Goal: Answer question/provide support: Share knowledge or assist other users

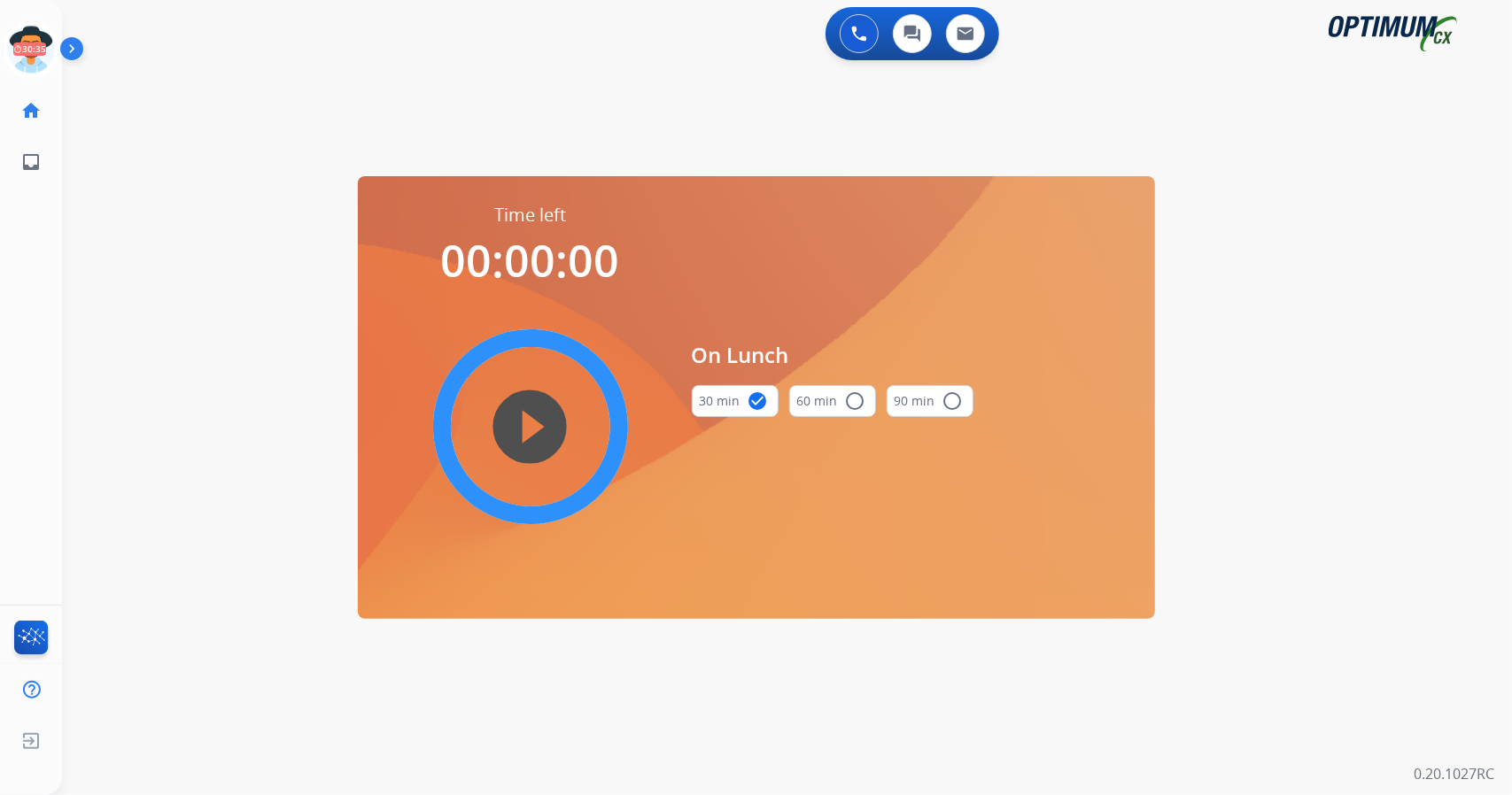
scroll to position [0, 4]
click at [39, 44] on icon at bounding box center [27, 50] width 58 height 58
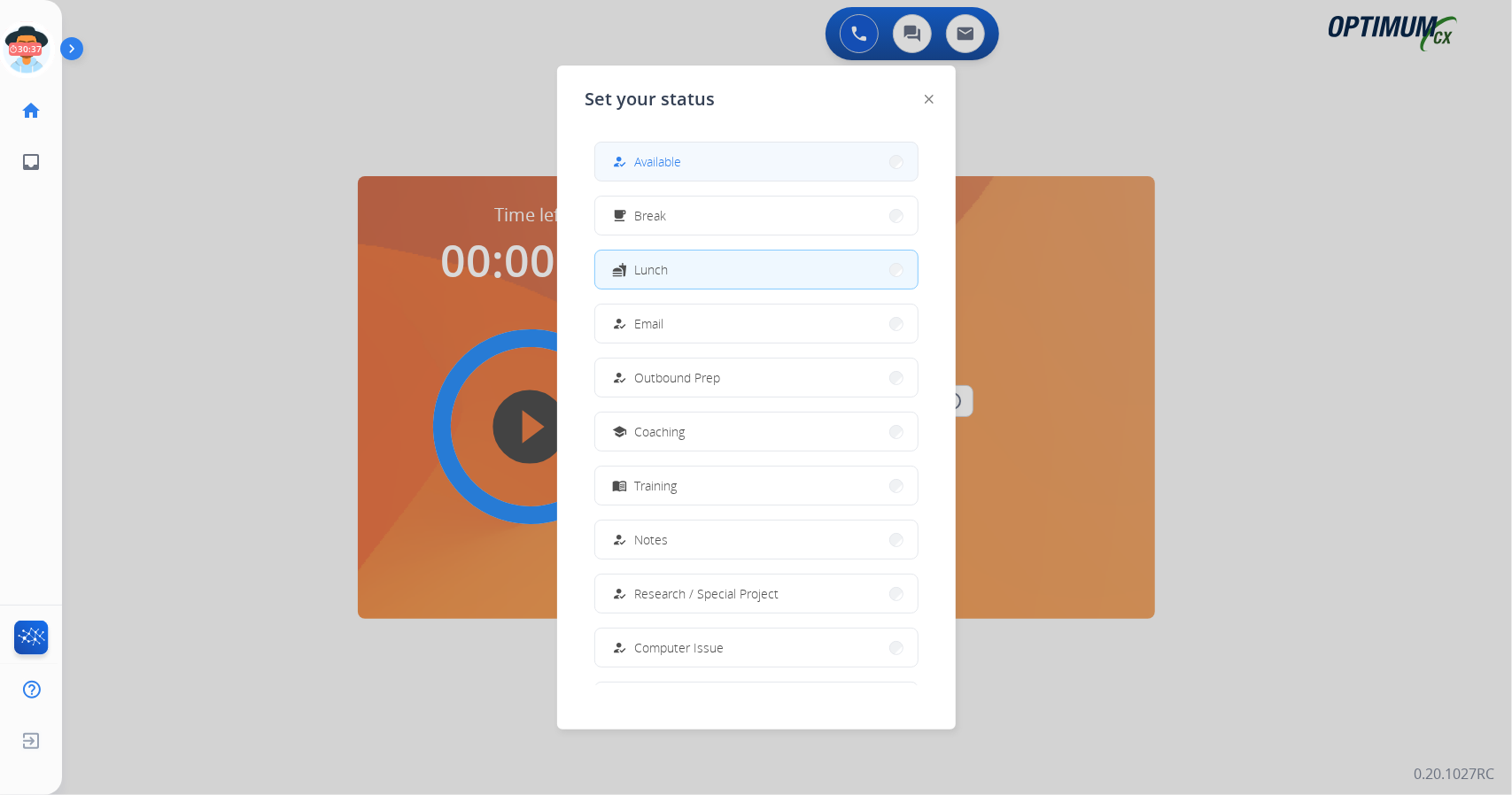
click at [666, 151] on div "how_to_reg Available" at bounding box center [645, 162] width 73 height 22
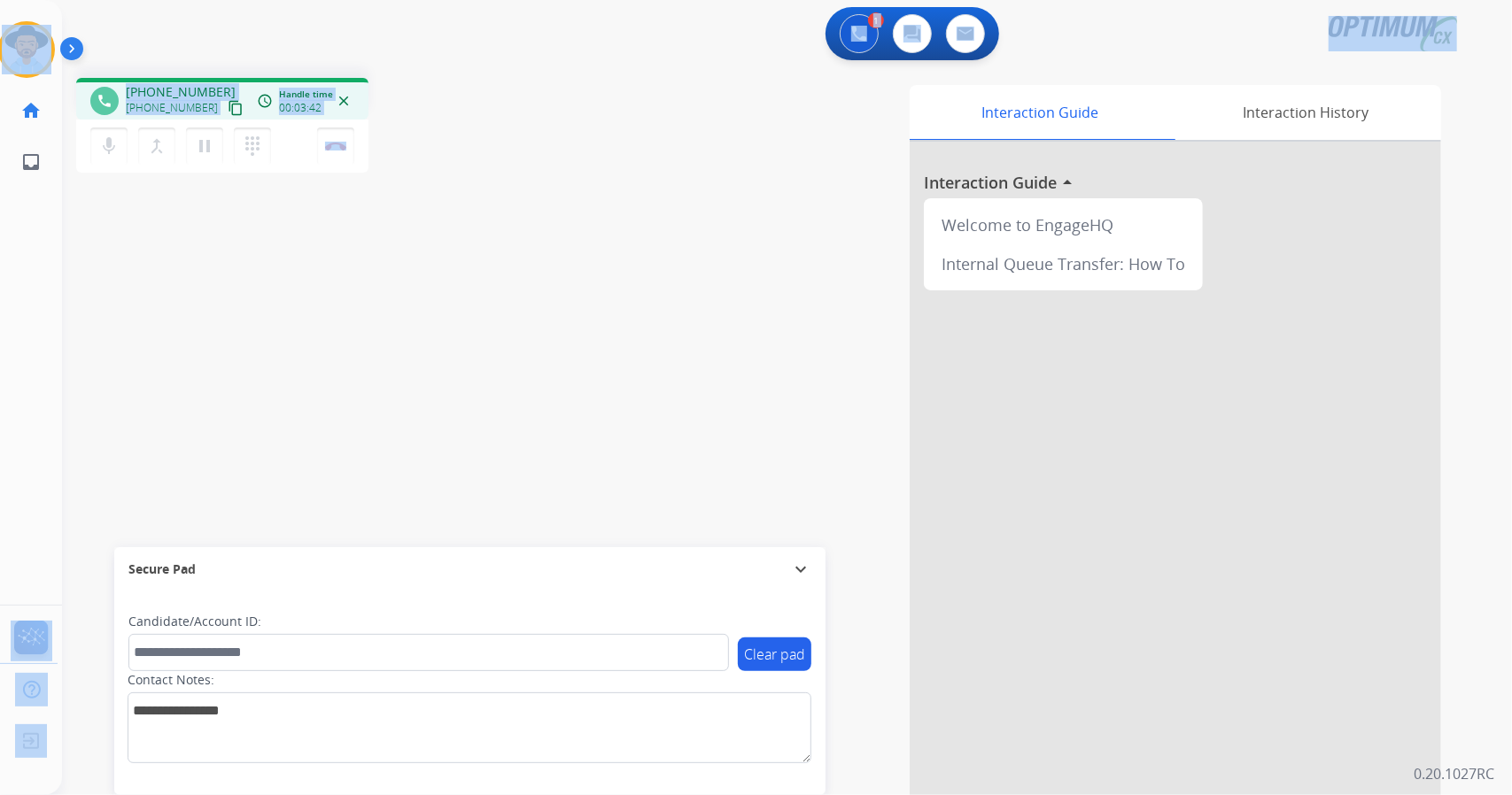
drag, startPoint x: 404, startPoint y: 142, endPoint x: 0, endPoint y: -30, distance: 439.1
click at [0, 0] on html "Outbound call Quit Outbound call Quit Schedule interaction + Add to my list Cus…" at bounding box center [756, 398] width 1512 height 795
click at [100, 31] on div "1 Voice Interactions 0 Chat Interactions 0 Email Interactions" at bounding box center [776, 35] width 1386 height 57
drag, startPoint x: 0, startPoint y: 0, endPoint x: 680, endPoint y: 336, distance: 758.5
click at [680, 336] on div "Outbound call Quit Outbound call Quit Schedule interaction + Add to my list Cus…" at bounding box center [756, 398] width 1512 height 795
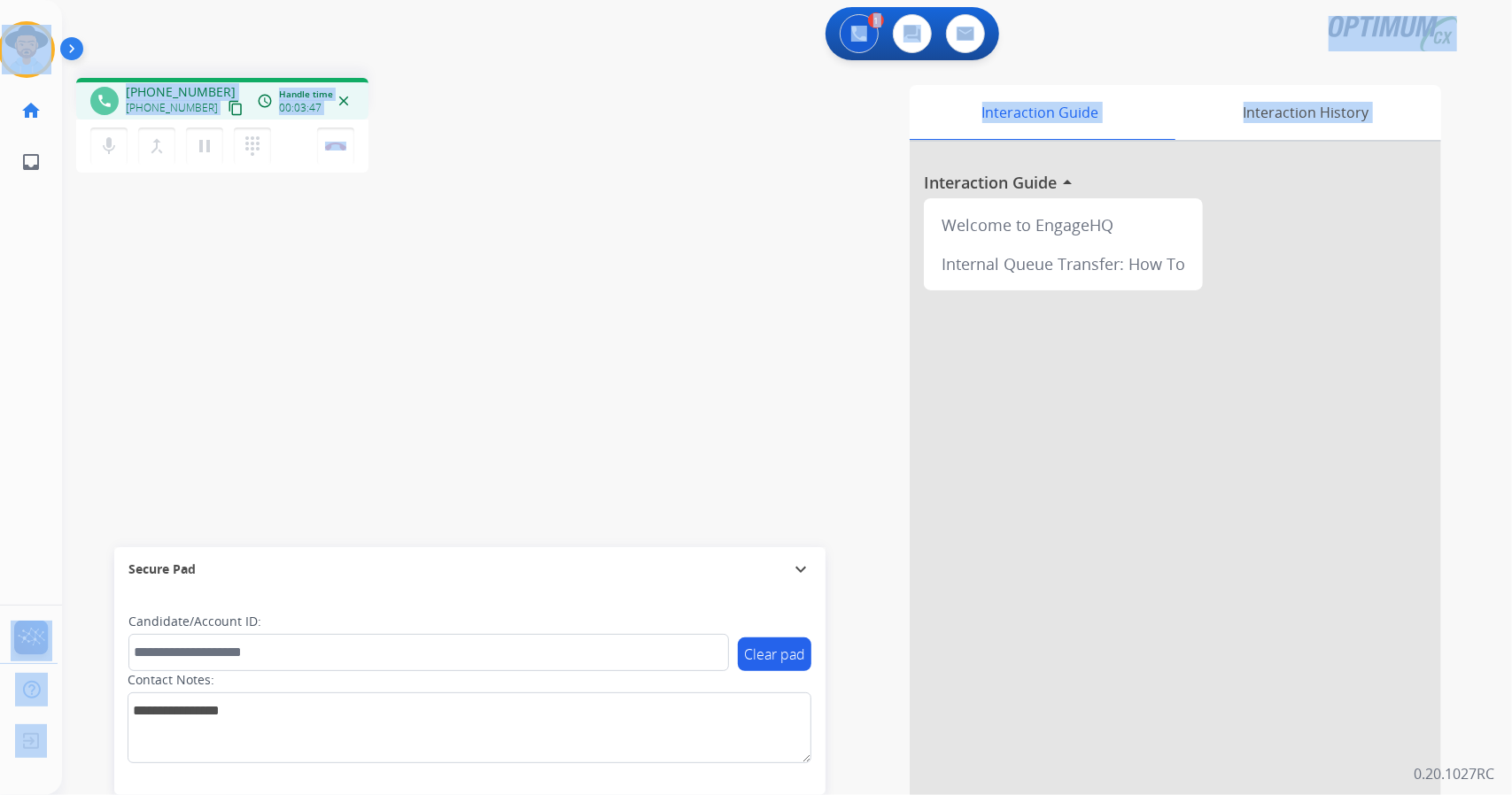
click at [495, 94] on div "phone [PHONE_NUMBER] [PHONE_NUMBER] content_copy access_time Call metrics Queue…" at bounding box center [317, 128] width 481 height 100
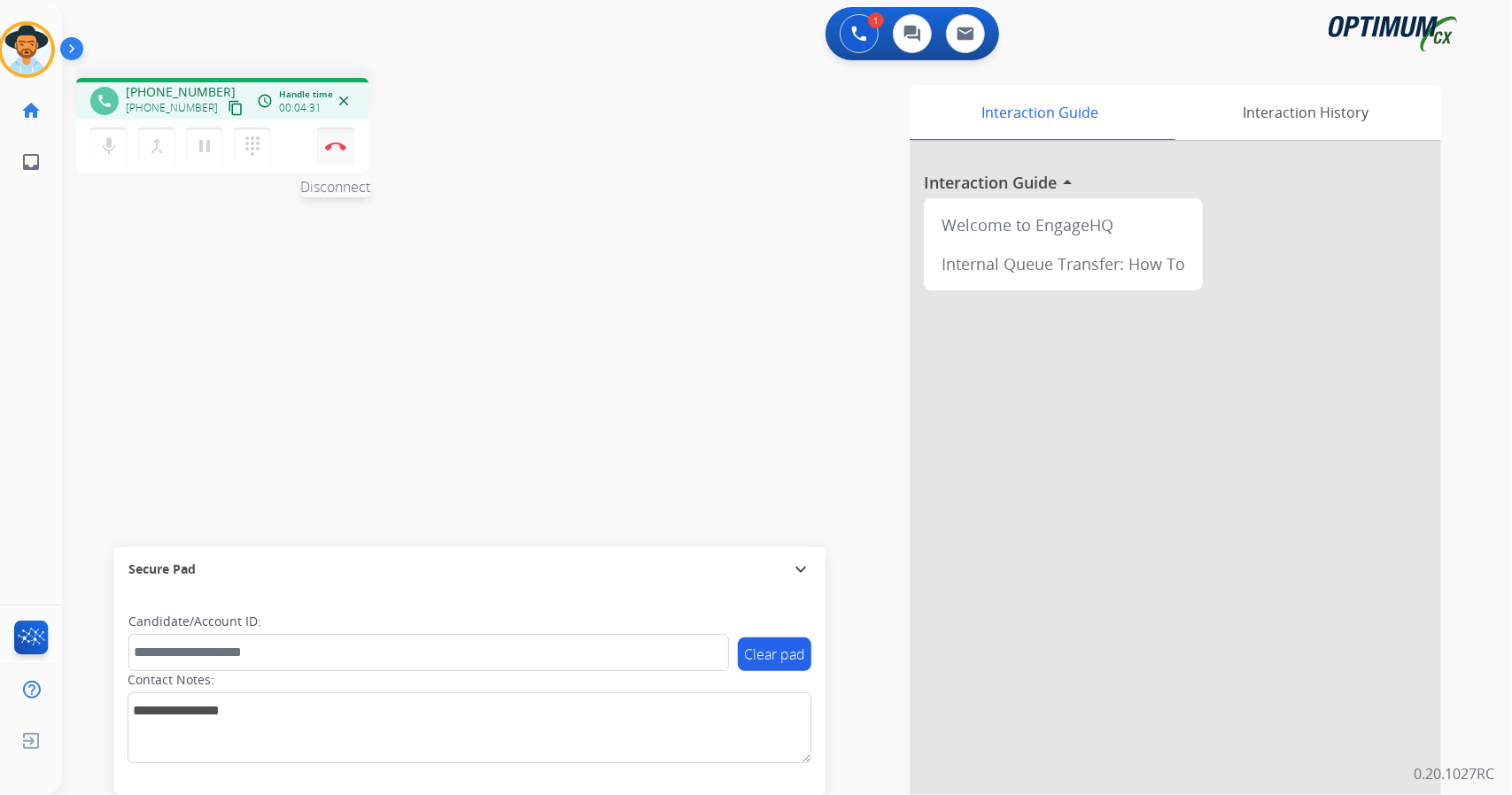
click at [340, 144] on img at bounding box center [336, 147] width 22 height 9
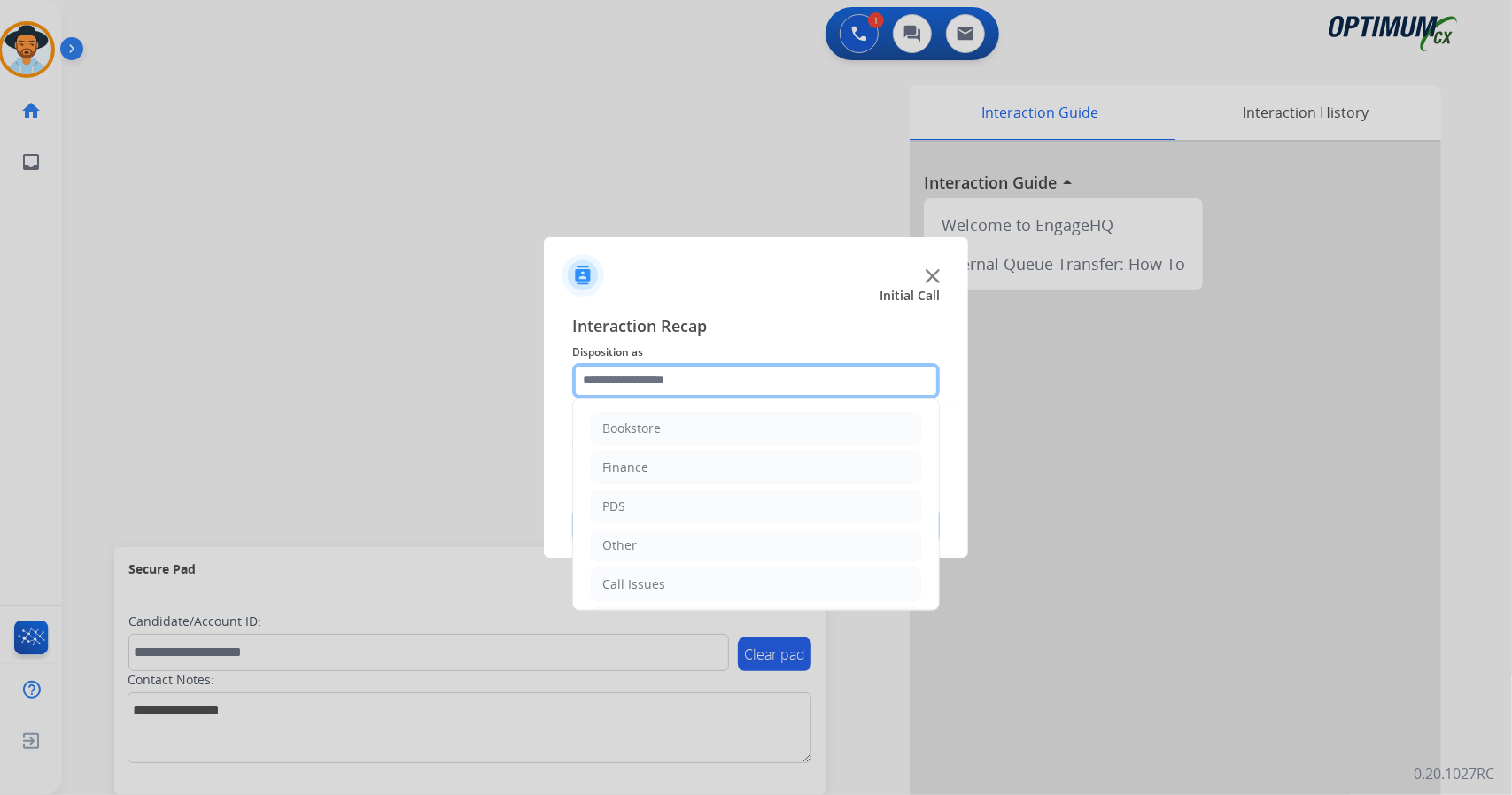
click at [729, 371] on input "text" at bounding box center [756, 380] width 368 height 35
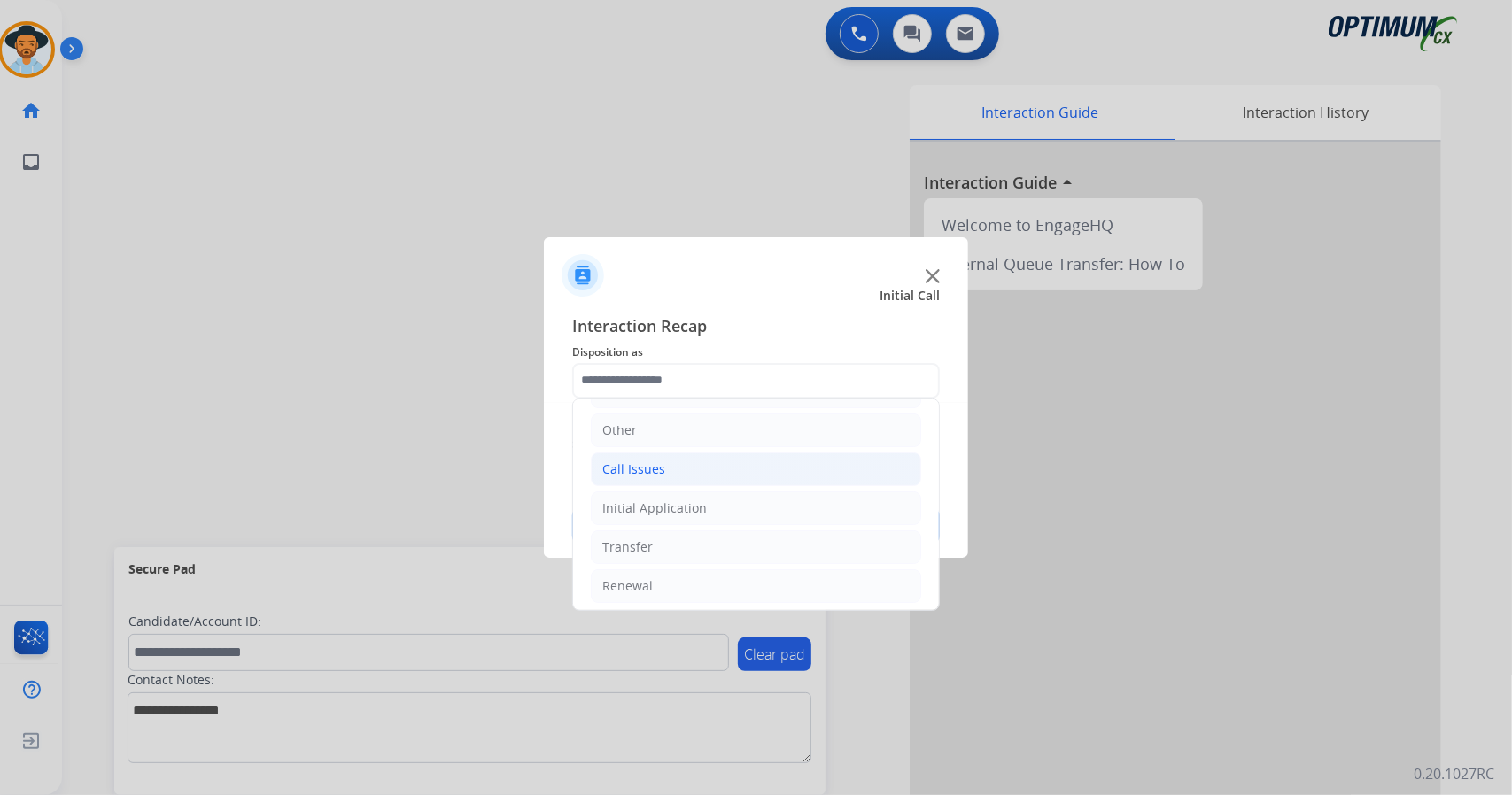
click at [700, 460] on li "Call Issues" at bounding box center [756, 469] width 330 height 33
click at [707, 542] on div "Wrong Number/Wrong Department" at bounding box center [743, 548] width 210 height 18
type input "**********"
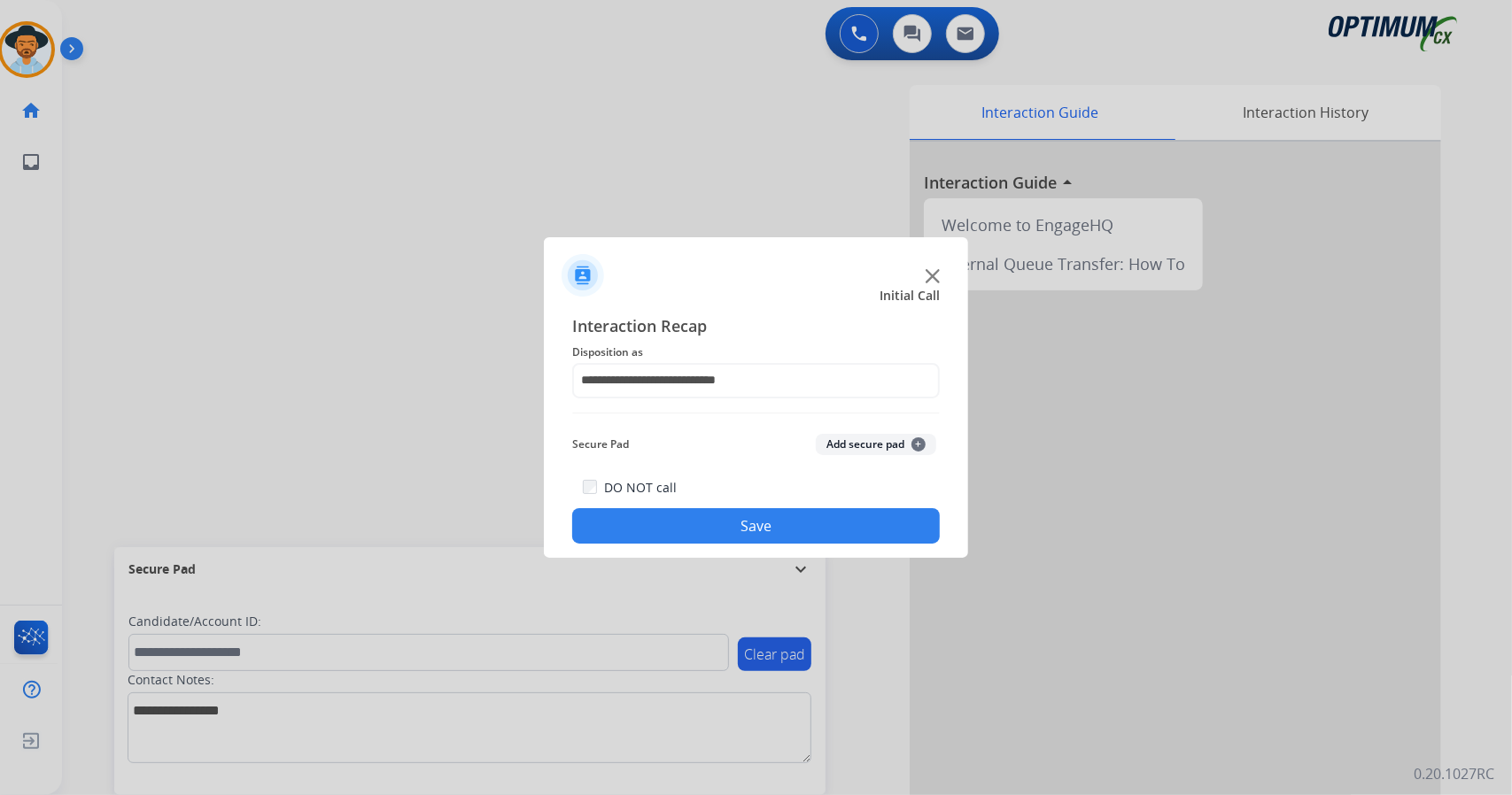
click at [707, 542] on button "Save" at bounding box center [756, 525] width 368 height 35
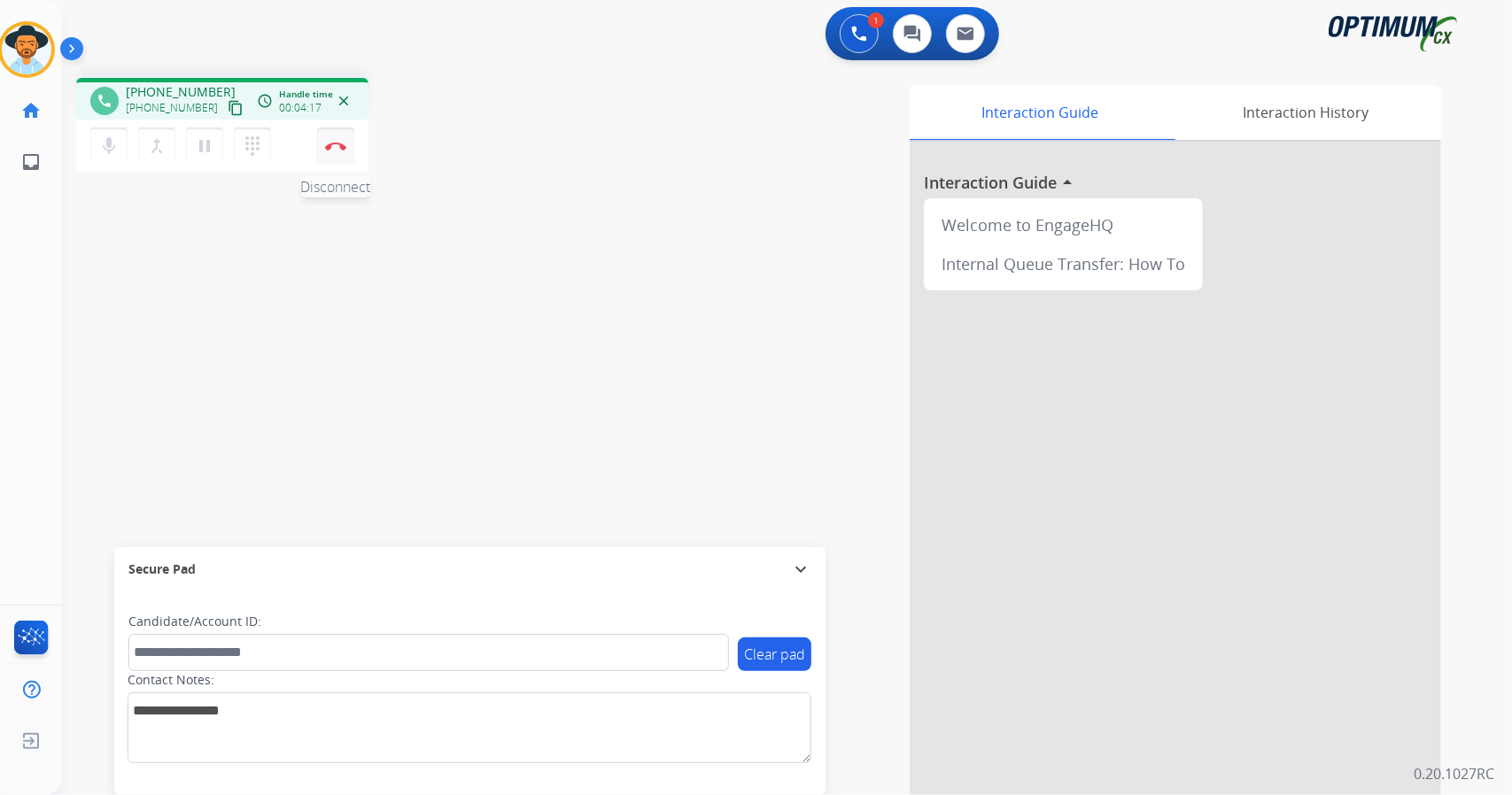
click at [338, 144] on img at bounding box center [336, 147] width 22 height 9
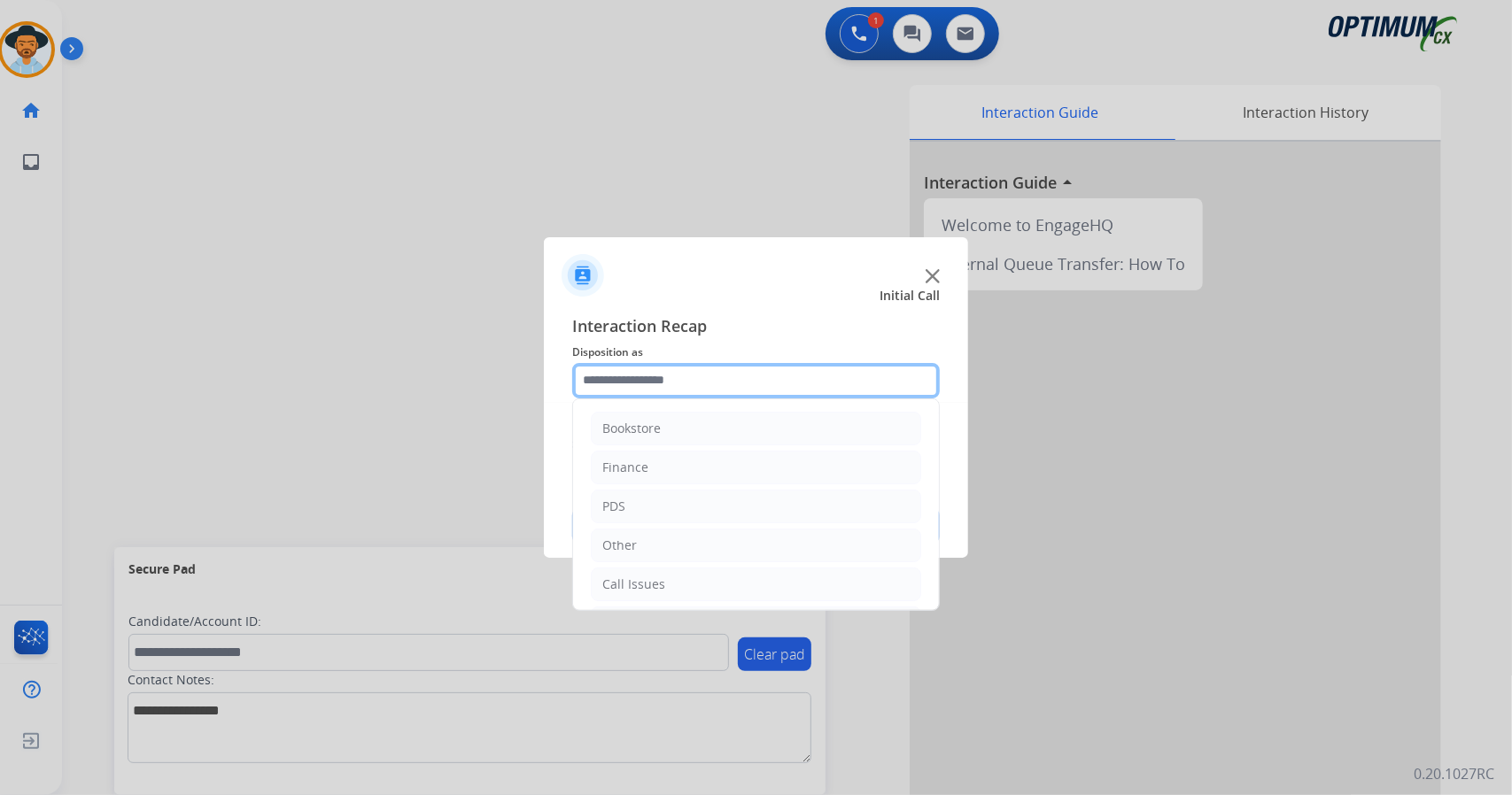
click at [671, 375] on input "text" at bounding box center [756, 380] width 368 height 35
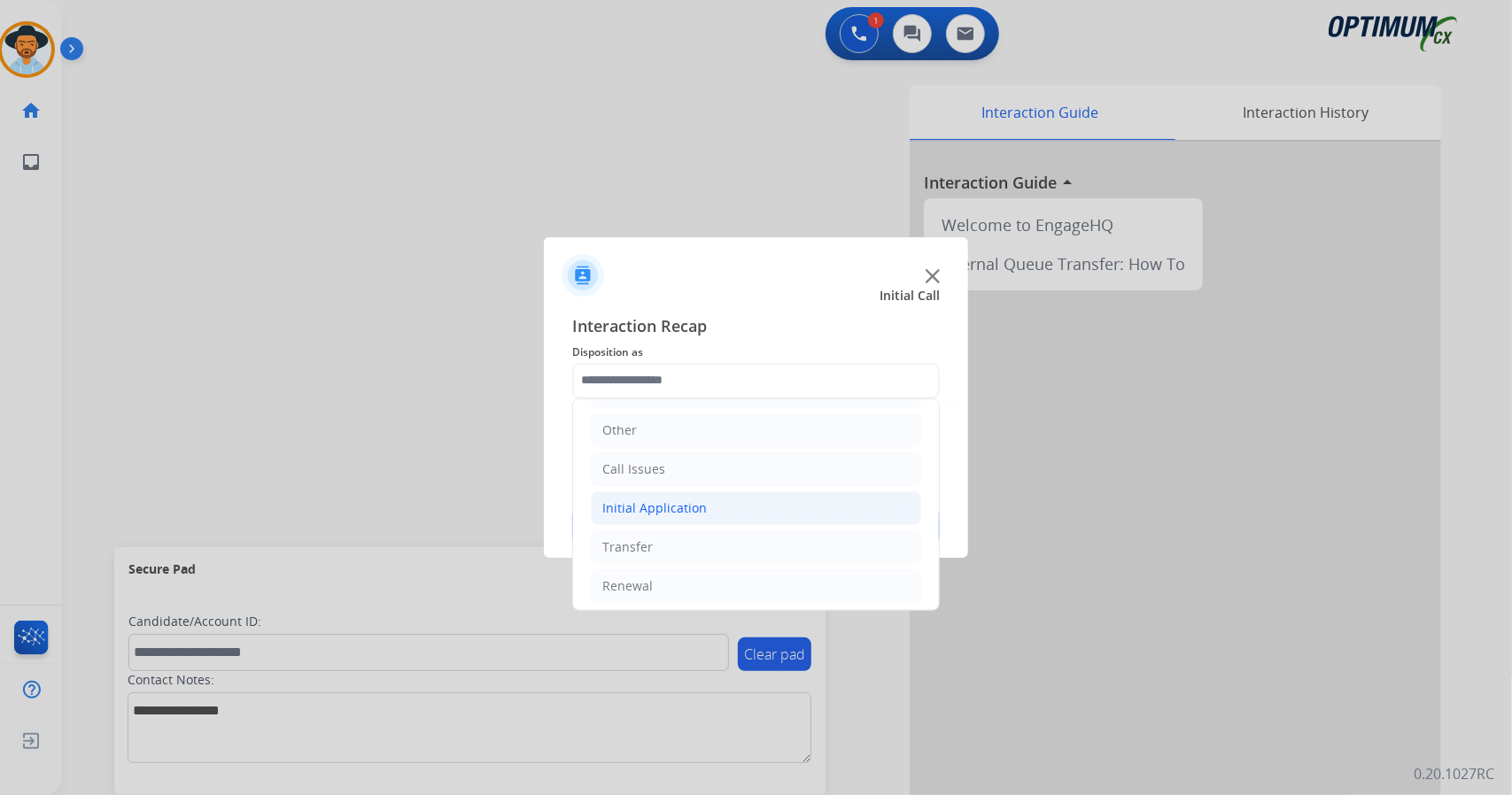
click at [753, 505] on li "Initial Application" at bounding box center [756, 507] width 330 height 33
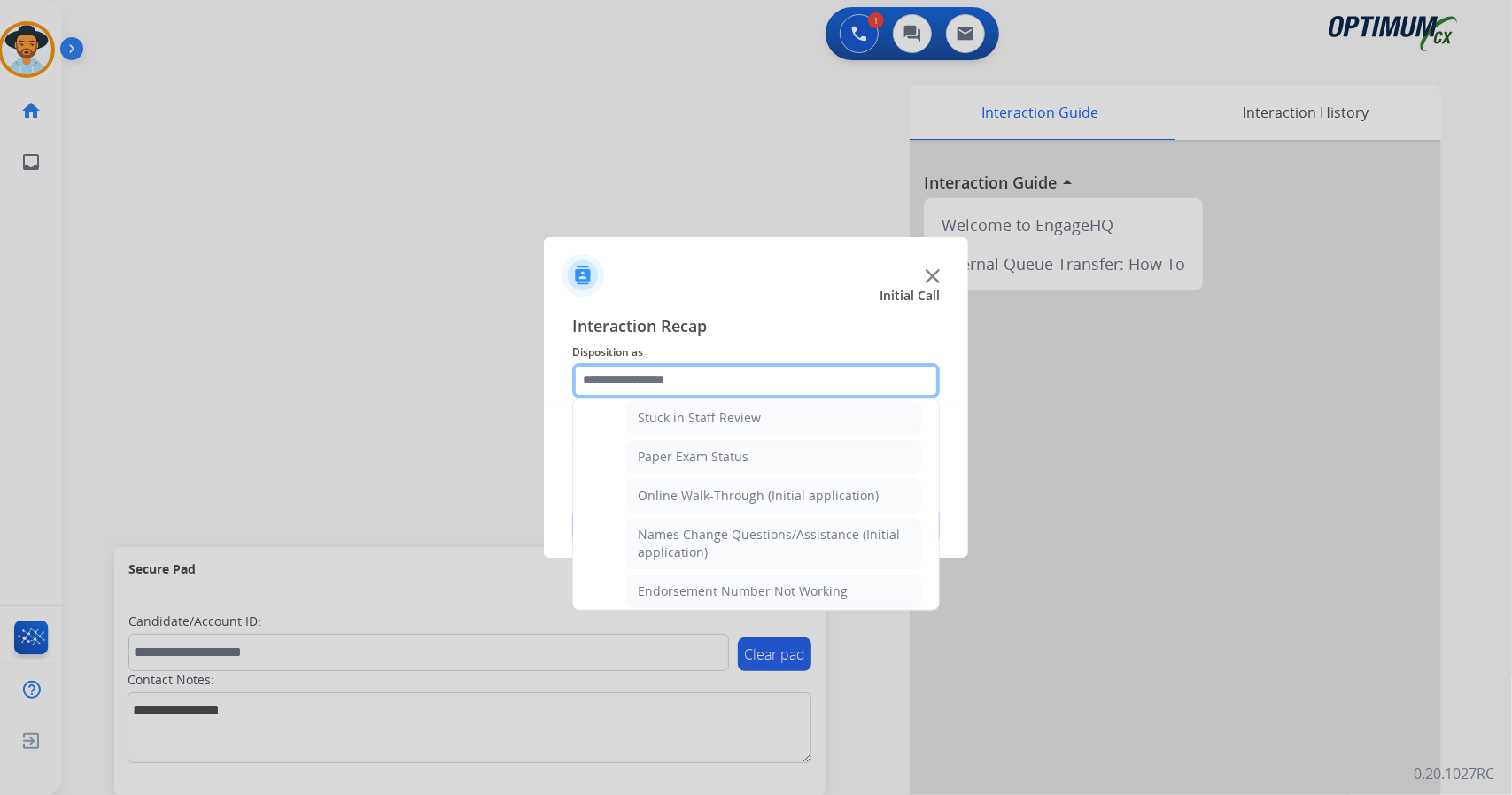
scroll to position [323, 0]
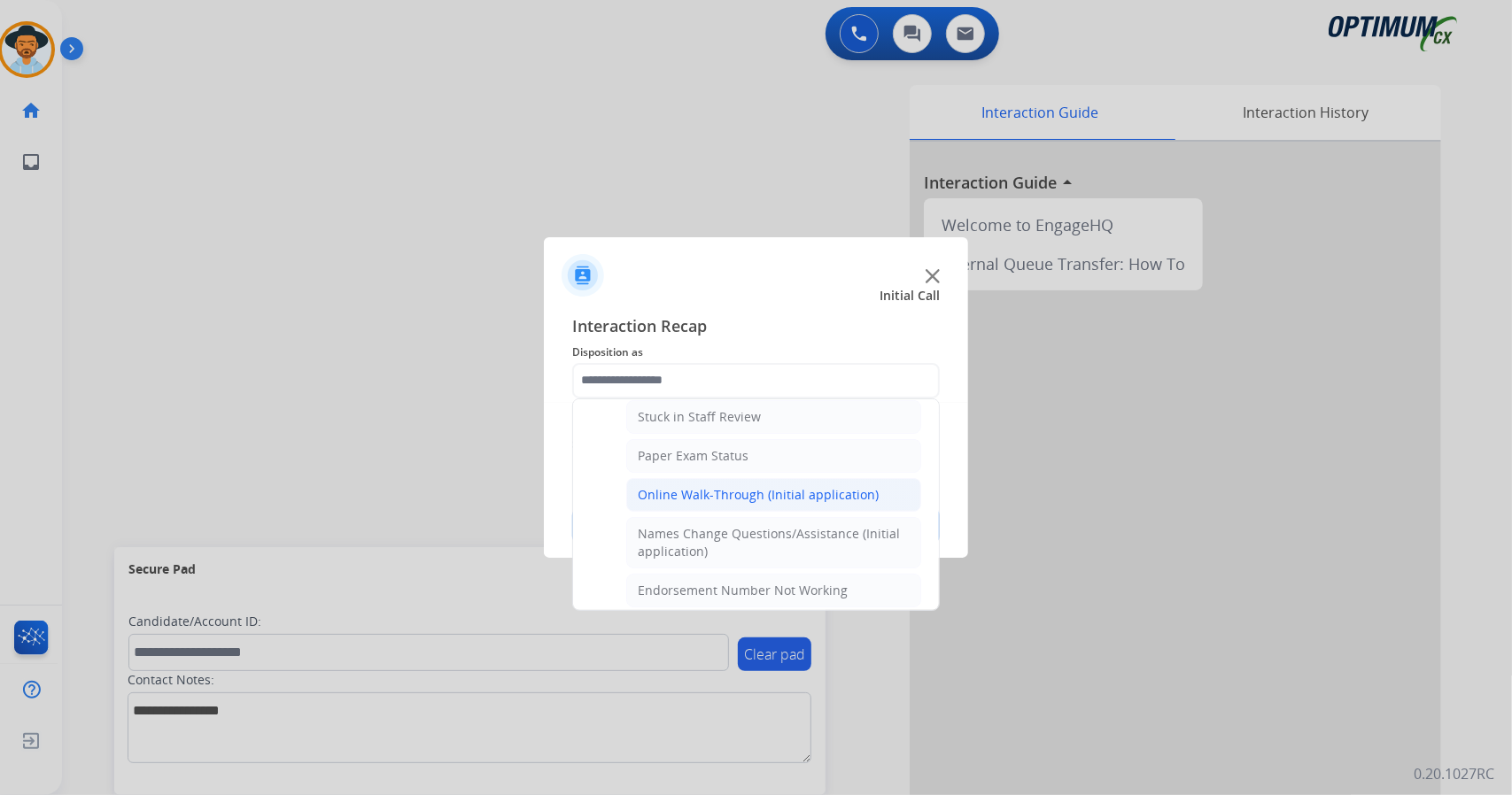
click at [753, 500] on li "Online Walk-Through (Initial application)" at bounding box center [774, 495] width 295 height 33
type input "**********"
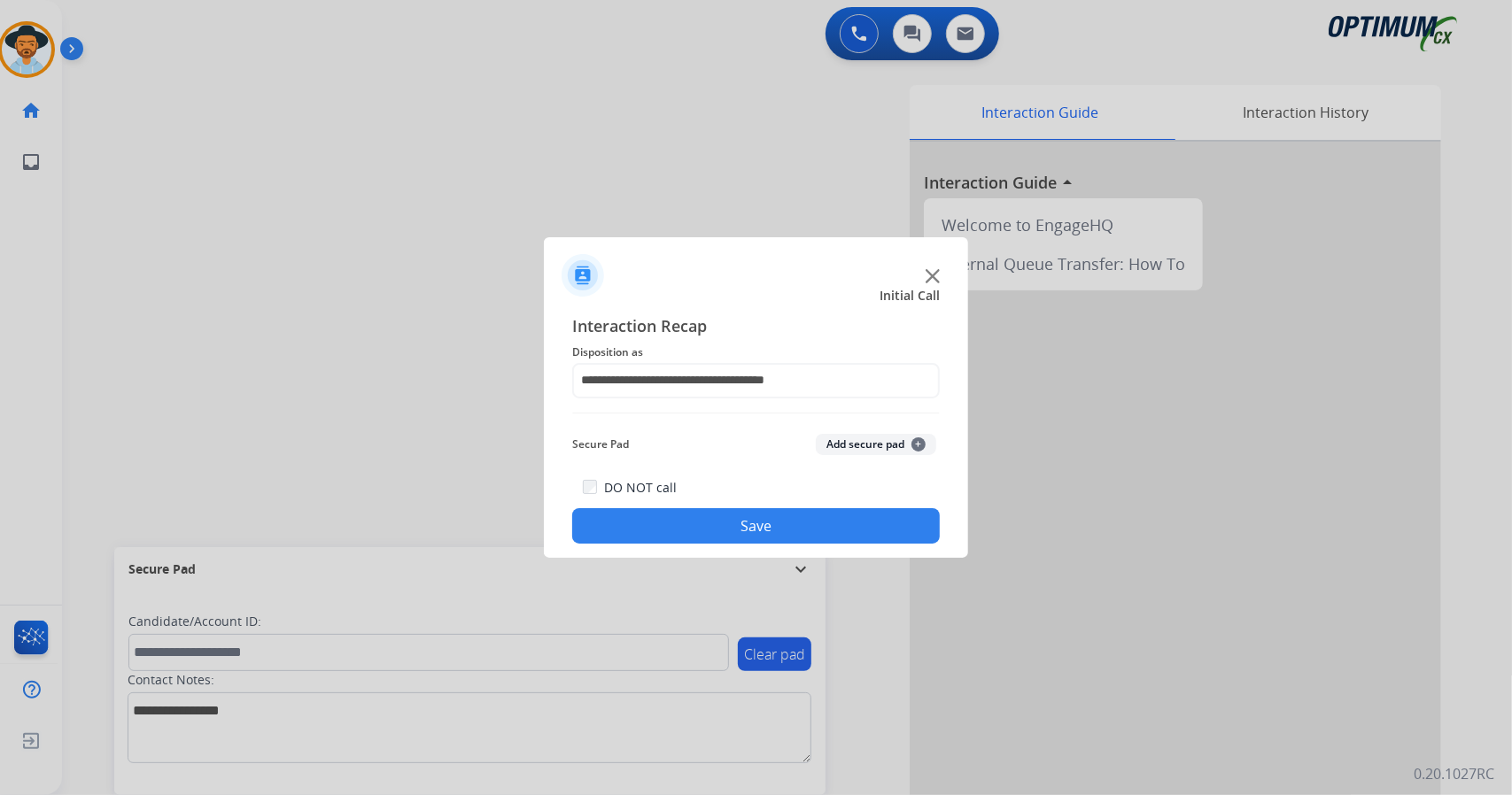
click at [776, 531] on button "Save" at bounding box center [756, 525] width 368 height 35
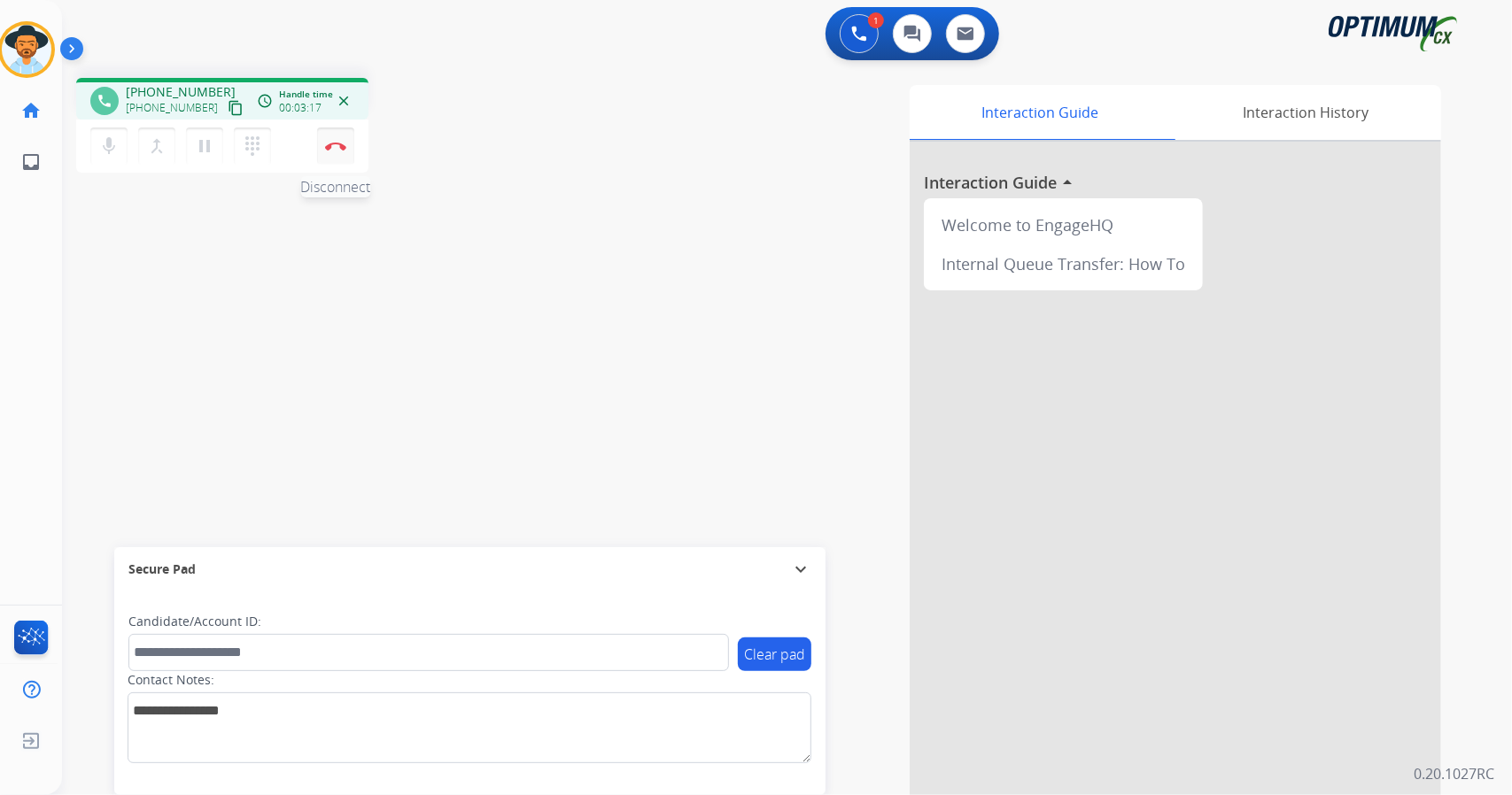
click at [341, 147] on img at bounding box center [336, 147] width 22 height 9
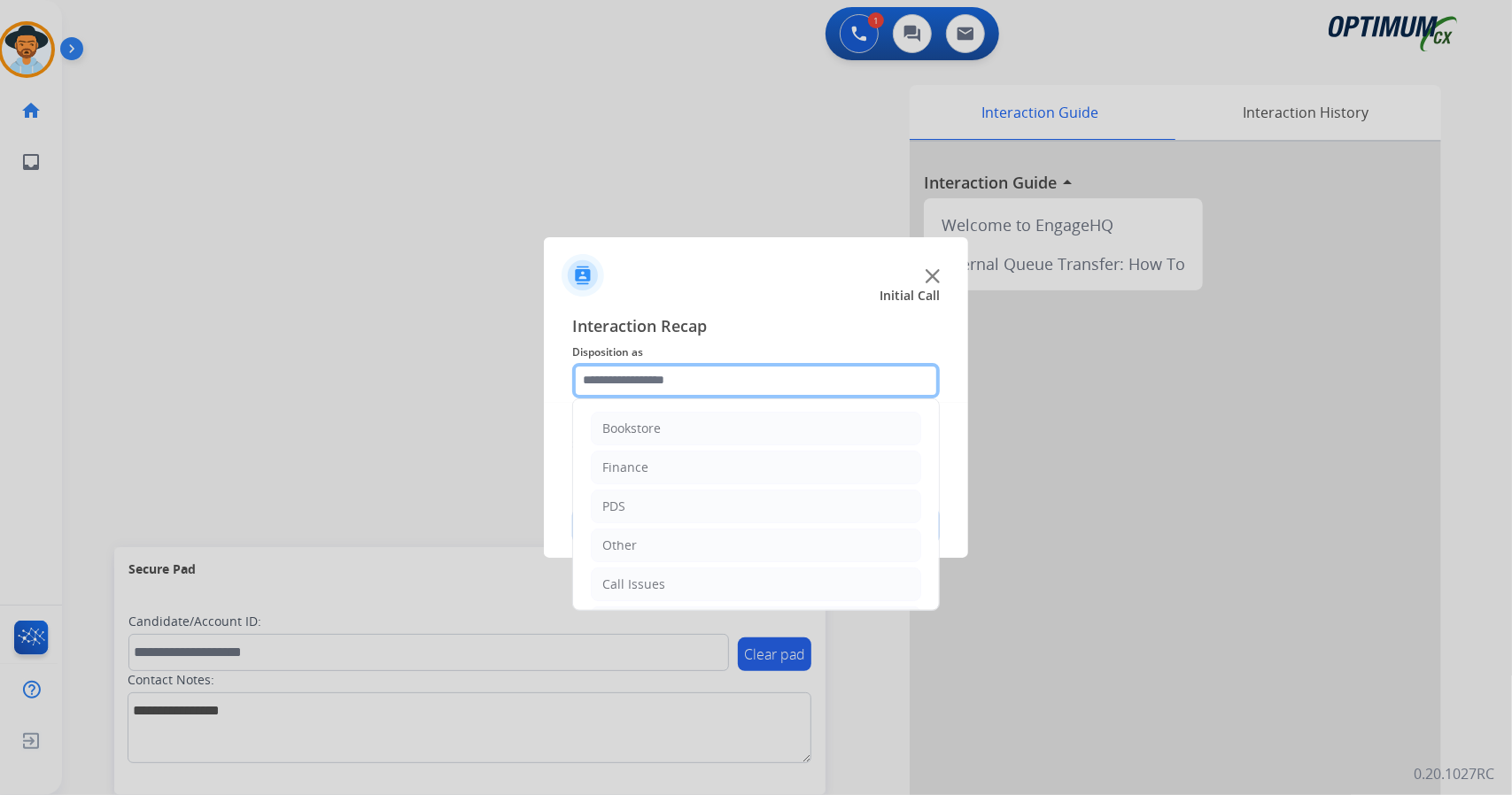
click at [657, 386] on input "text" at bounding box center [756, 380] width 368 height 35
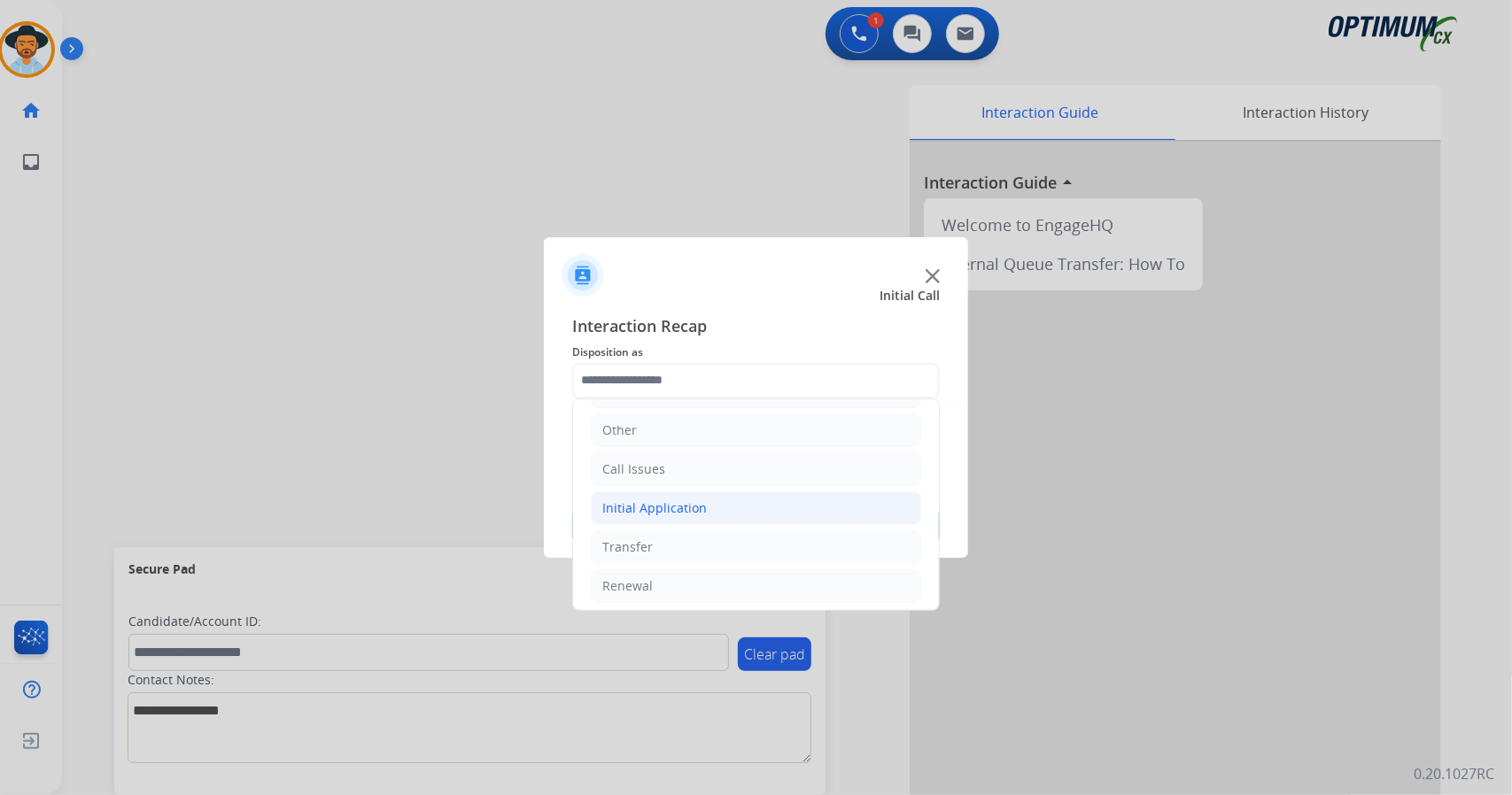
click at [717, 501] on li "Initial Application" at bounding box center [756, 507] width 330 height 33
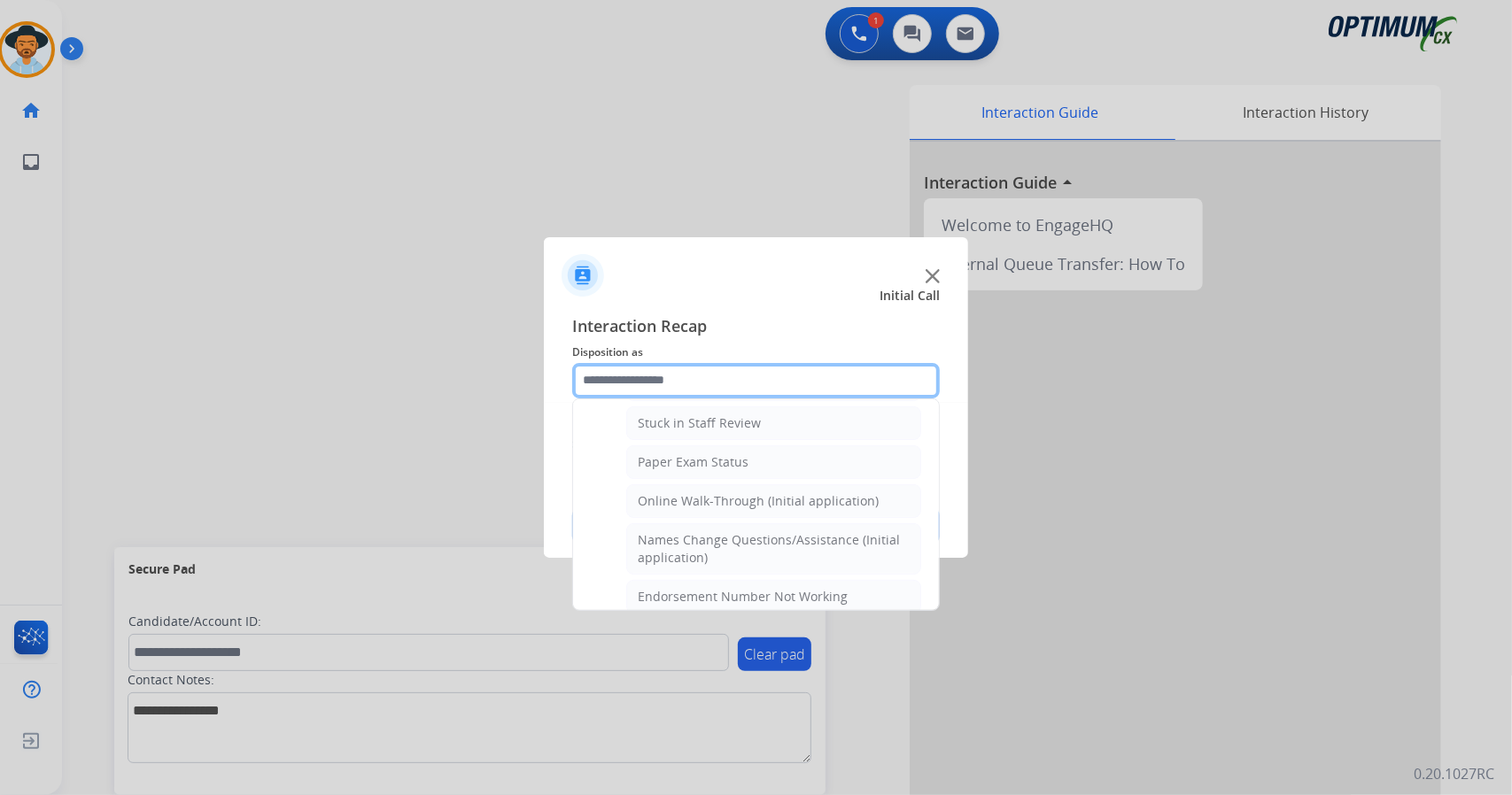
scroll to position [317, 0]
click at [717, 501] on div "Online Walk-Through (Initial application)" at bounding box center [758, 500] width 241 height 18
type input "**********"
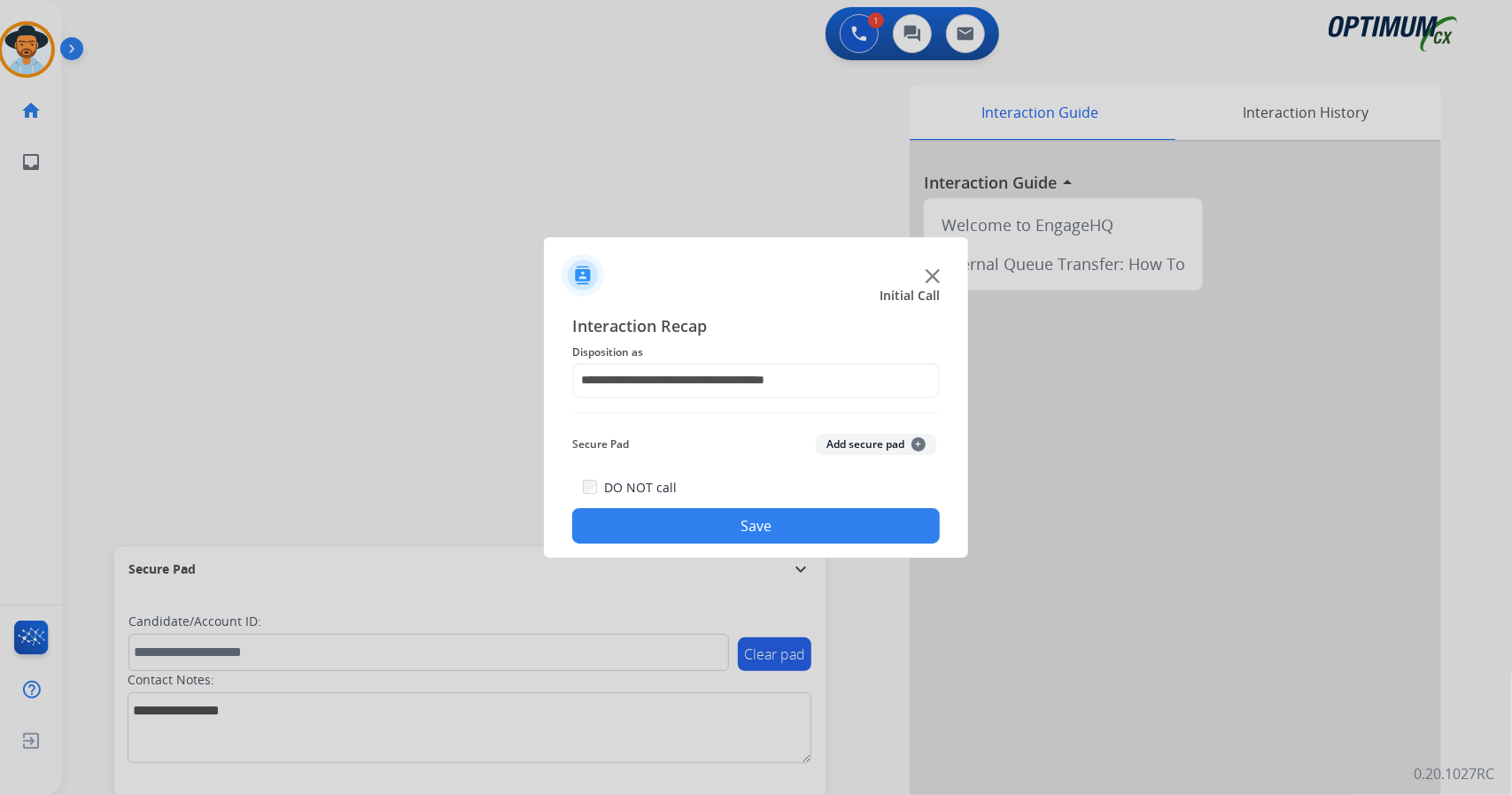
click at [748, 541] on button "Save" at bounding box center [756, 525] width 368 height 35
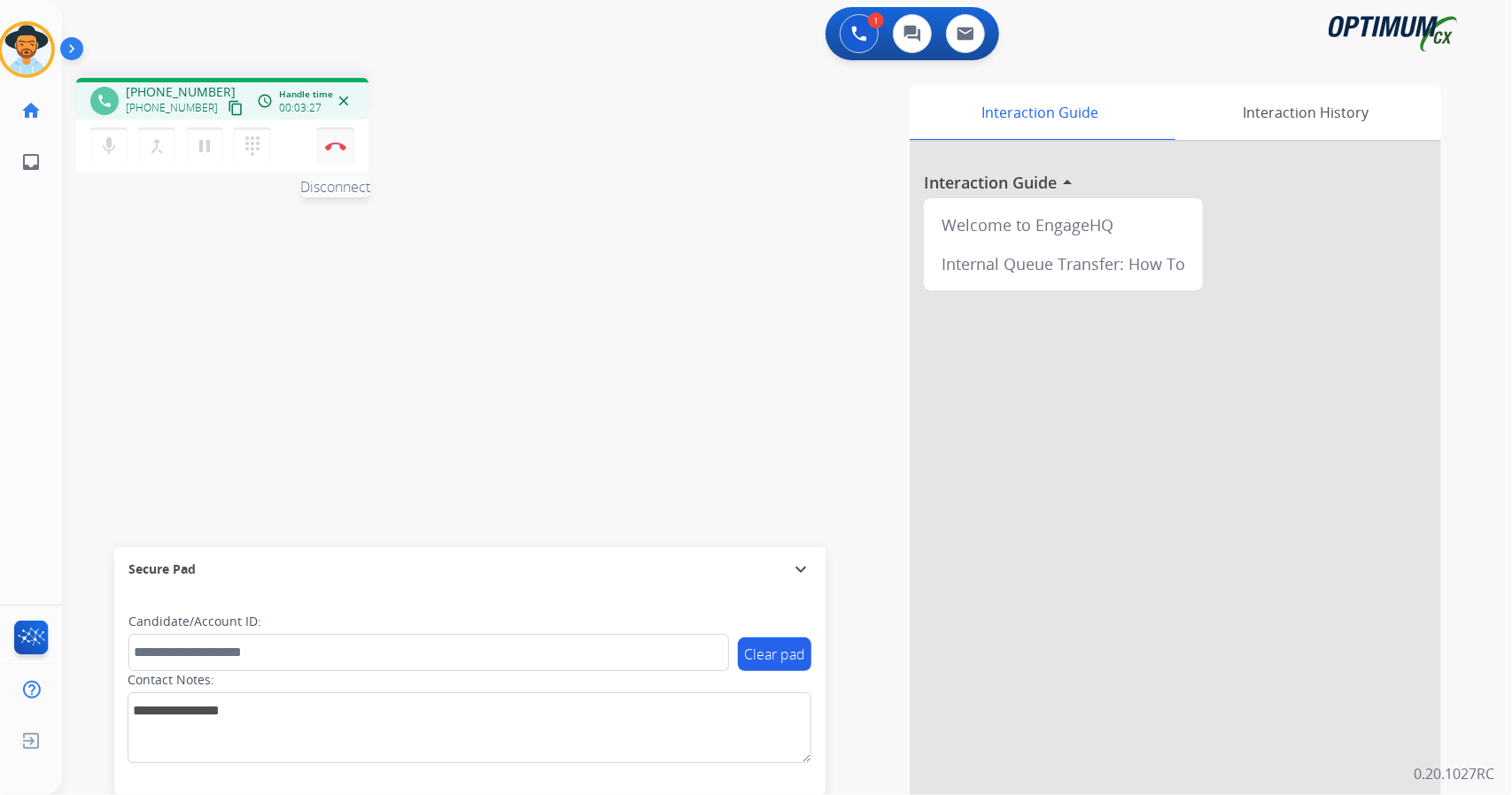
click at [344, 145] on img at bounding box center [336, 147] width 22 height 9
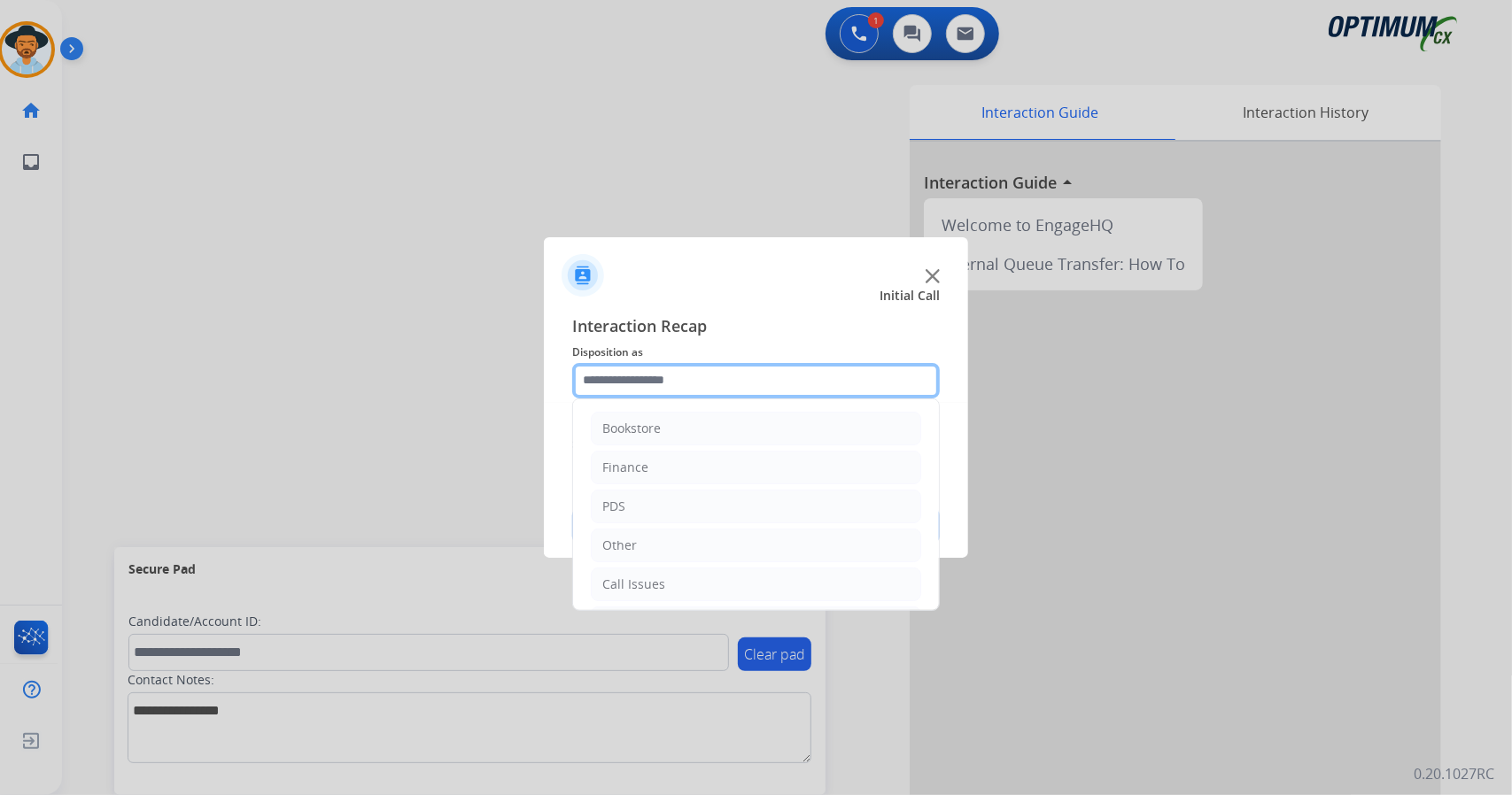
click at [692, 373] on input "text" at bounding box center [756, 380] width 368 height 35
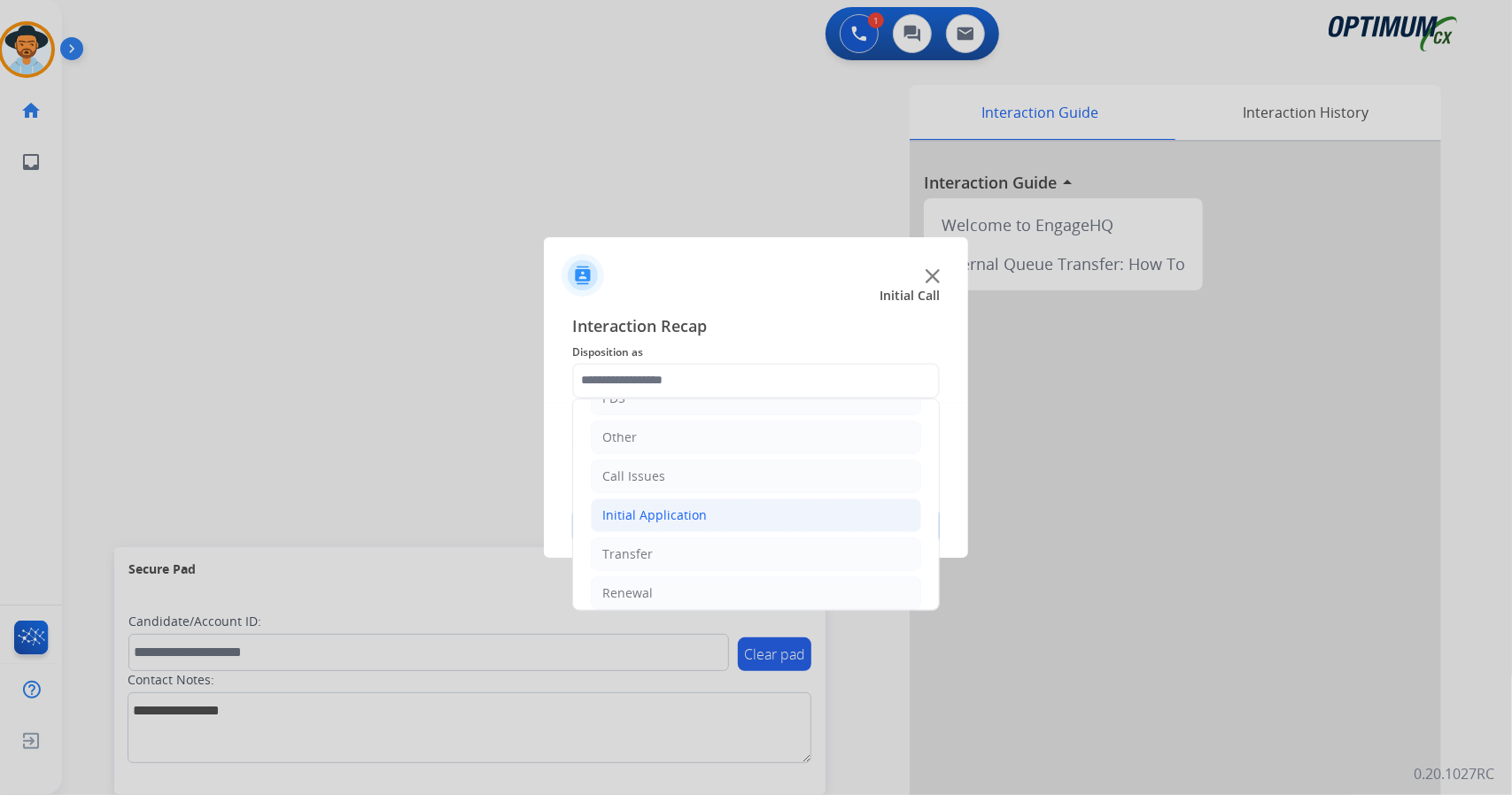
click at [725, 514] on li "Initial Application" at bounding box center [756, 514] width 330 height 33
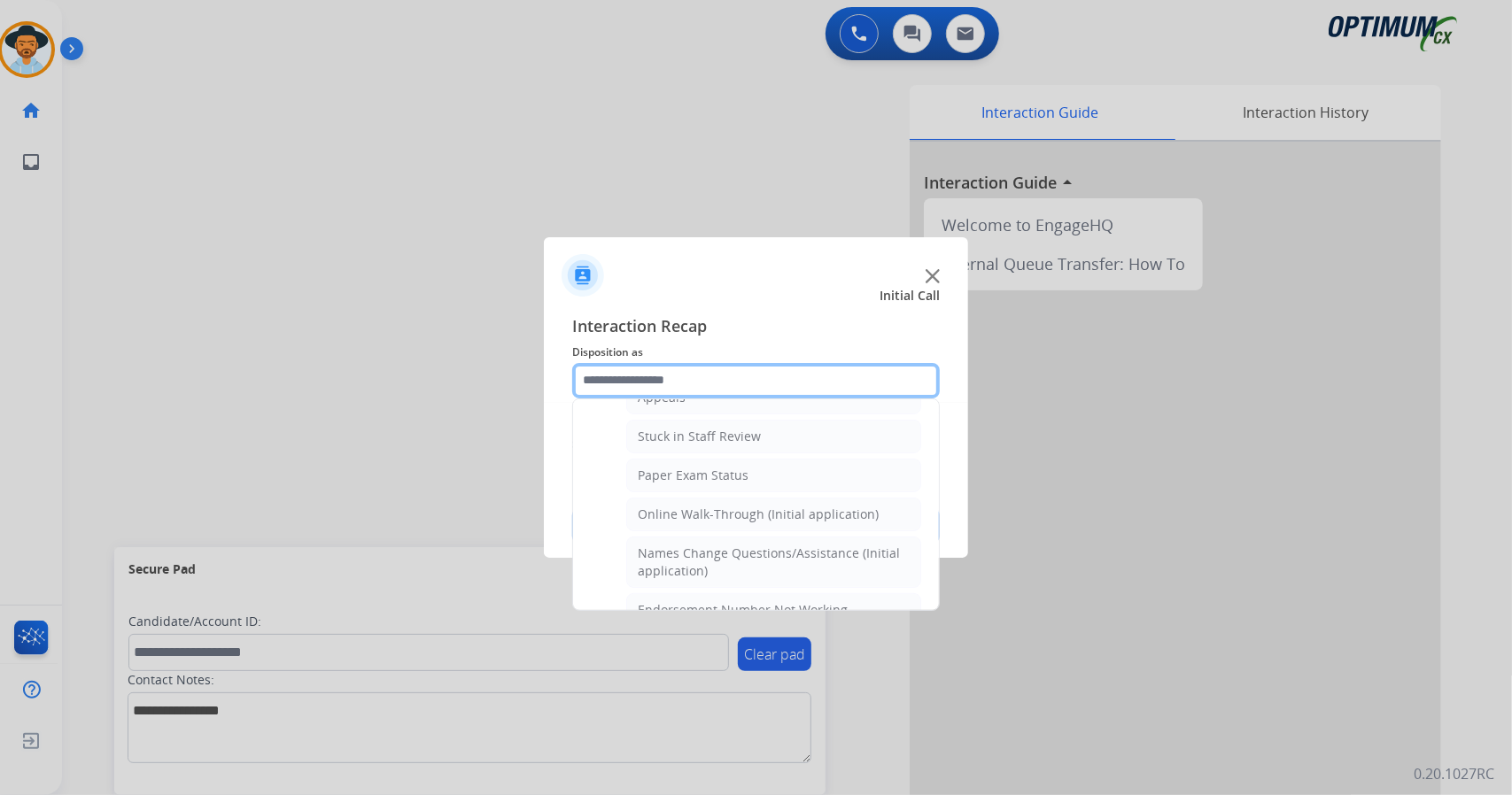
scroll to position [301, 0]
click at [725, 514] on div "Online Walk-Through (Initial application)" at bounding box center [758, 517] width 241 height 18
type input "**********"
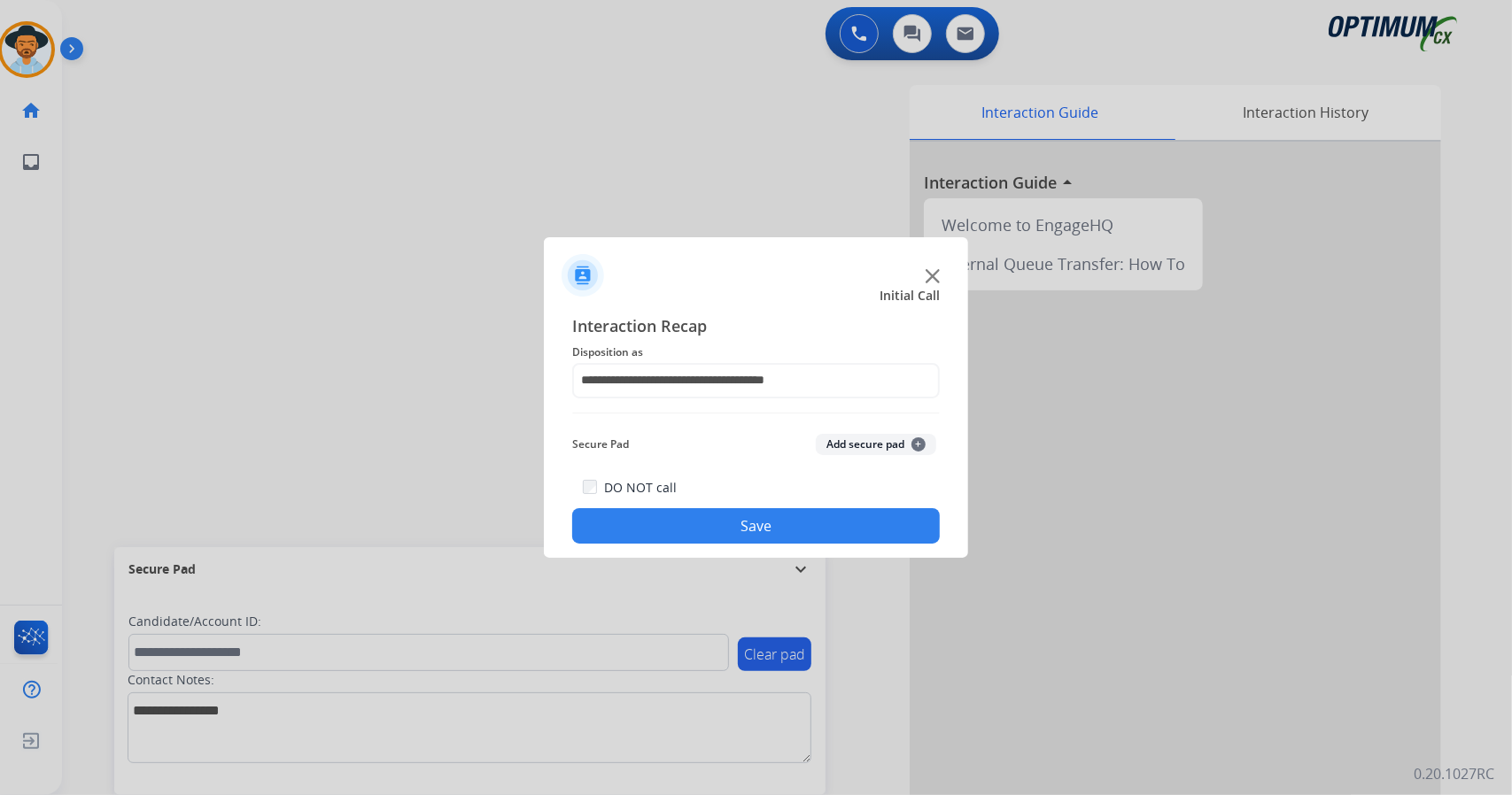
click at [728, 518] on button "Save" at bounding box center [756, 525] width 368 height 35
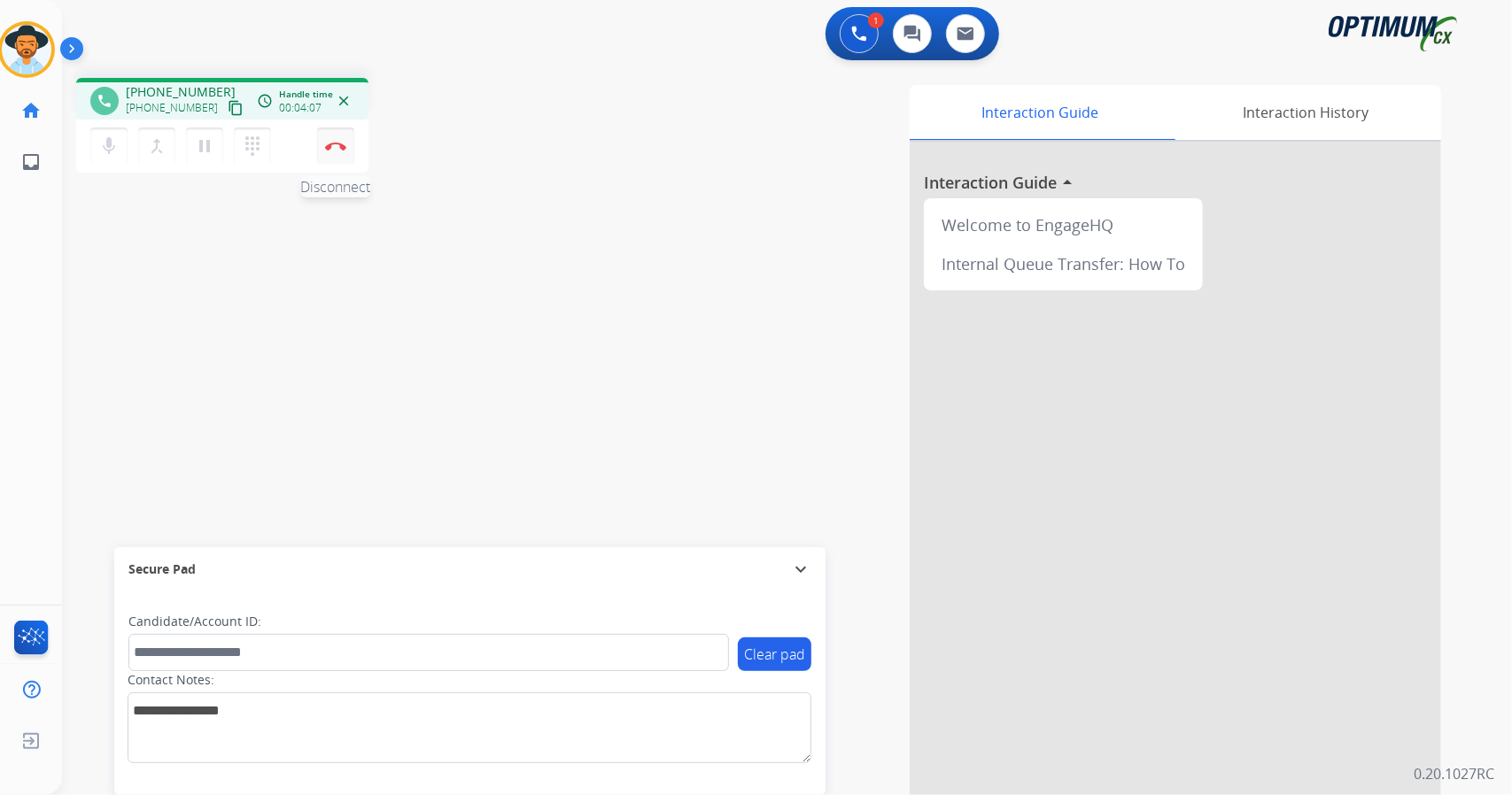
click at [335, 157] on button "Disconnect" at bounding box center [335, 146] width 37 height 37
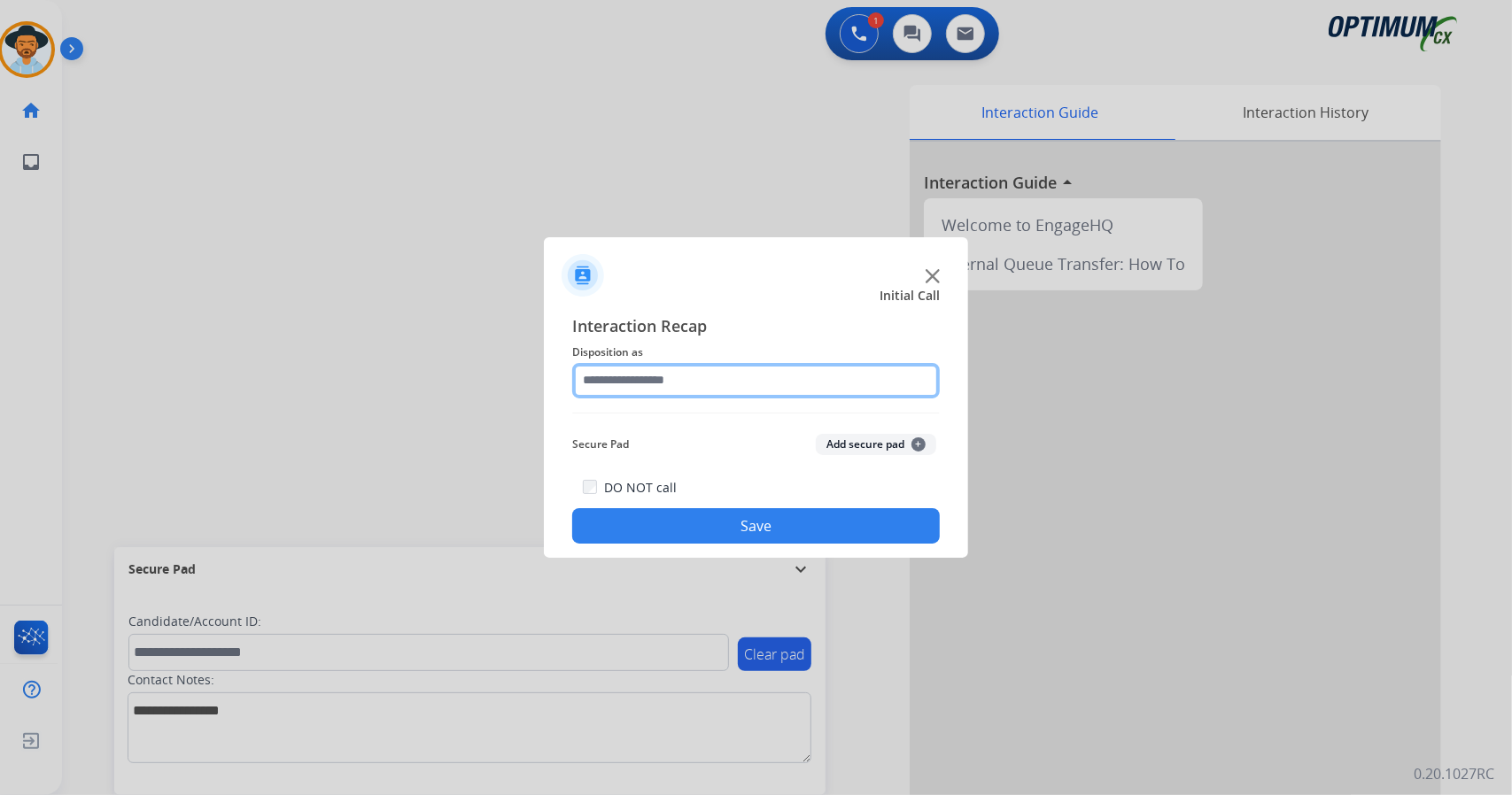
click at [694, 395] on input "text" at bounding box center [756, 380] width 368 height 35
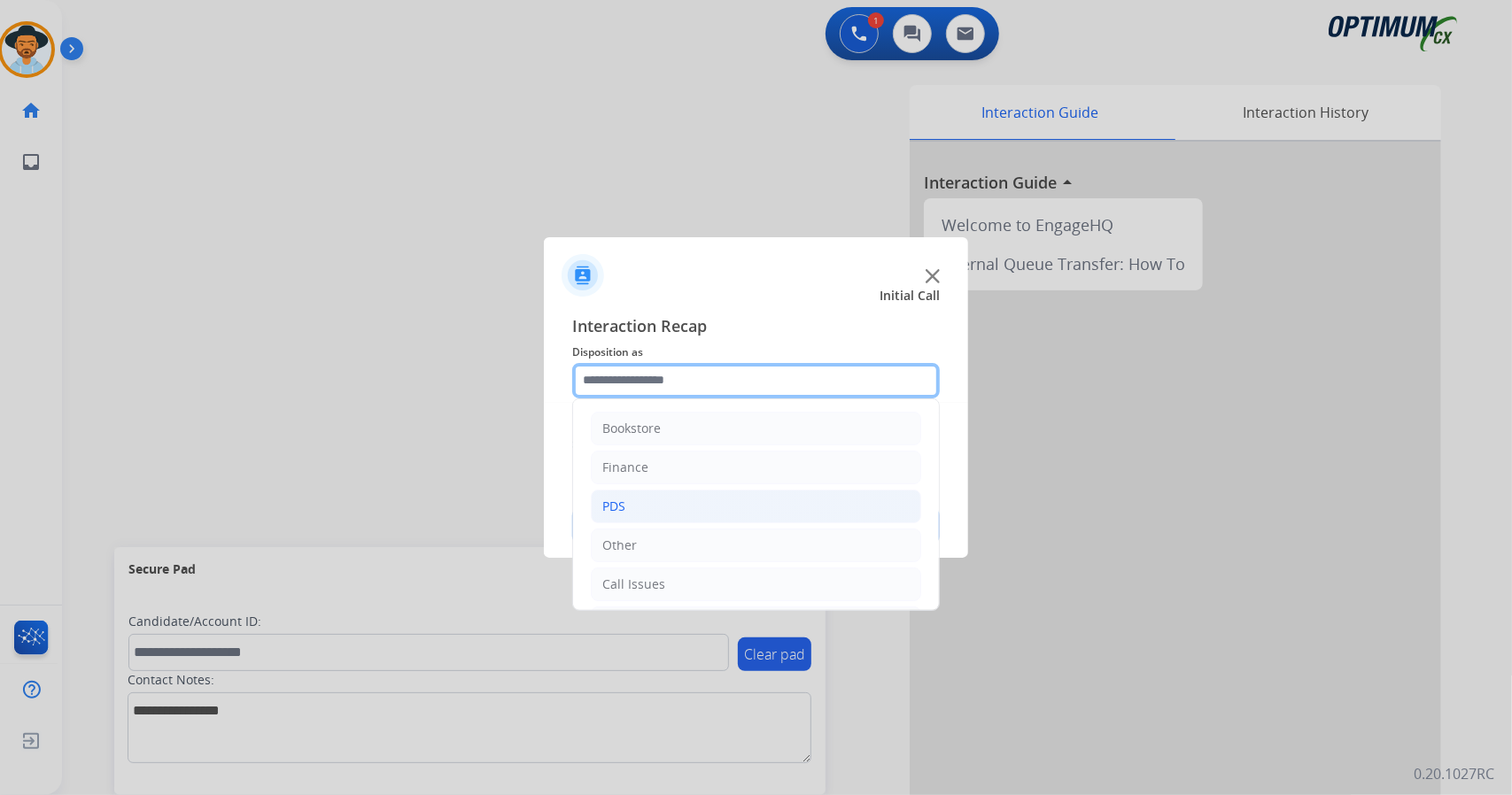
scroll to position [115, 0]
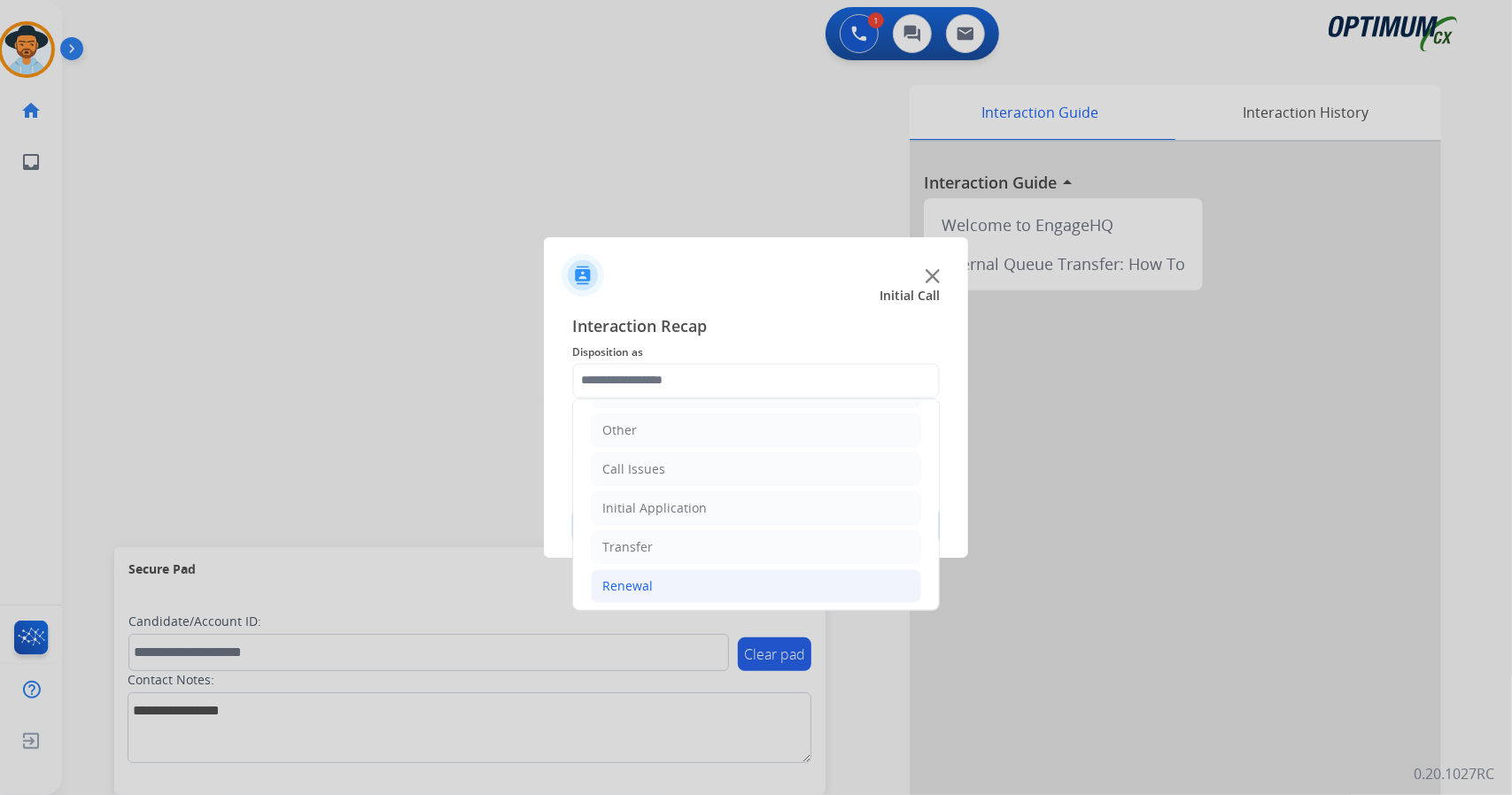
click at [715, 569] on li "Renewal" at bounding box center [756, 585] width 330 height 33
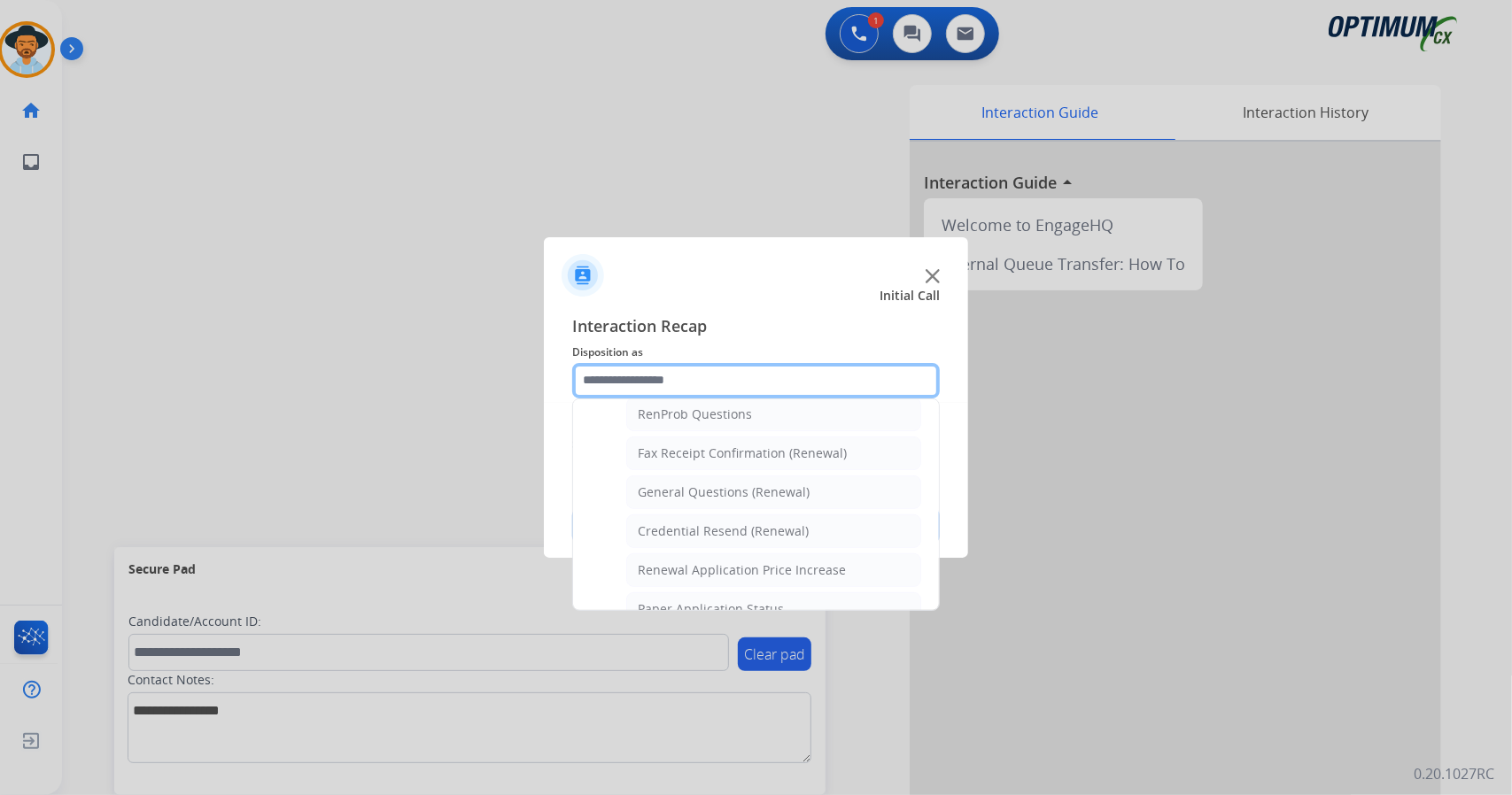
scroll to position [461, 0]
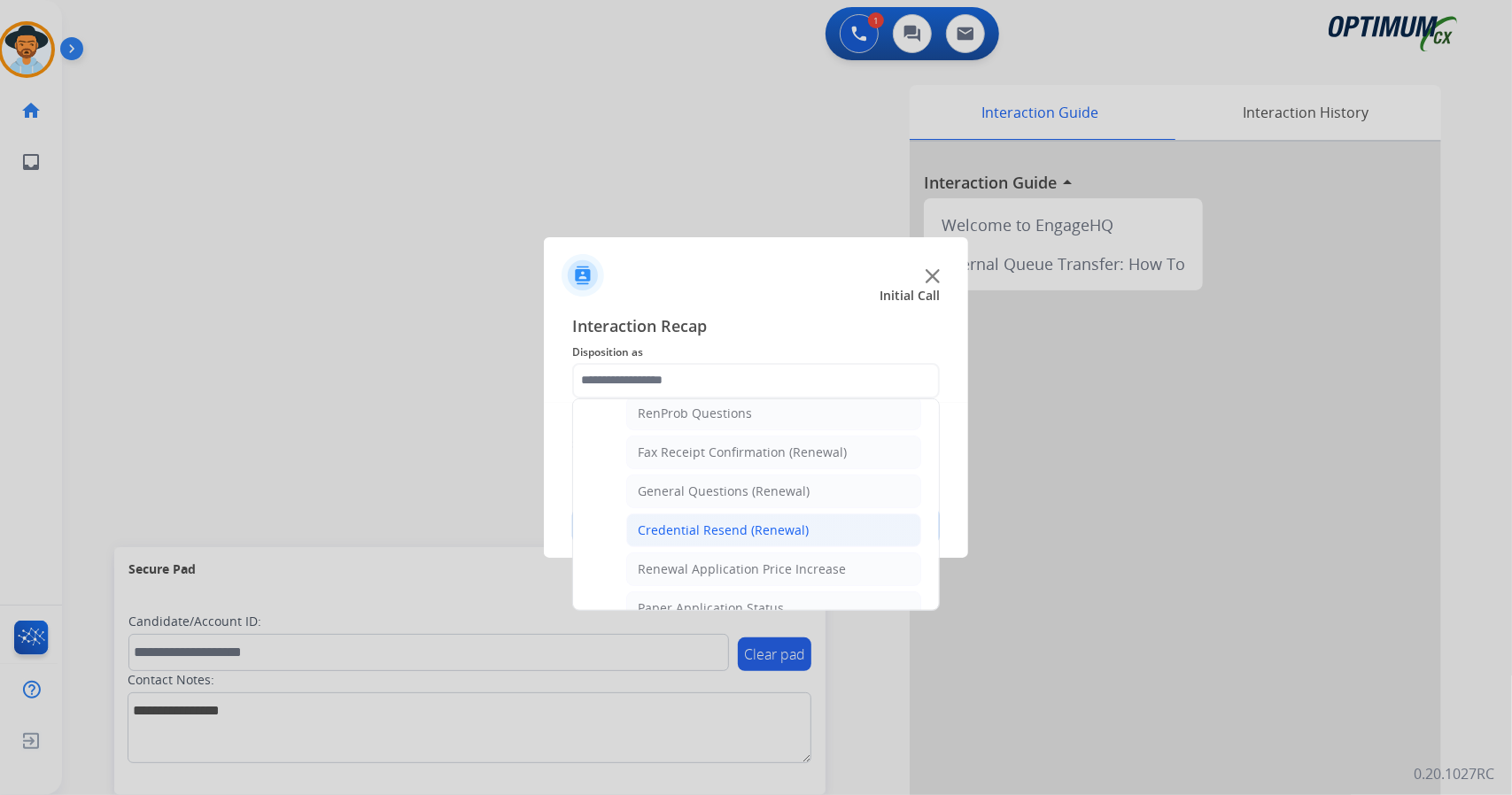
click at [700, 514] on li "Credential Resend (Renewal)" at bounding box center [774, 530] width 295 height 33
type input "**********"
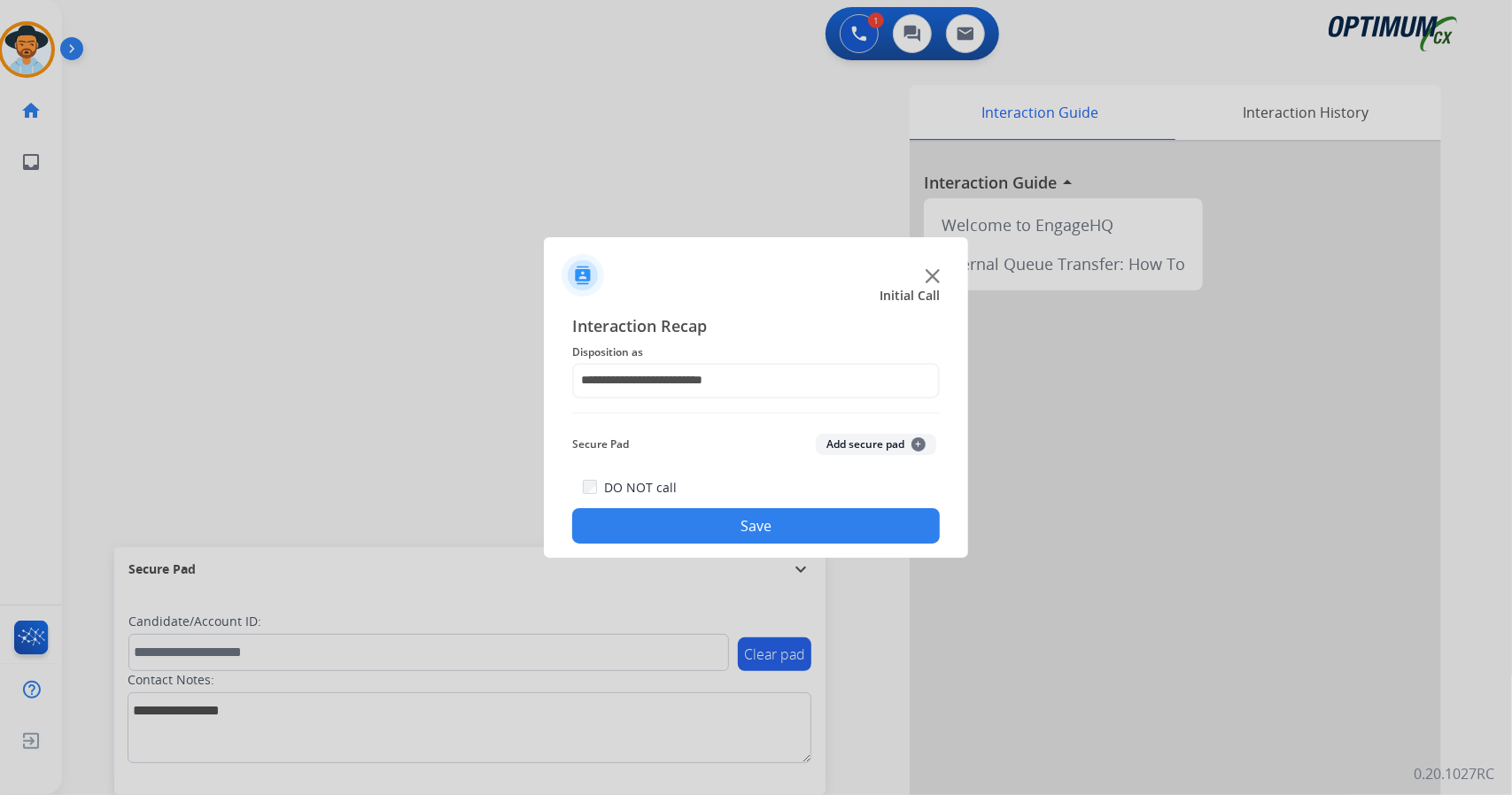
click at [709, 538] on button "Save" at bounding box center [756, 525] width 368 height 35
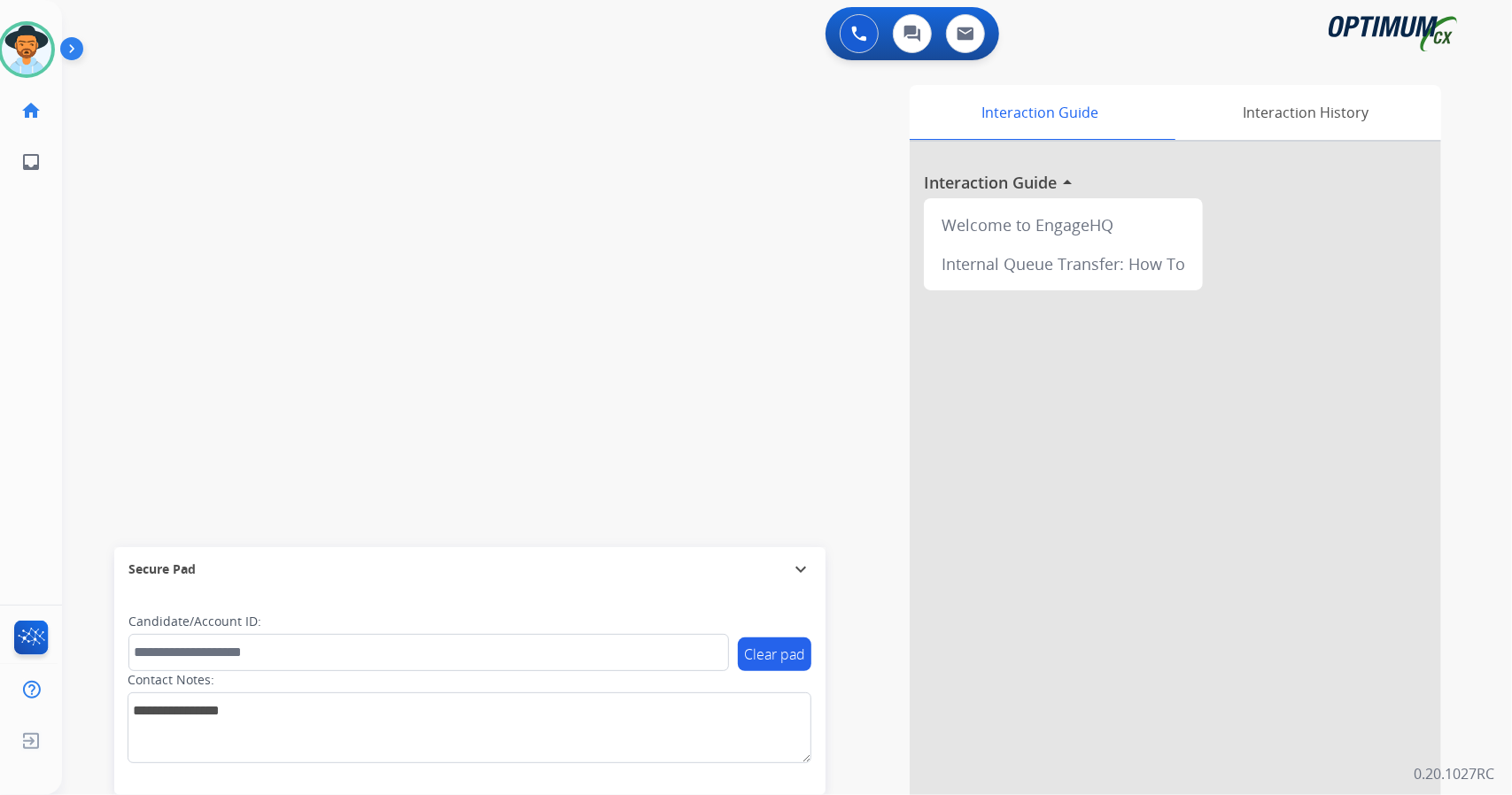
drag, startPoint x: 404, startPoint y: 11, endPoint x: 511, endPoint y: 107, distance: 143.8
click at [511, 107] on div "swap_horiz Break voice bridge close_fullscreen Connect 3-Way Call merge_type Se…" at bounding box center [765, 433] width 1407 height 738
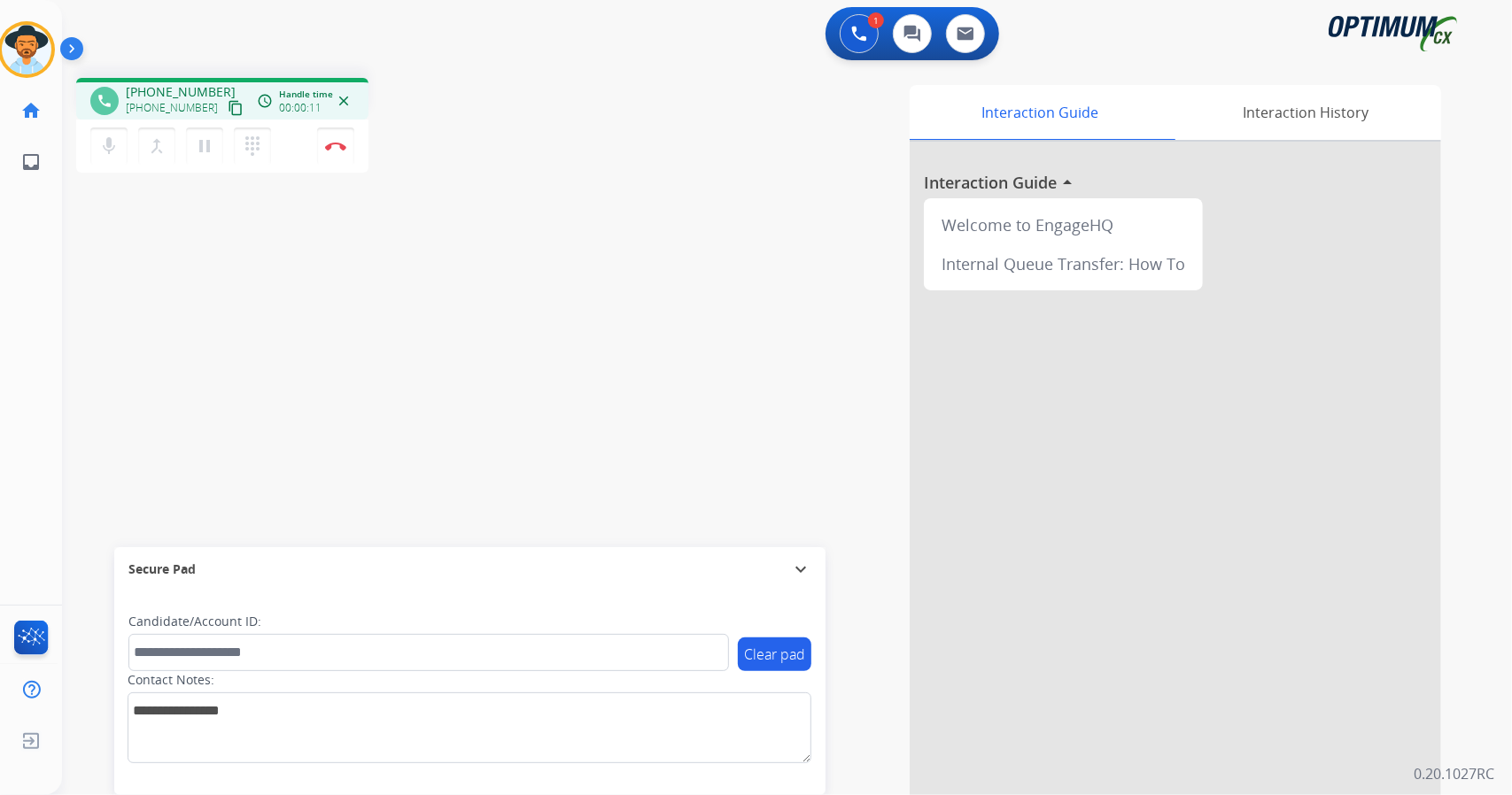
click at [176, 394] on div "phone [PHONE_NUMBER] [PHONE_NUMBER] content_copy access_time Call metrics Queue…" at bounding box center [765, 433] width 1407 height 738
click at [337, 143] on img at bounding box center [336, 147] width 22 height 9
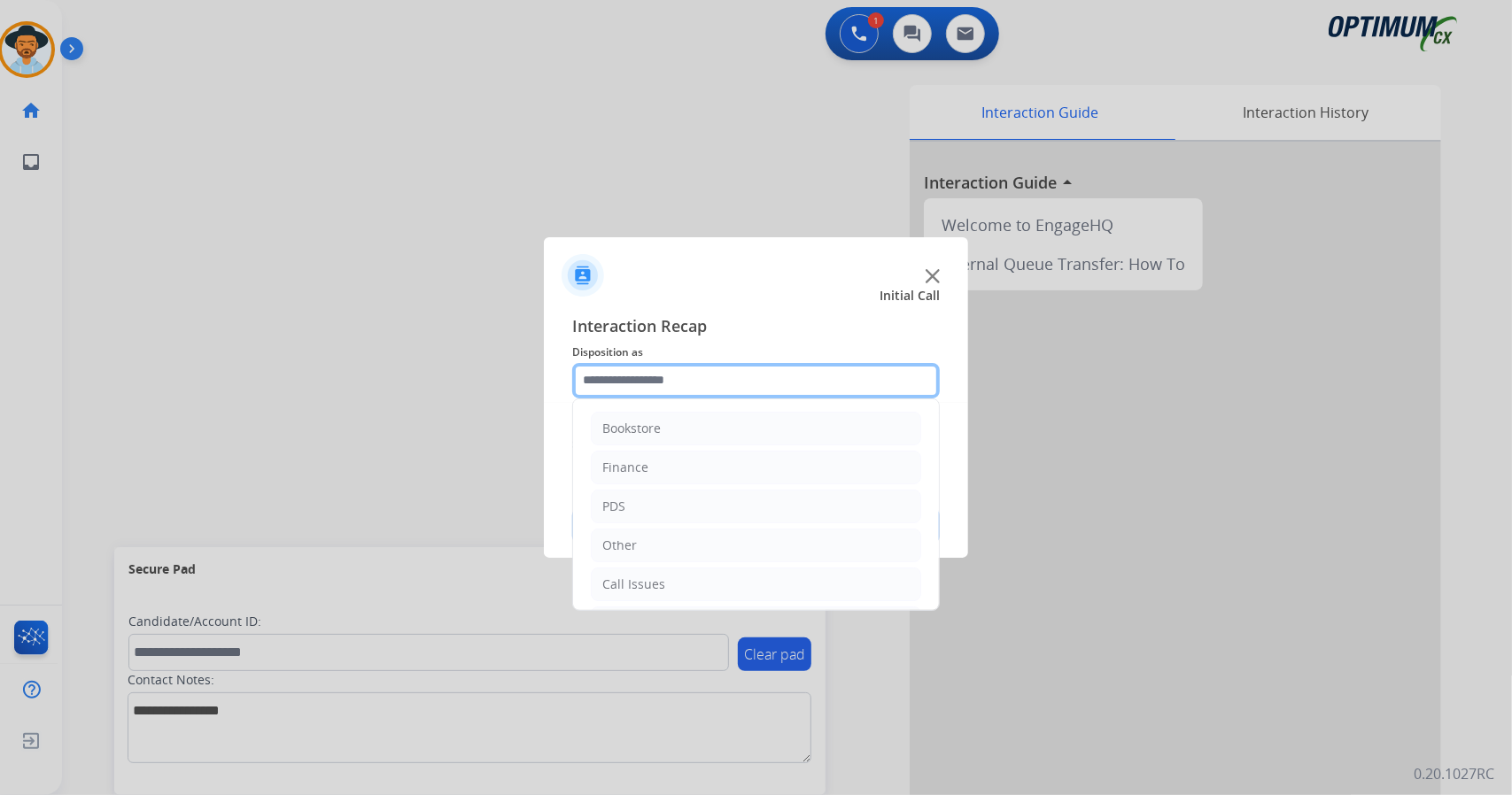
click at [689, 394] on input "text" at bounding box center [756, 380] width 368 height 35
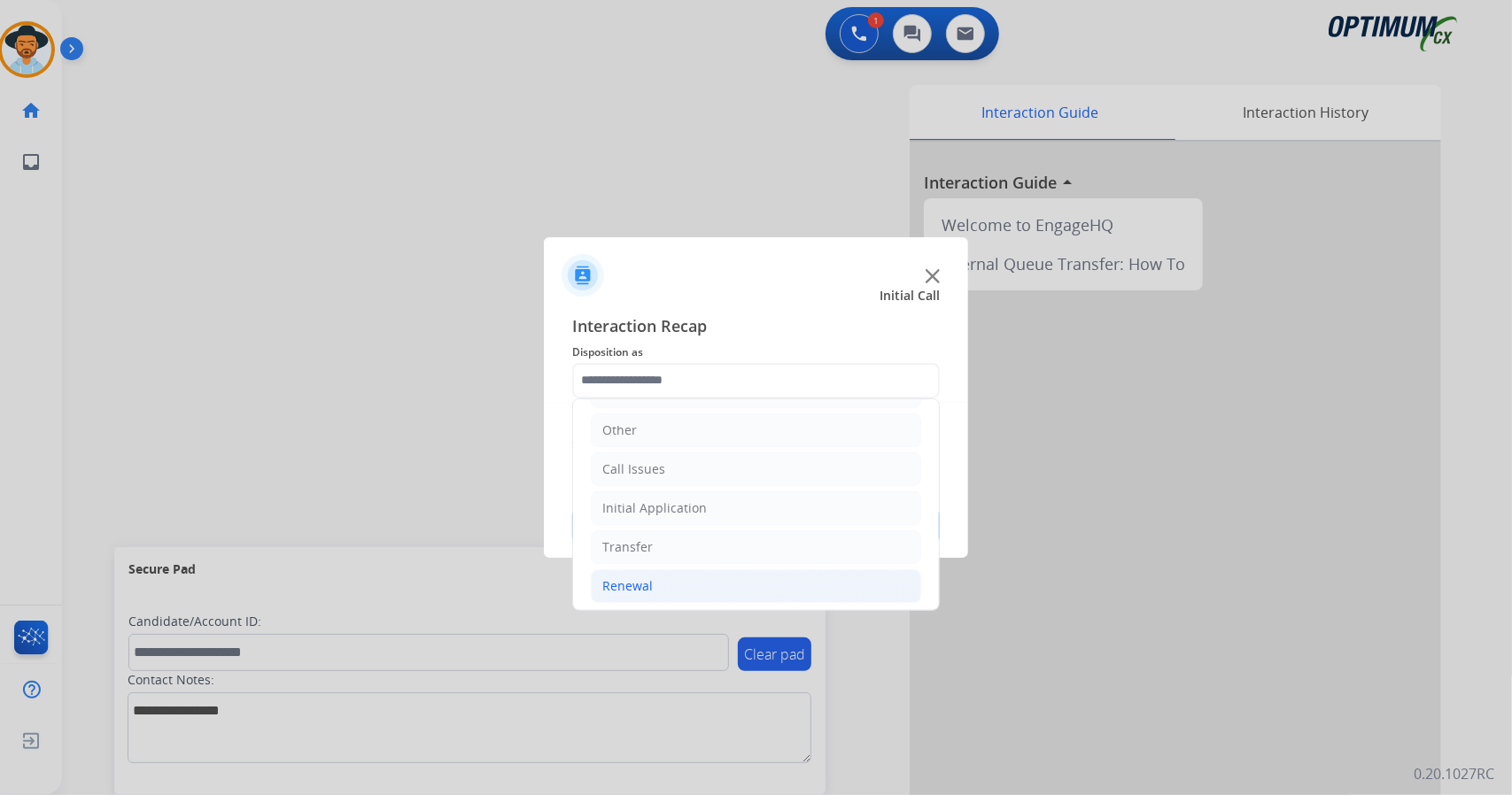
click at [693, 589] on li "Renewal" at bounding box center [756, 585] width 330 height 33
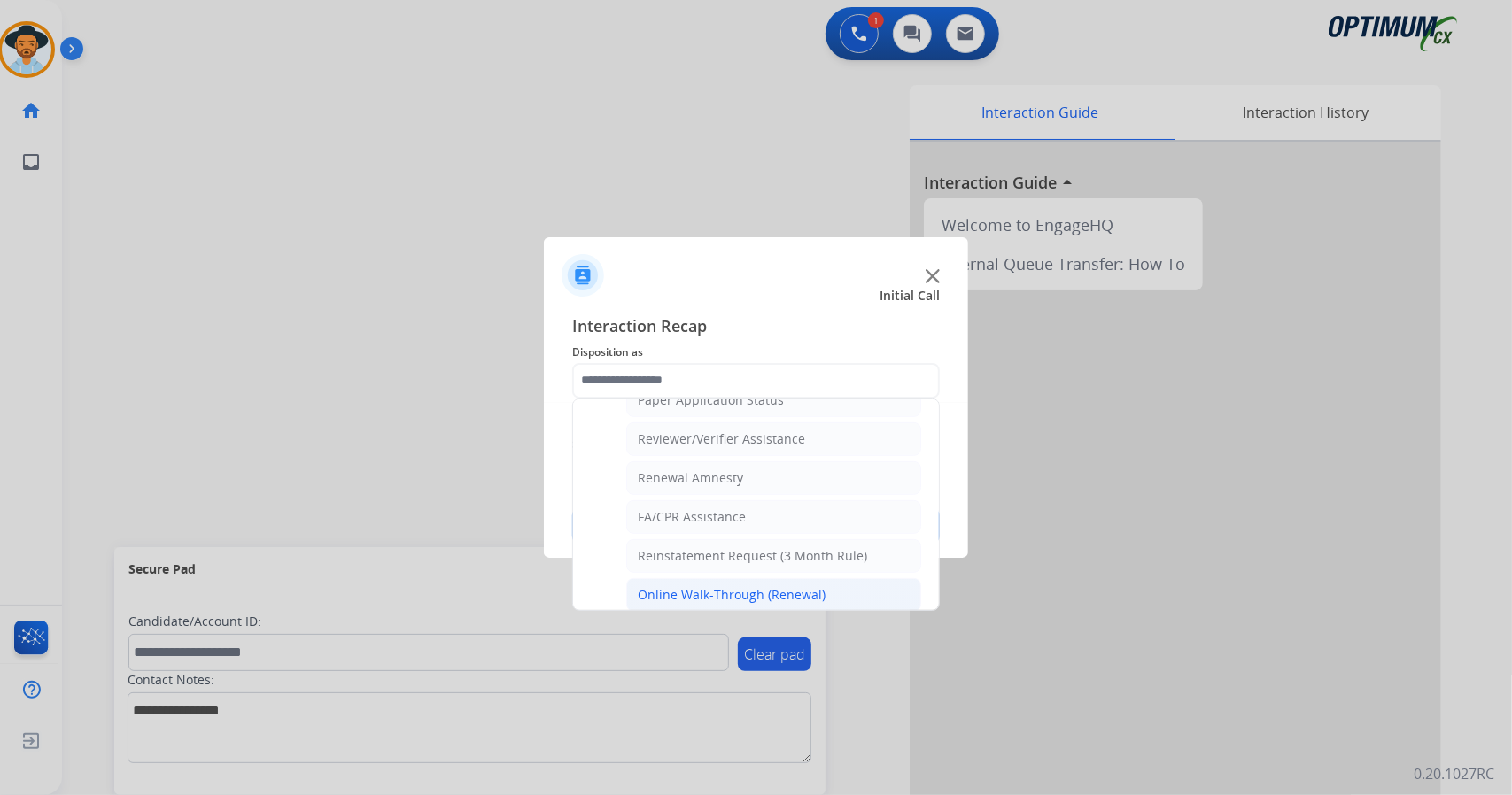
click at [724, 589] on div "Online Walk-Through (Renewal)" at bounding box center [731, 595] width 188 height 18
type input "**********"
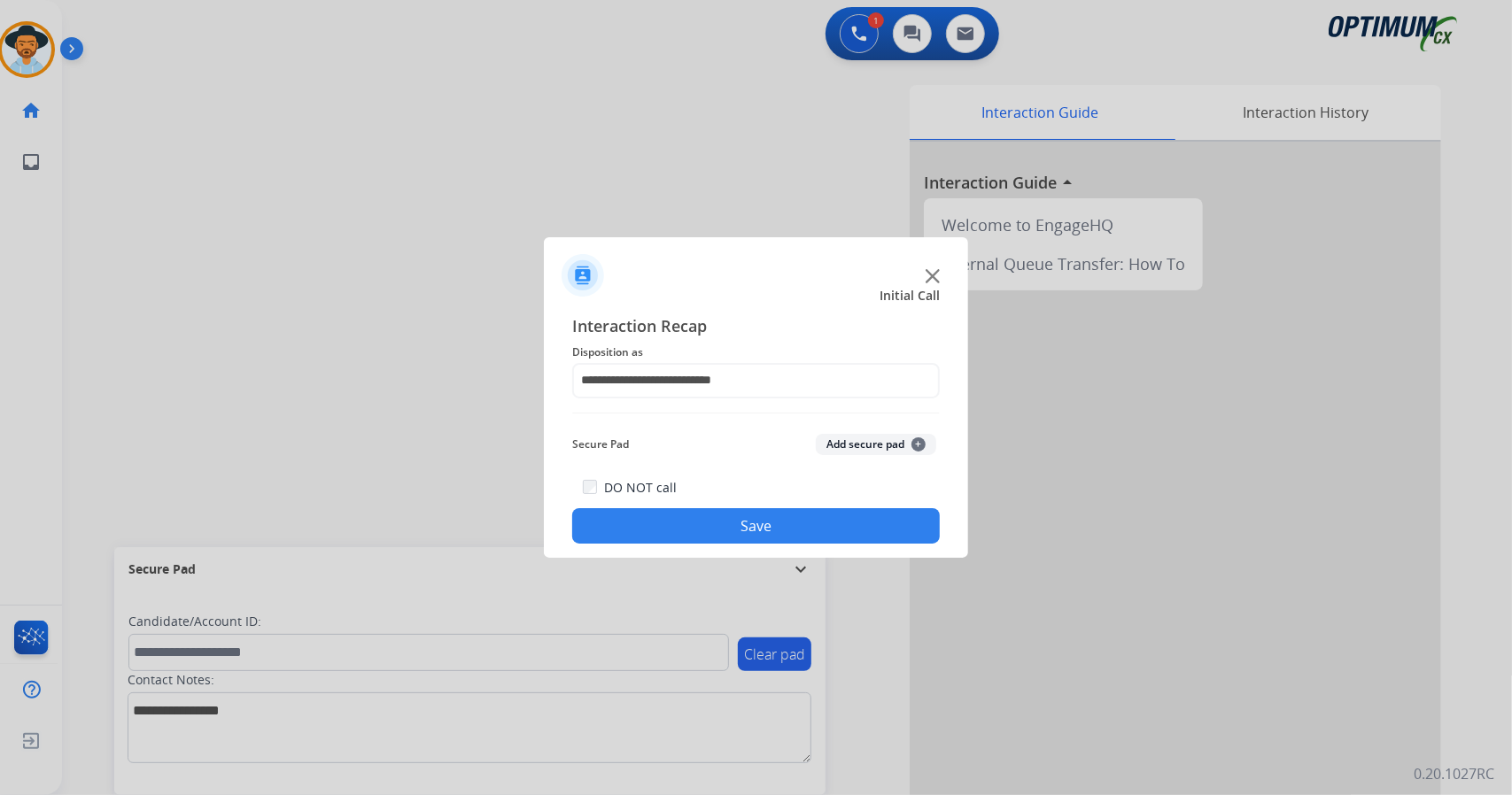
click at [707, 525] on button "Save" at bounding box center [756, 525] width 368 height 35
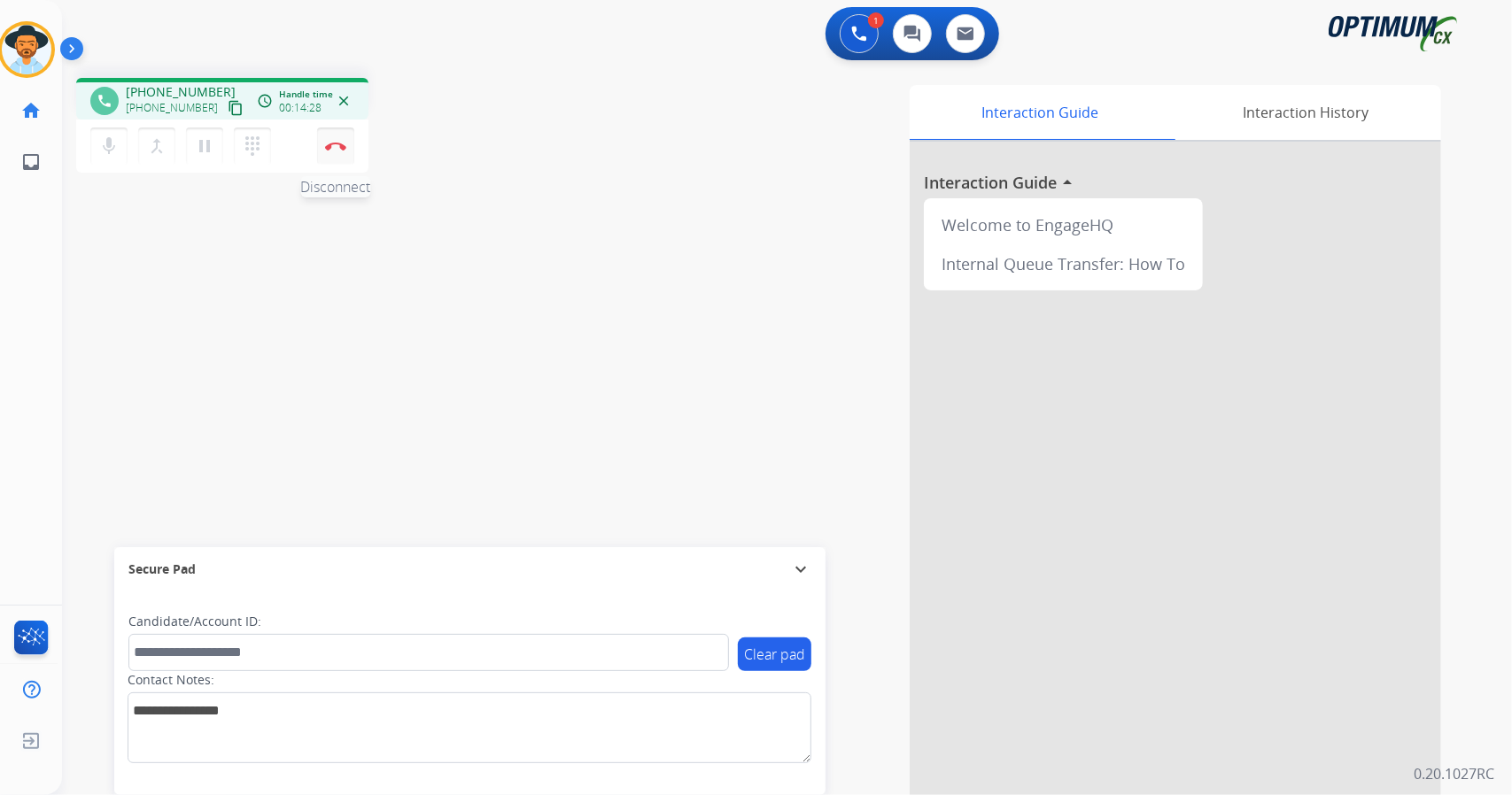
click at [344, 143] on img at bounding box center [336, 147] width 22 height 9
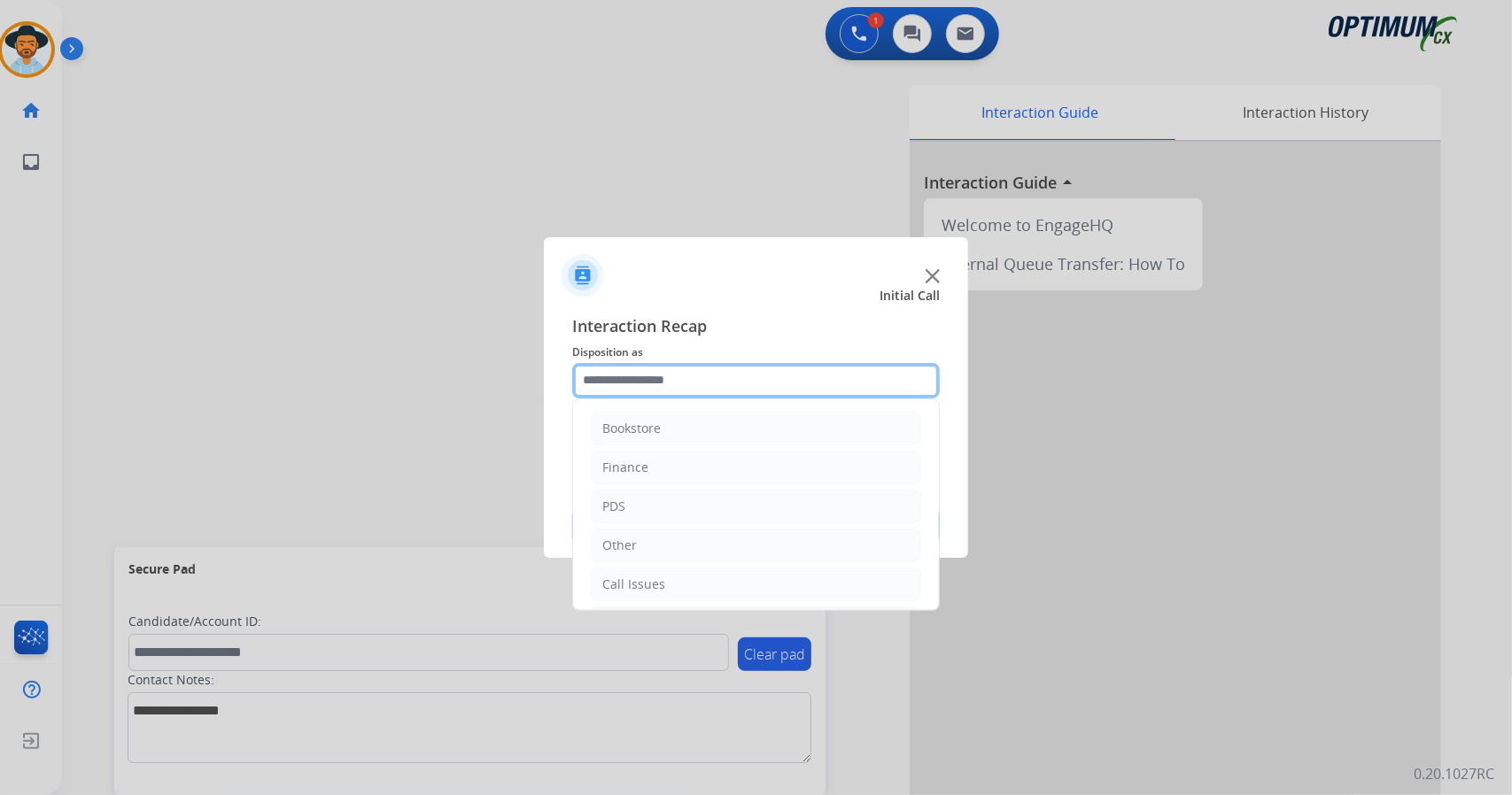
click at [687, 382] on input "text" at bounding box center [756, 380] width 368 height 35
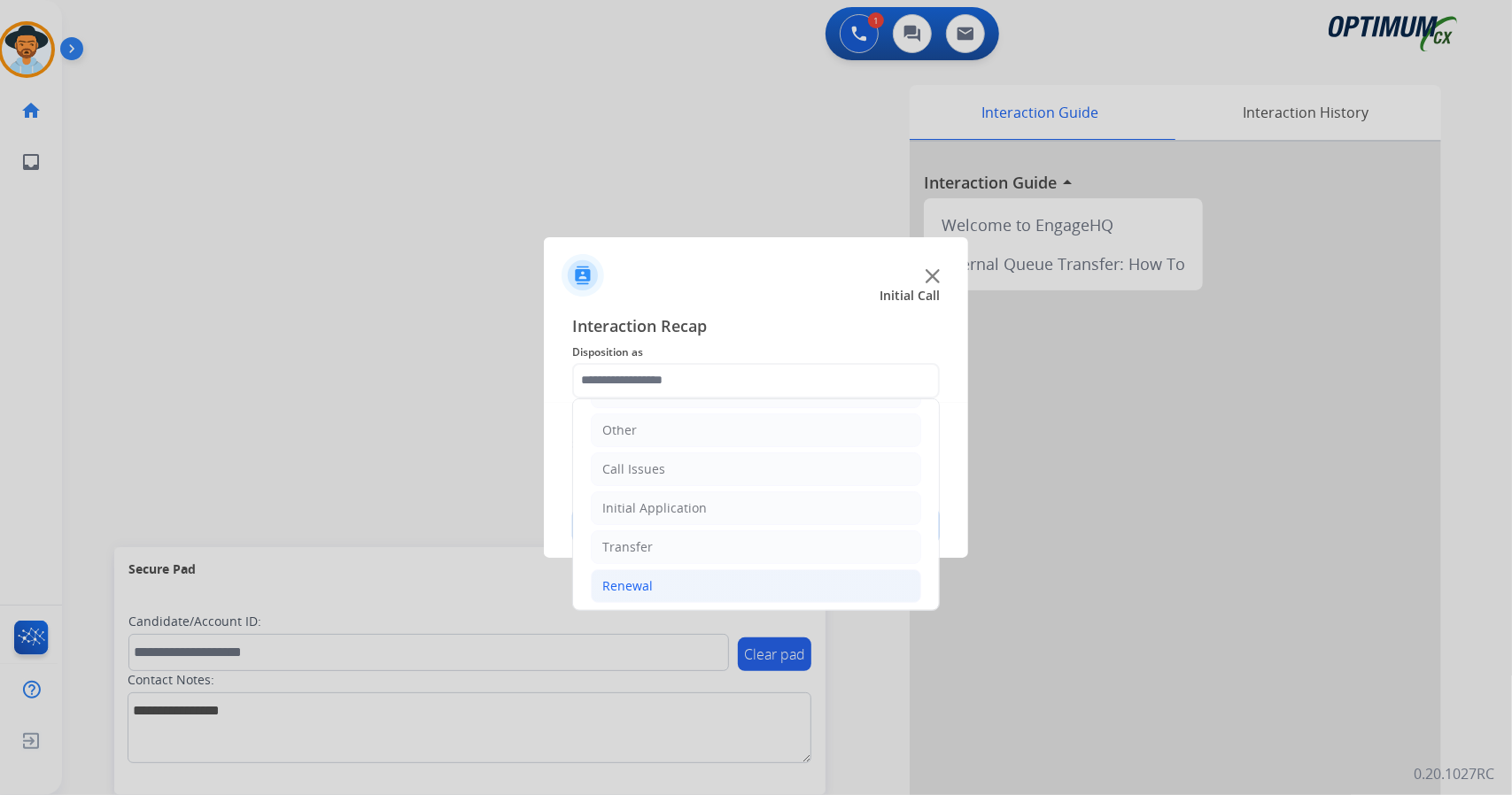
click at [715, 582] on li "Renewal" at bounding box center [756, 585] width 330 height 33
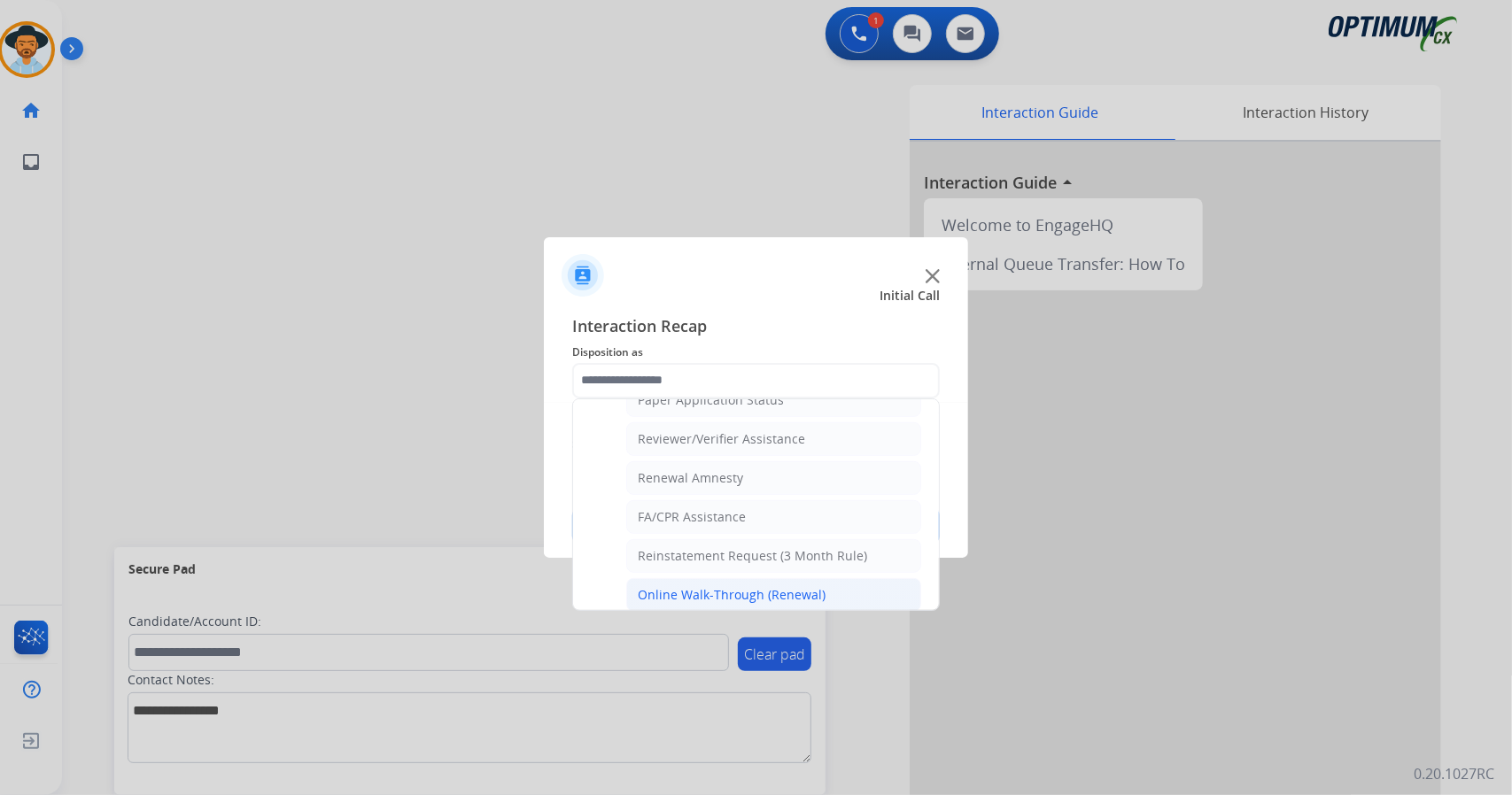
click at [751, 587] on div "Online Walk-Through (Renewal)" at bounding box center [731, 595] width 188 height 18
type input "**********"
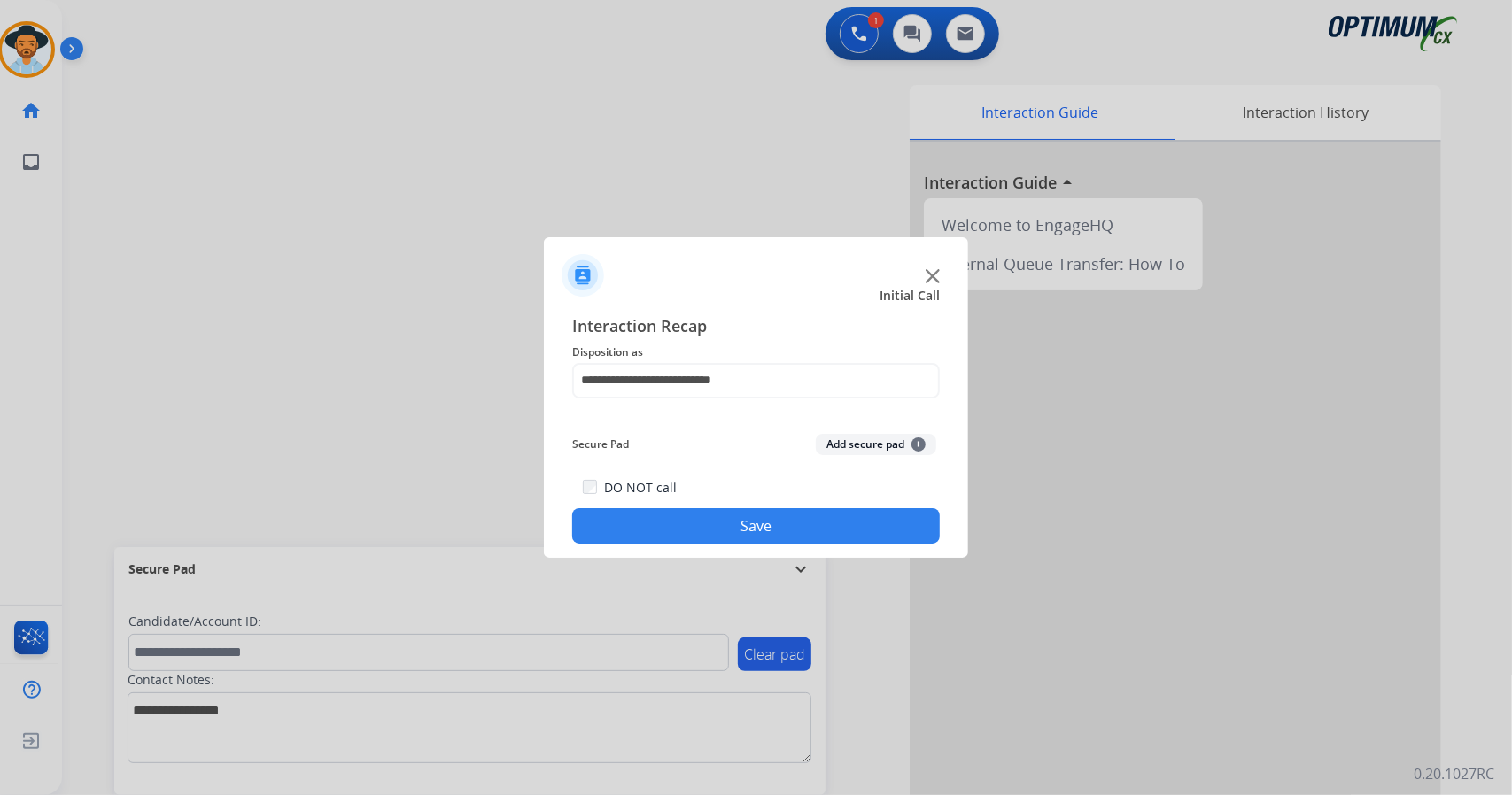
click at [735, 531] on button "Save" at bounding box center [756, 525] width 368 height 35
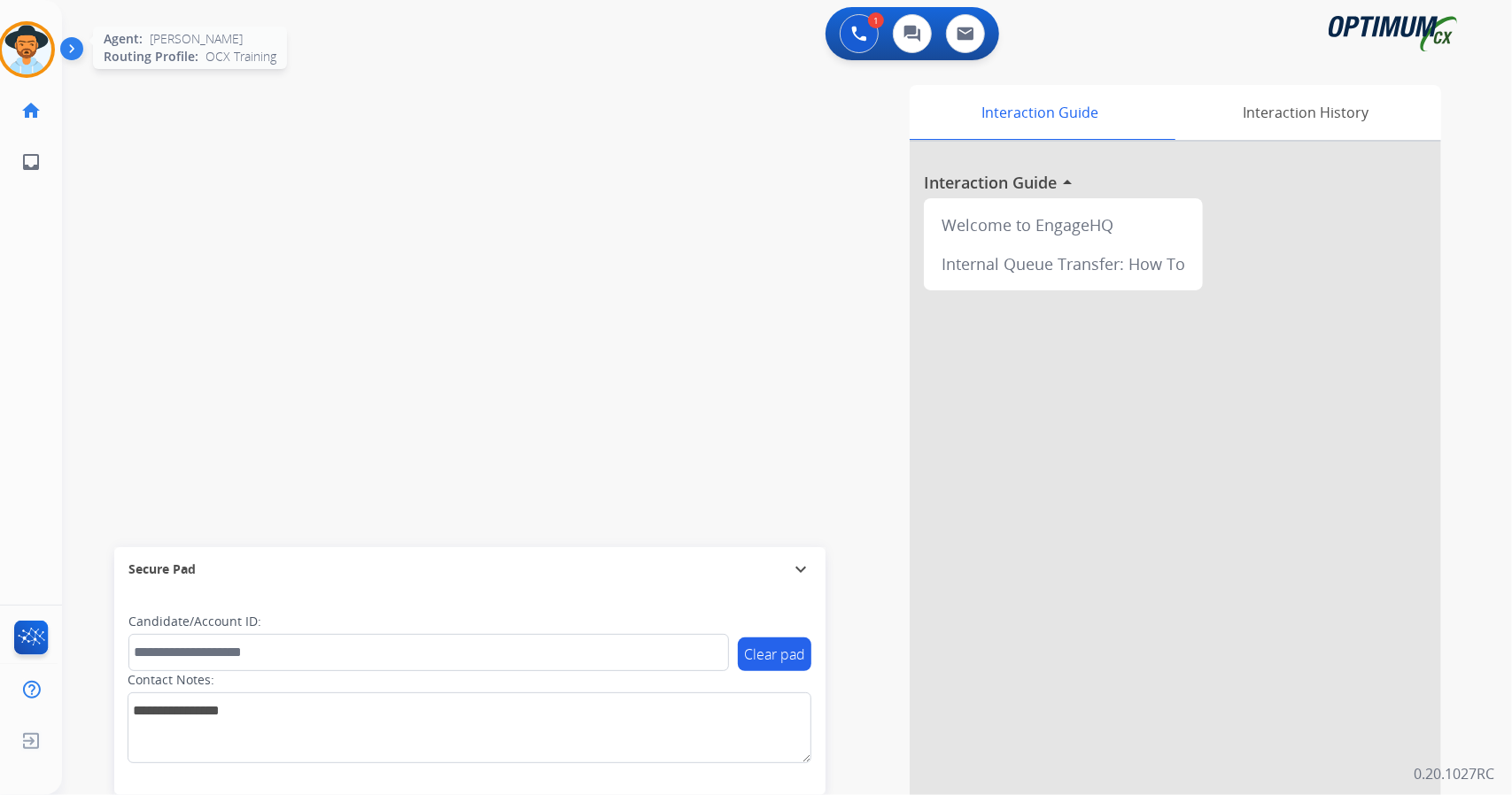
click at [31, 43] on img at bounding box center [26, 49] width 49 height 49
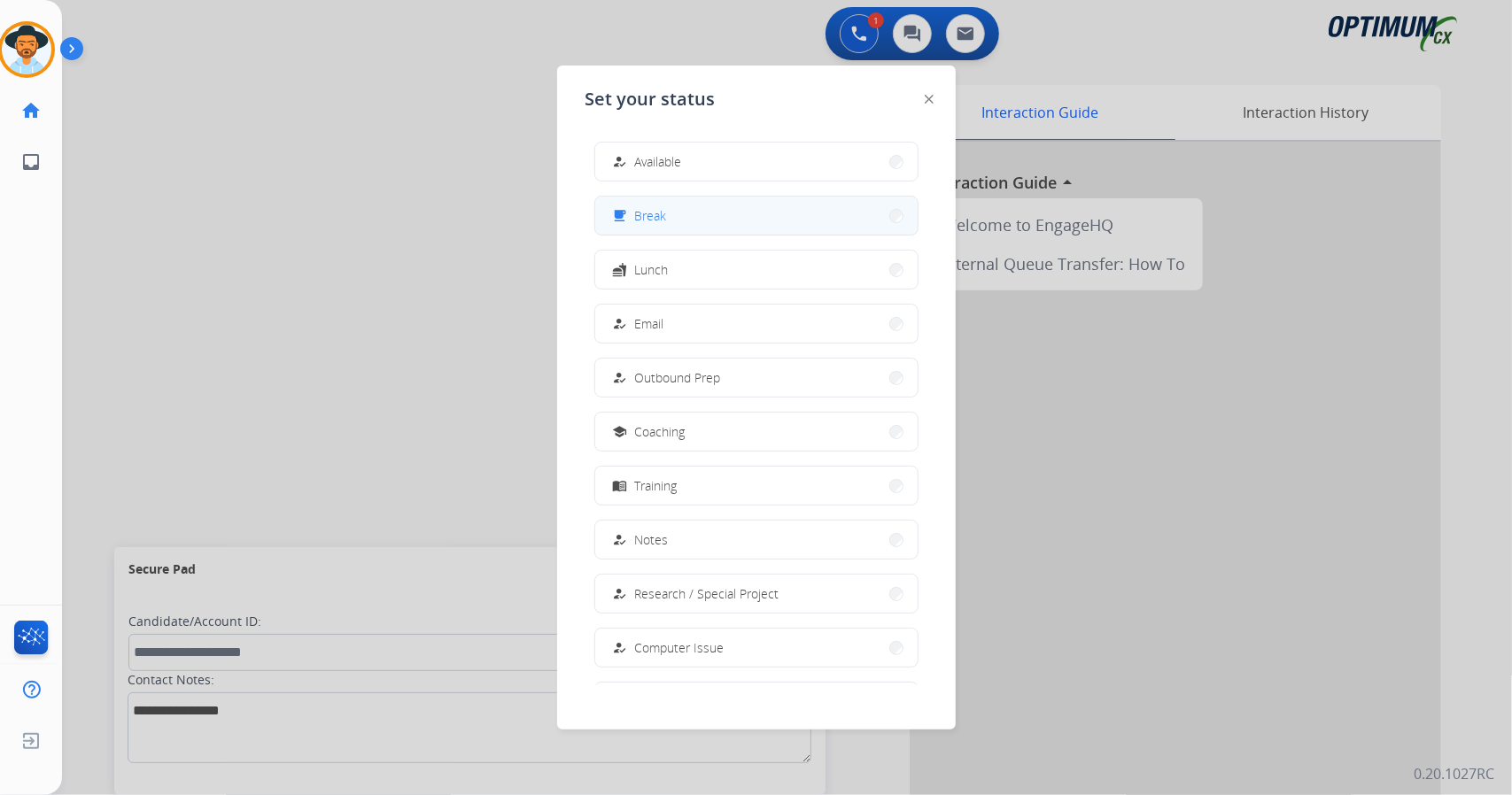
click at [678, 209] on button "free_breakfast Break" at bounding box center [756, 216] width 322 height 38
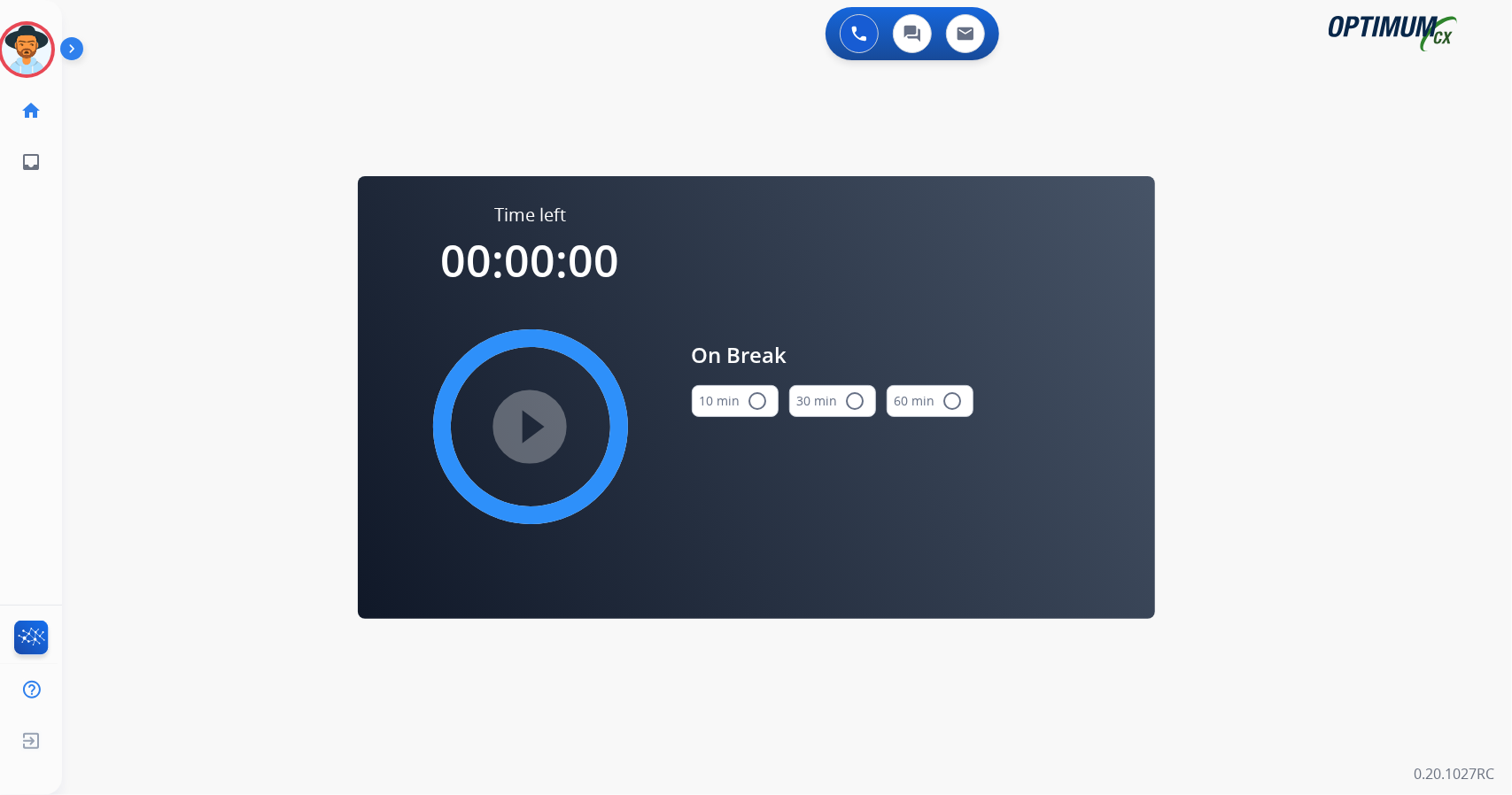
click at [1406, 405] on div "0 Voice Interactions 0 Chat Interactions 0 Email Interactions swap_horiz Break …" at bounding box center [787, 398] width 1450 height 795
click at [743, 397] on button "10 min radio_button_unchecked" at bounding box center [735, 400] width 86 height 31
click at [521, 426] on mat-icon "play_circle_filled" at bounding box center [531, 427] width 22 height 22
click at [25, 40] on icon at bounding box center [27, 50] width 58 height 58
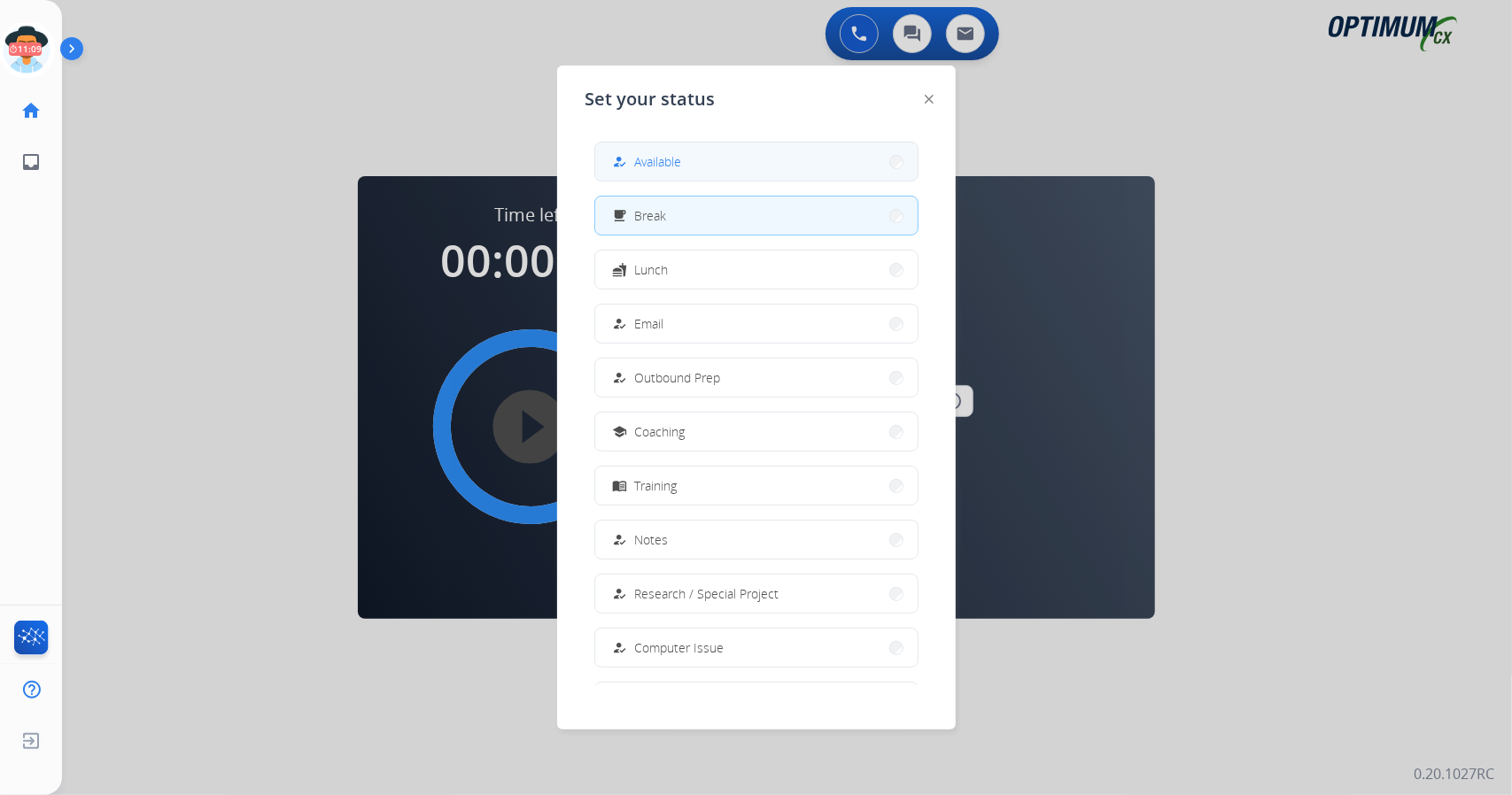
click at [736, 168] on button "how_to_reg Available" at bounding box center [756, 162] width 322 height 38
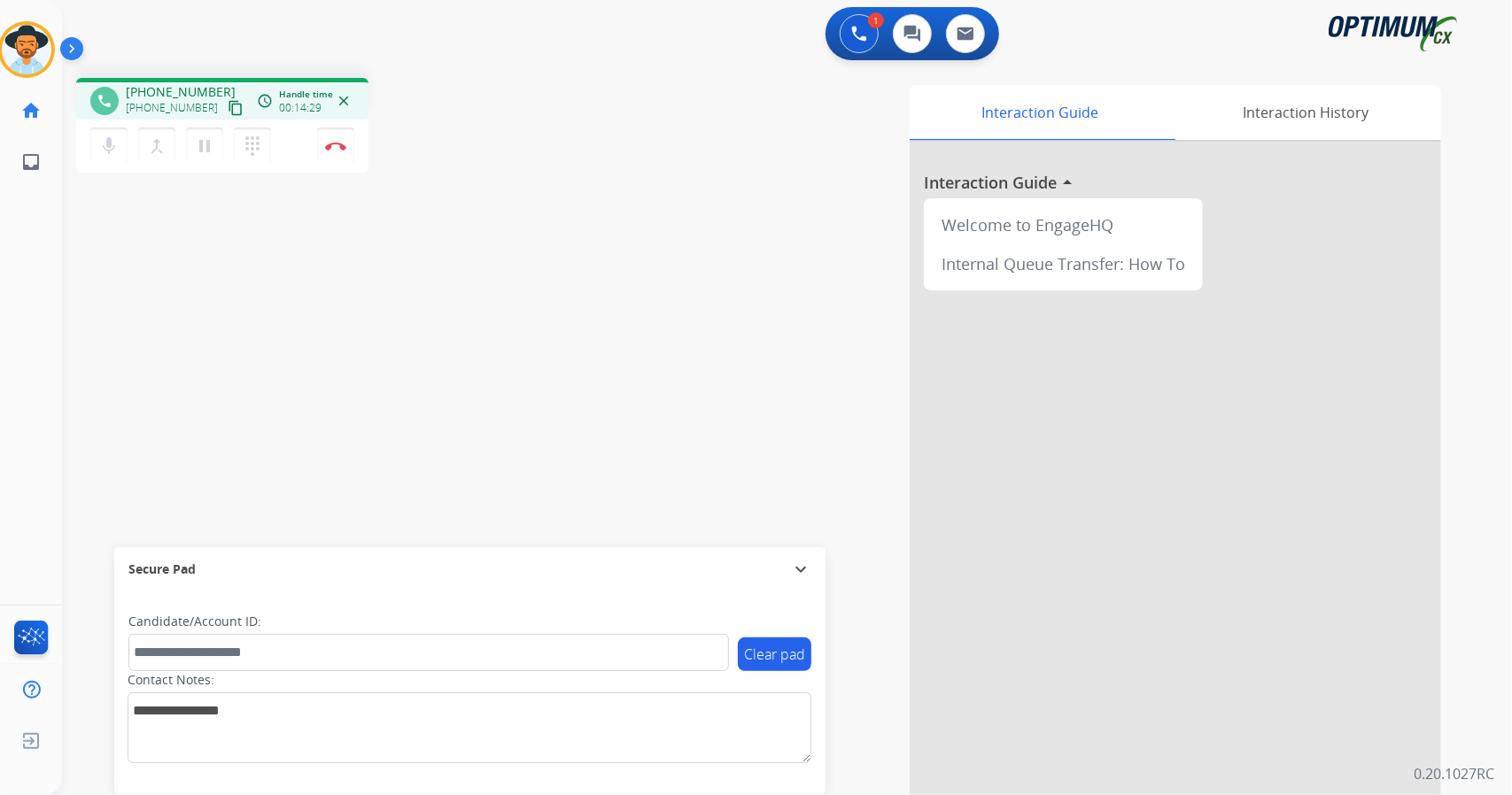
click at [514, 186] on div "phone [PHONE_NUMBER] [PHONE_NUMBER] content_copy access_time Call metrics Queue…" at bounding box center [765, 433] width 1407 height 738
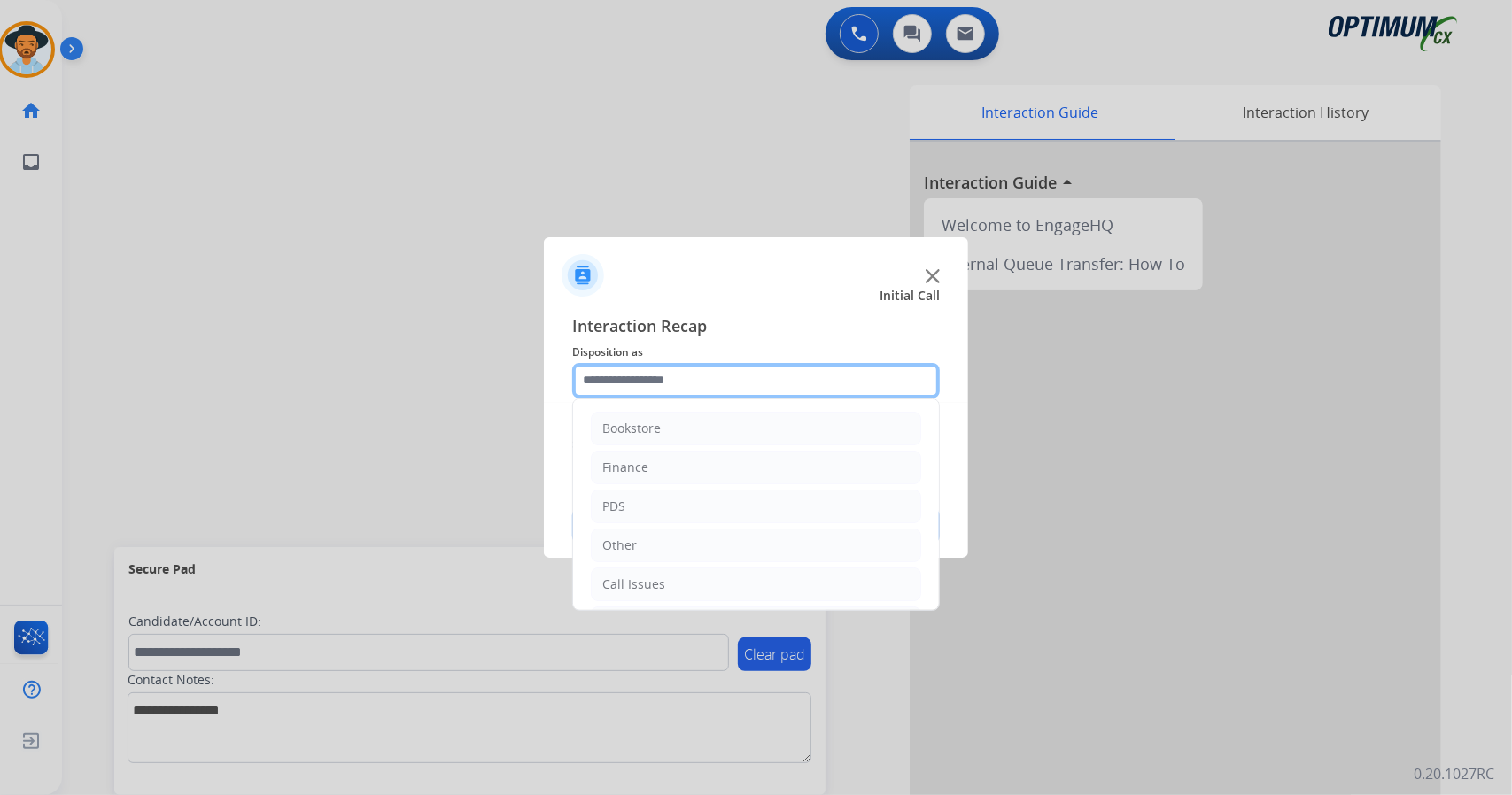
click at [641, 363] on input "text" at bounding box center [756, 380] width 368 height 35
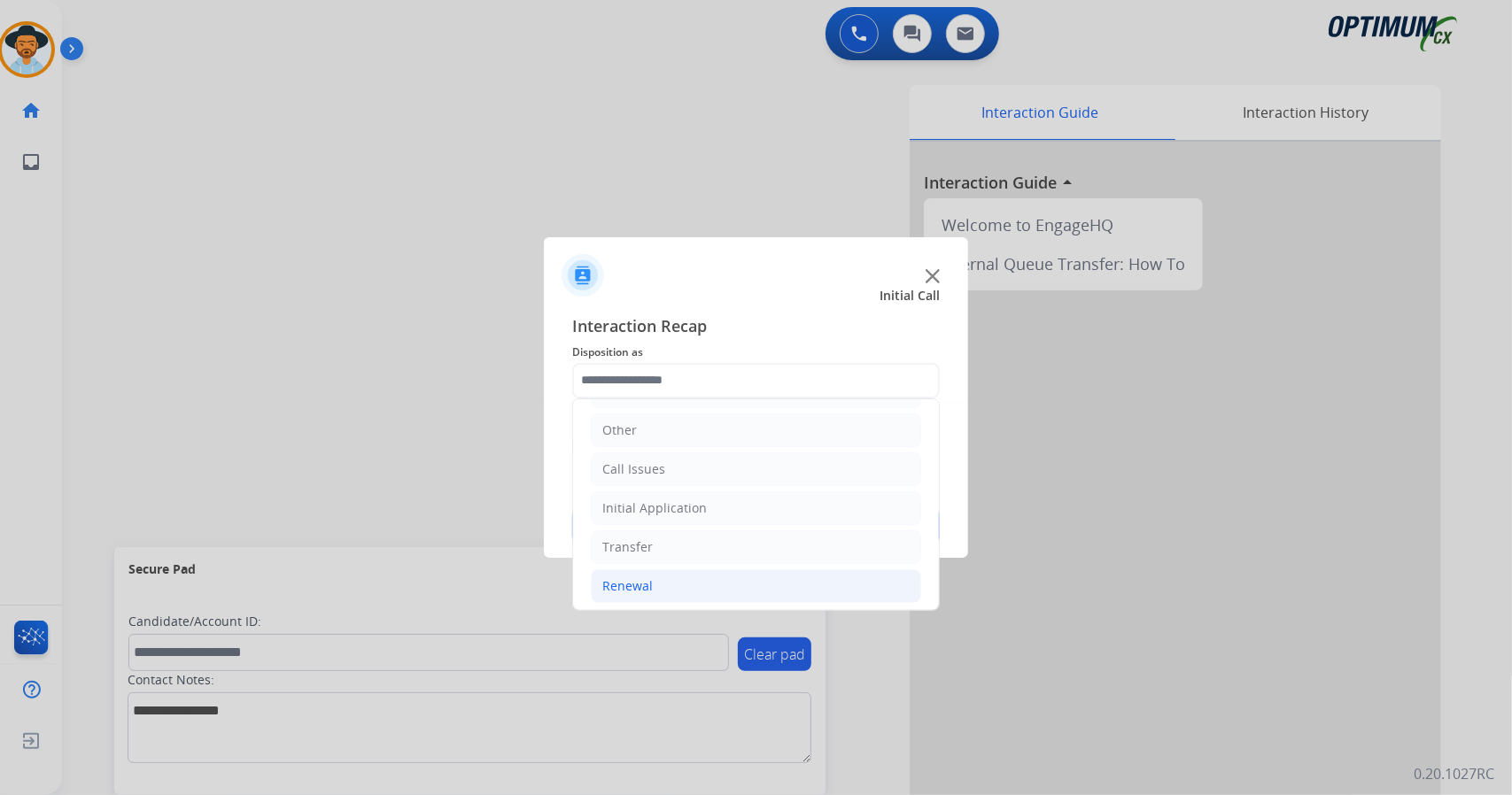
click at [705, 588] on li "Renewal" at bounding box center [756, 585] width 330 height 33
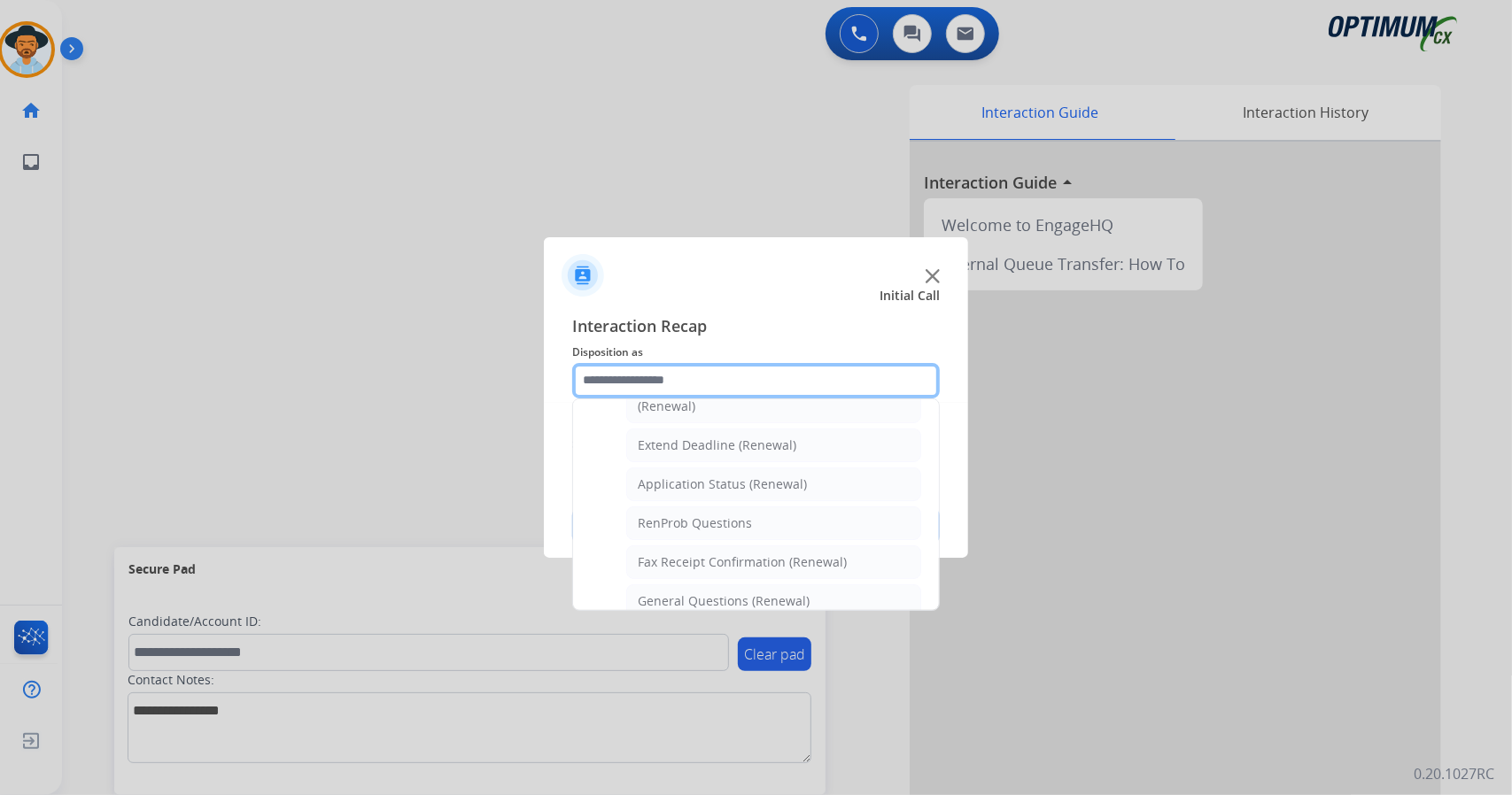
scroll to position [669, 0]
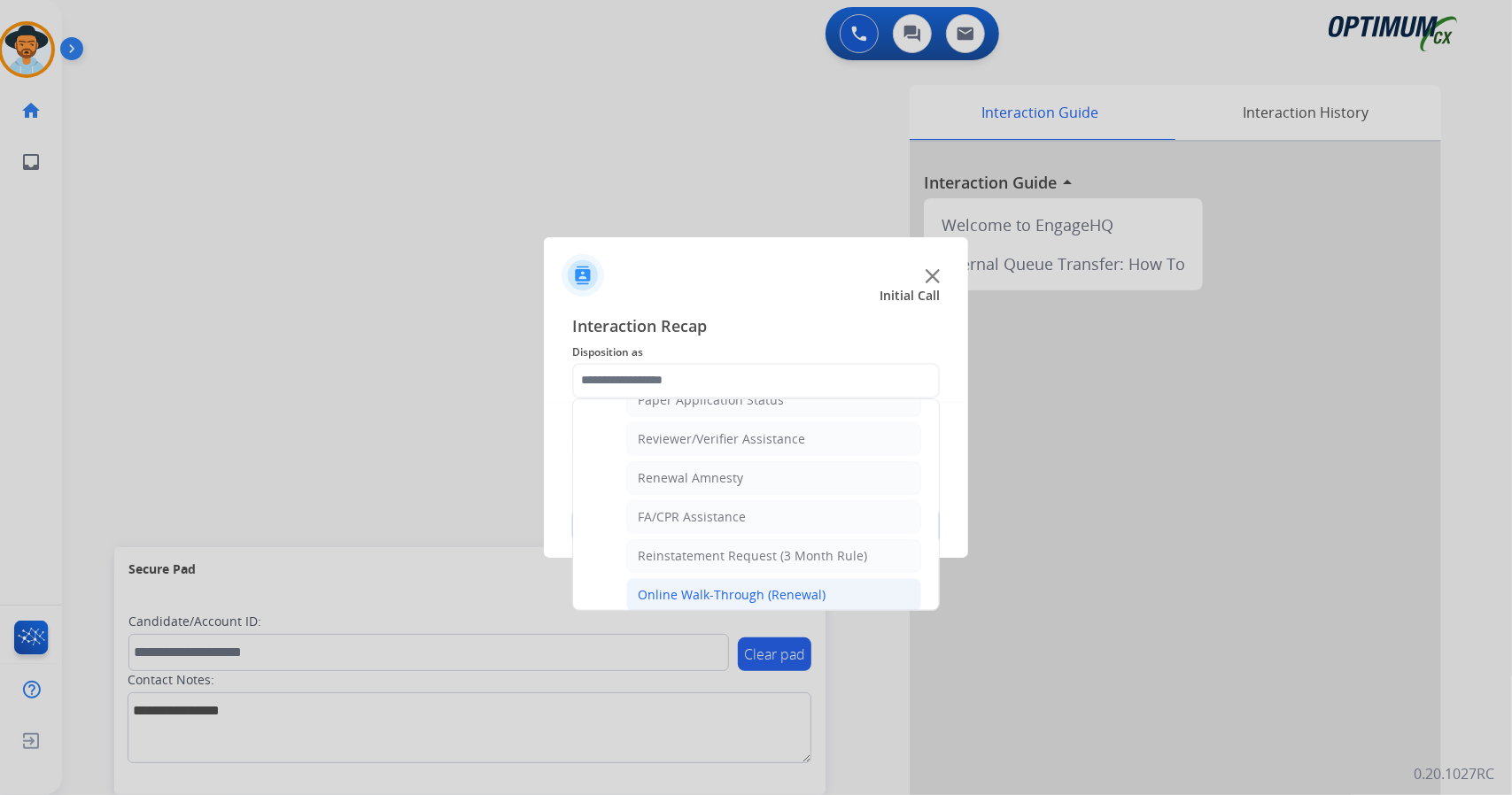
click at [709, 587] on div "Online Walk-Through (Renewal)" at bounding box center [731, 595] width 188 height 18
type input "**********"
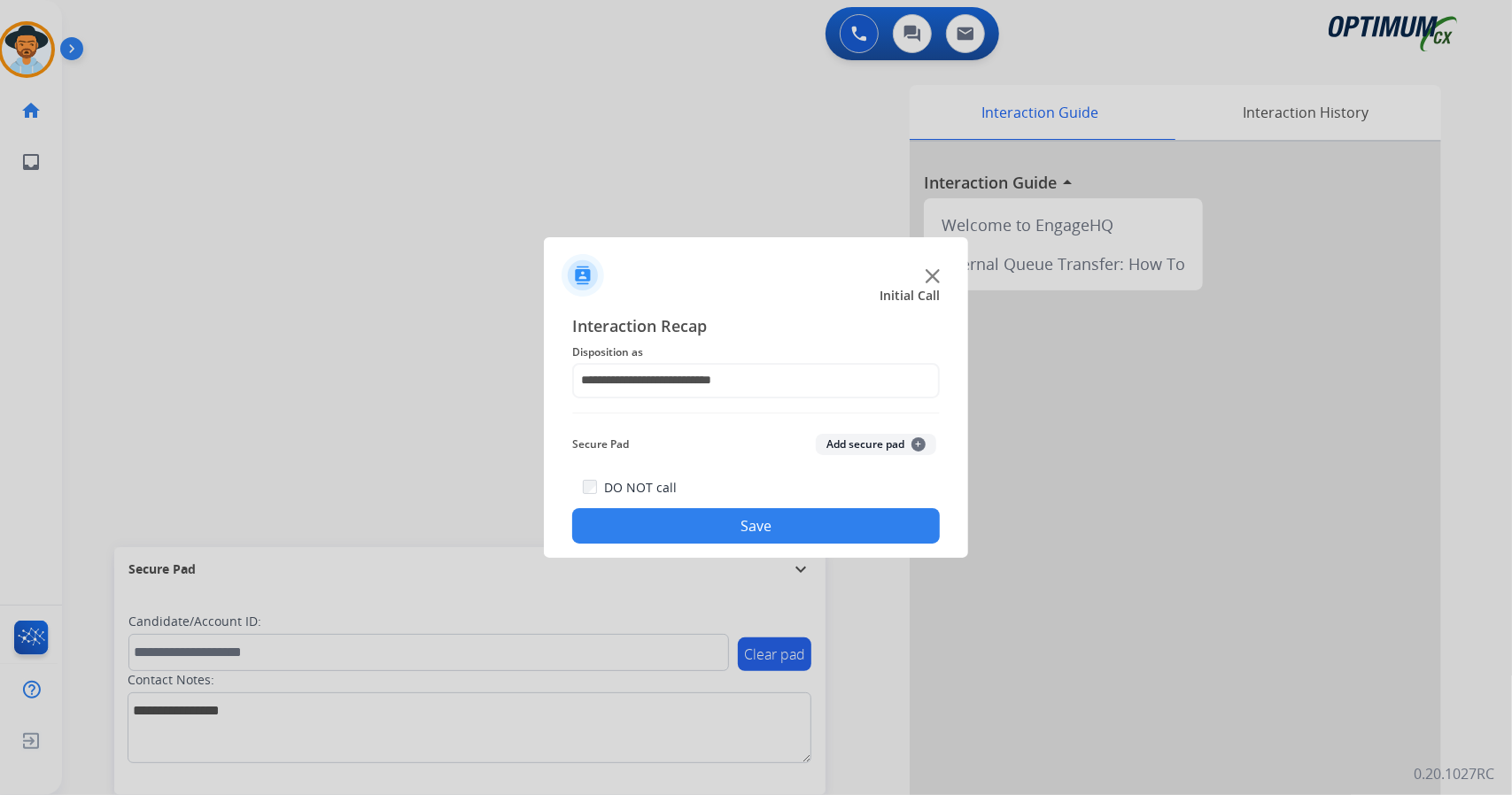
click at [710, 522] on button "Save" at bounding box center [756, 525] width 368 height 35
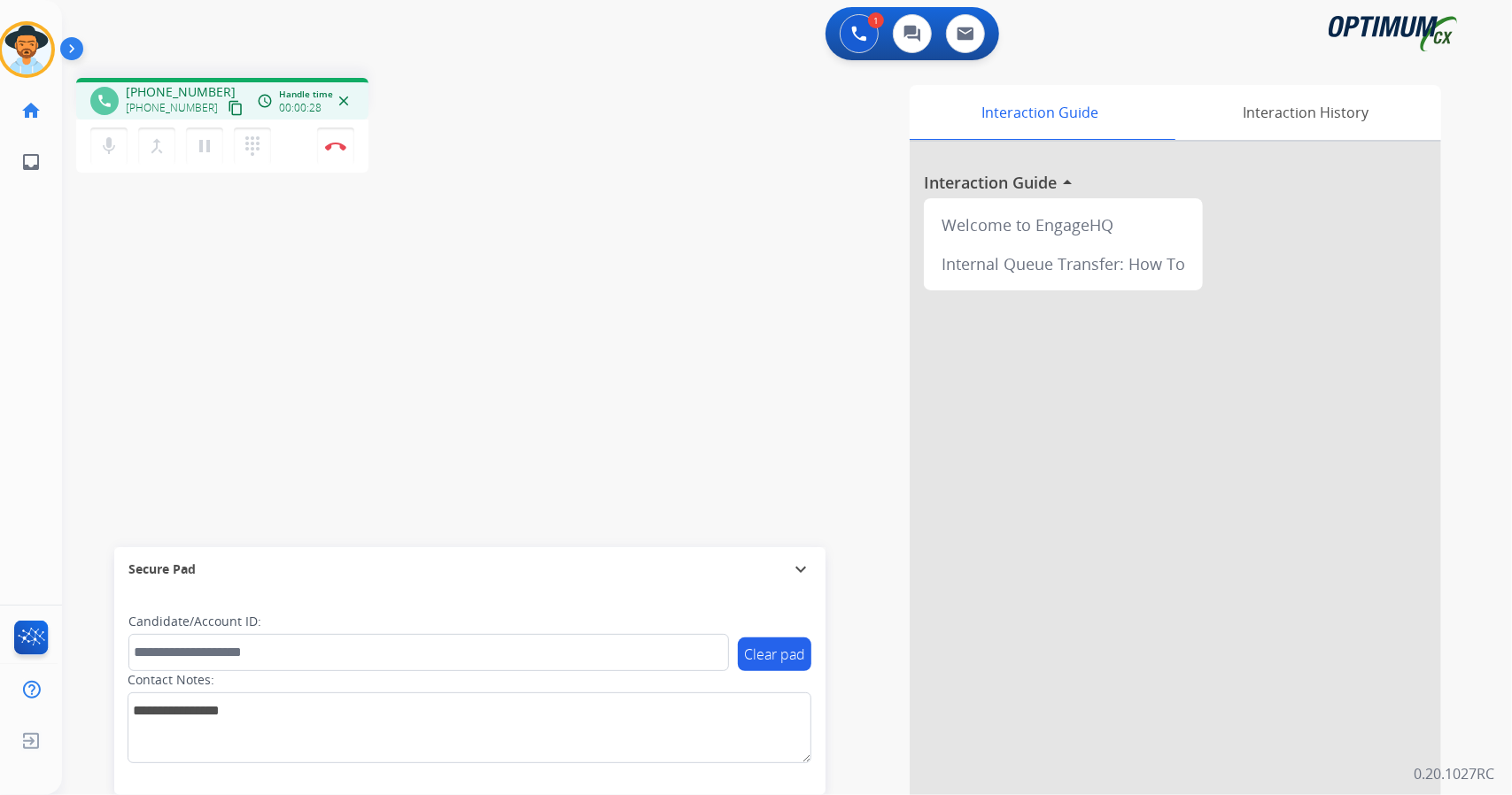
click at [535, 4] on app-navbar "1 Voice Interactions 0 Chat Interactions 0 Email Interactions" at bounding box center [765, 31] width 1407 height 64
click at [327, 144] on img at bounding box center [336, 147] width 22 height 9
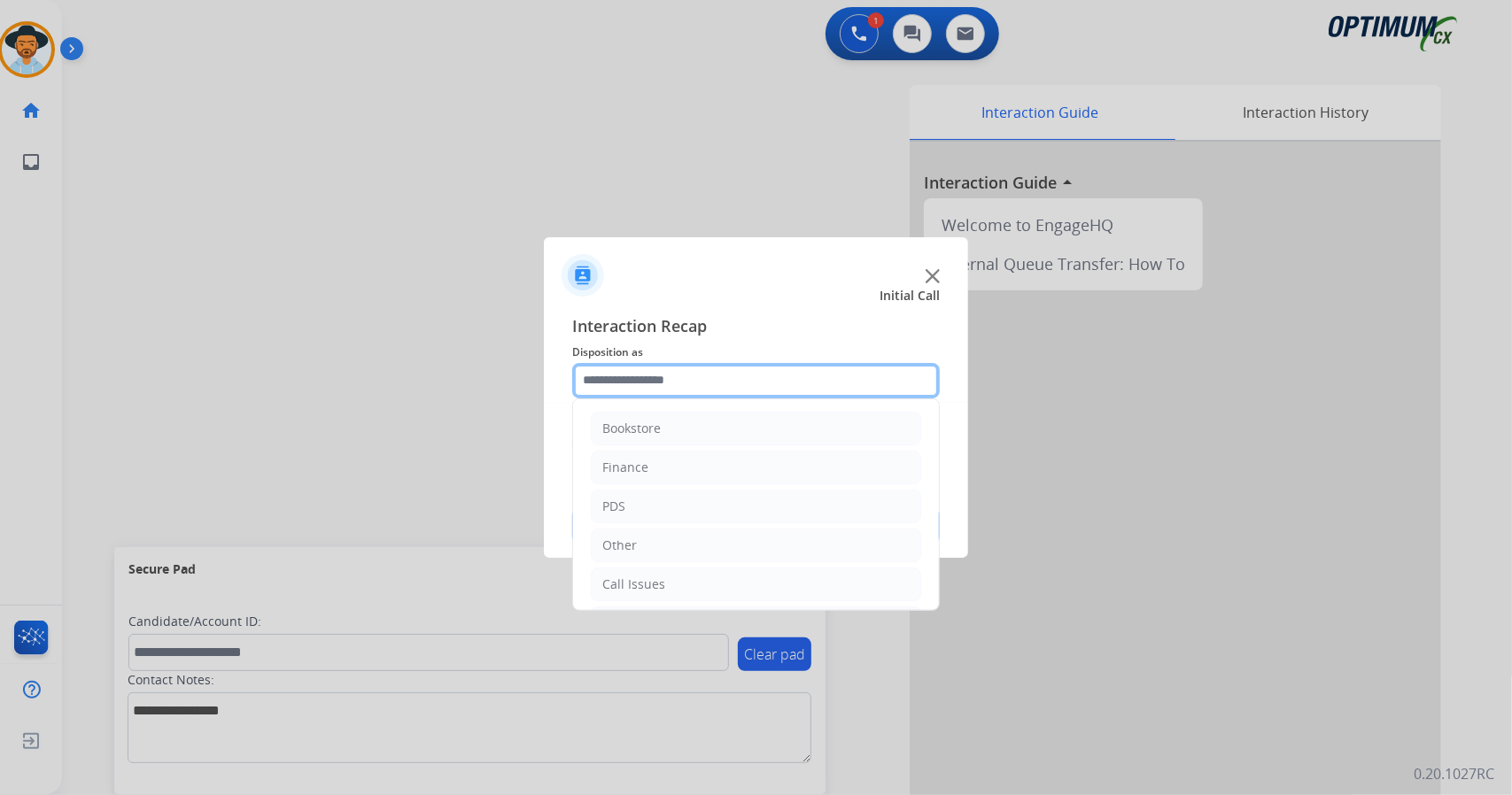
click at [670, 385] on input "text" at bounding box center [756, 380] width 368 height 35
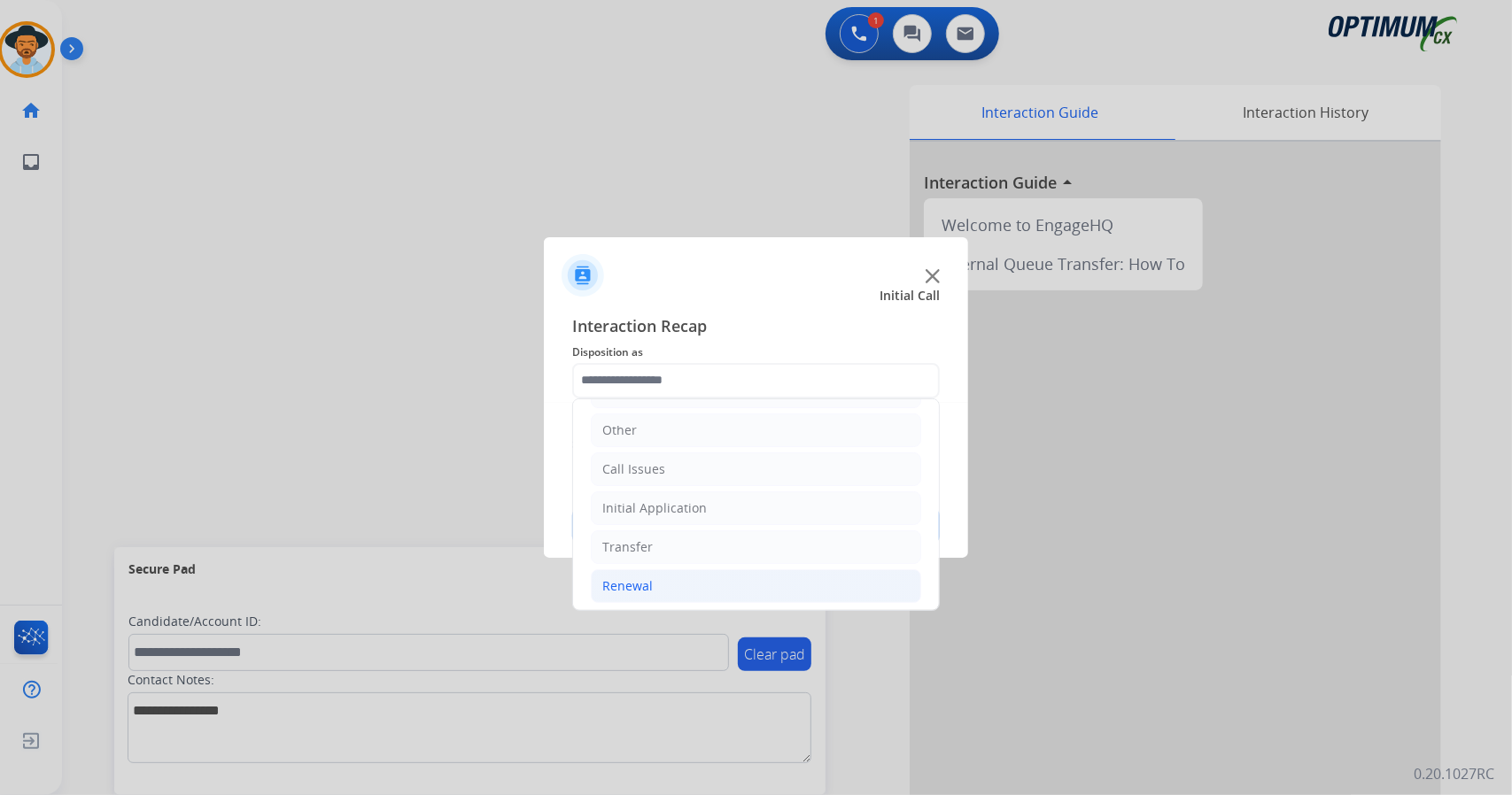
click at [726, 577] on li "Renewal" at bounding box center [756, 585] width 330 height 33
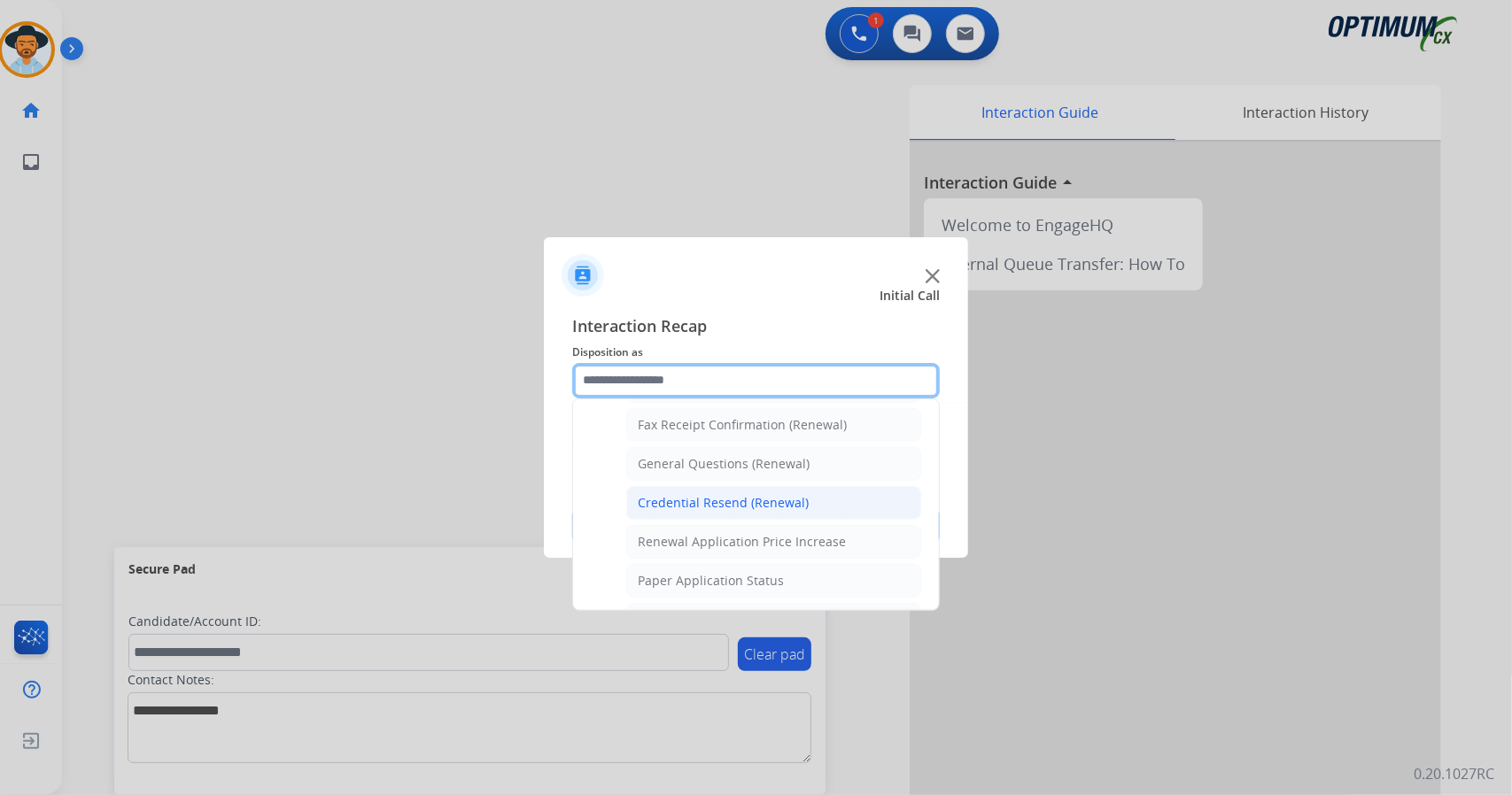
scroll to position [489, 0]
click at [709, 485] on li "Credential Resend (Renewal)" at bounding box center [774, 501] width 295 height 33
type input "**********"
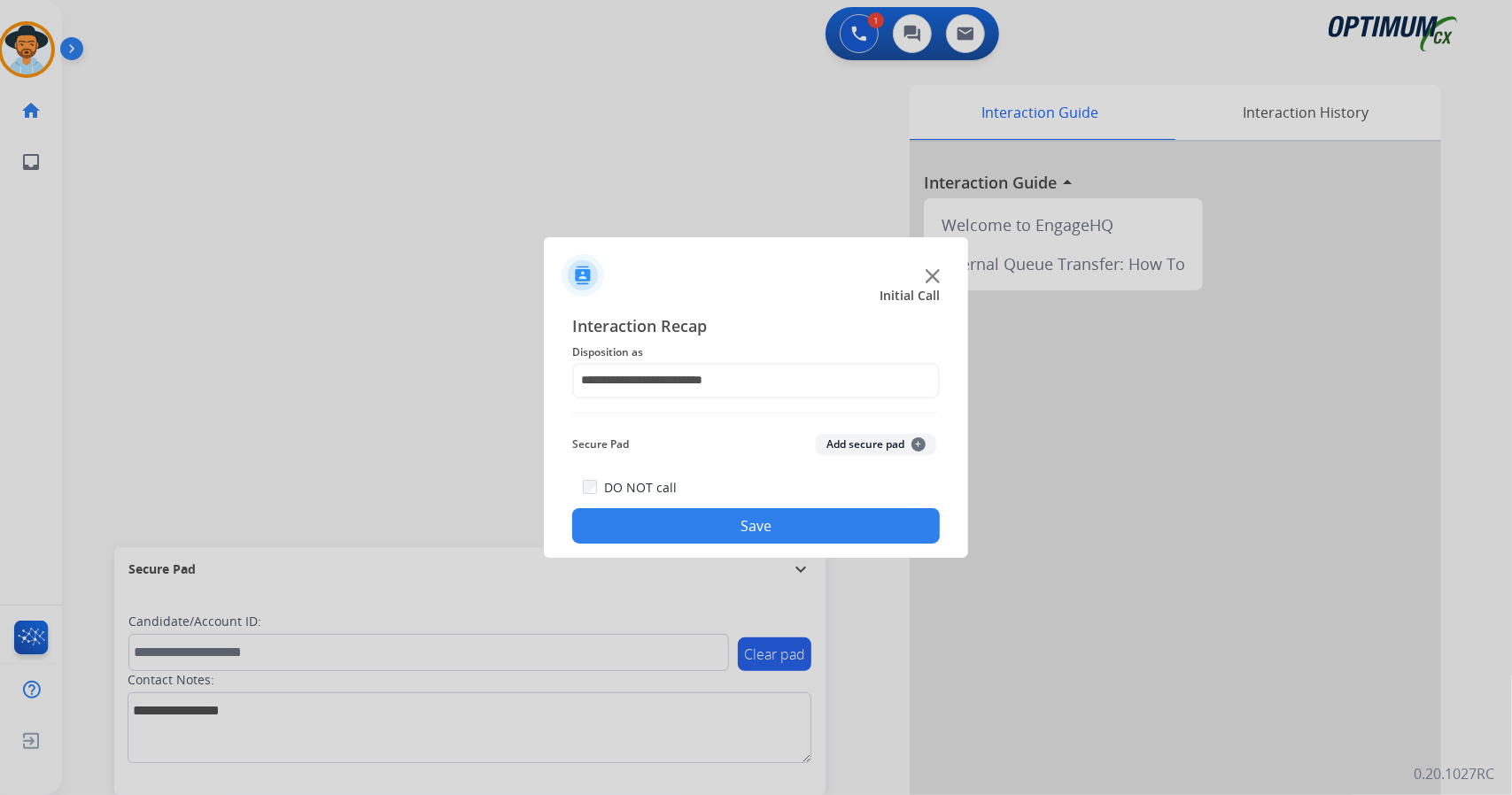
click at [713, 516] on button "Save" at bounding box center [756, 525] width 368 height 35
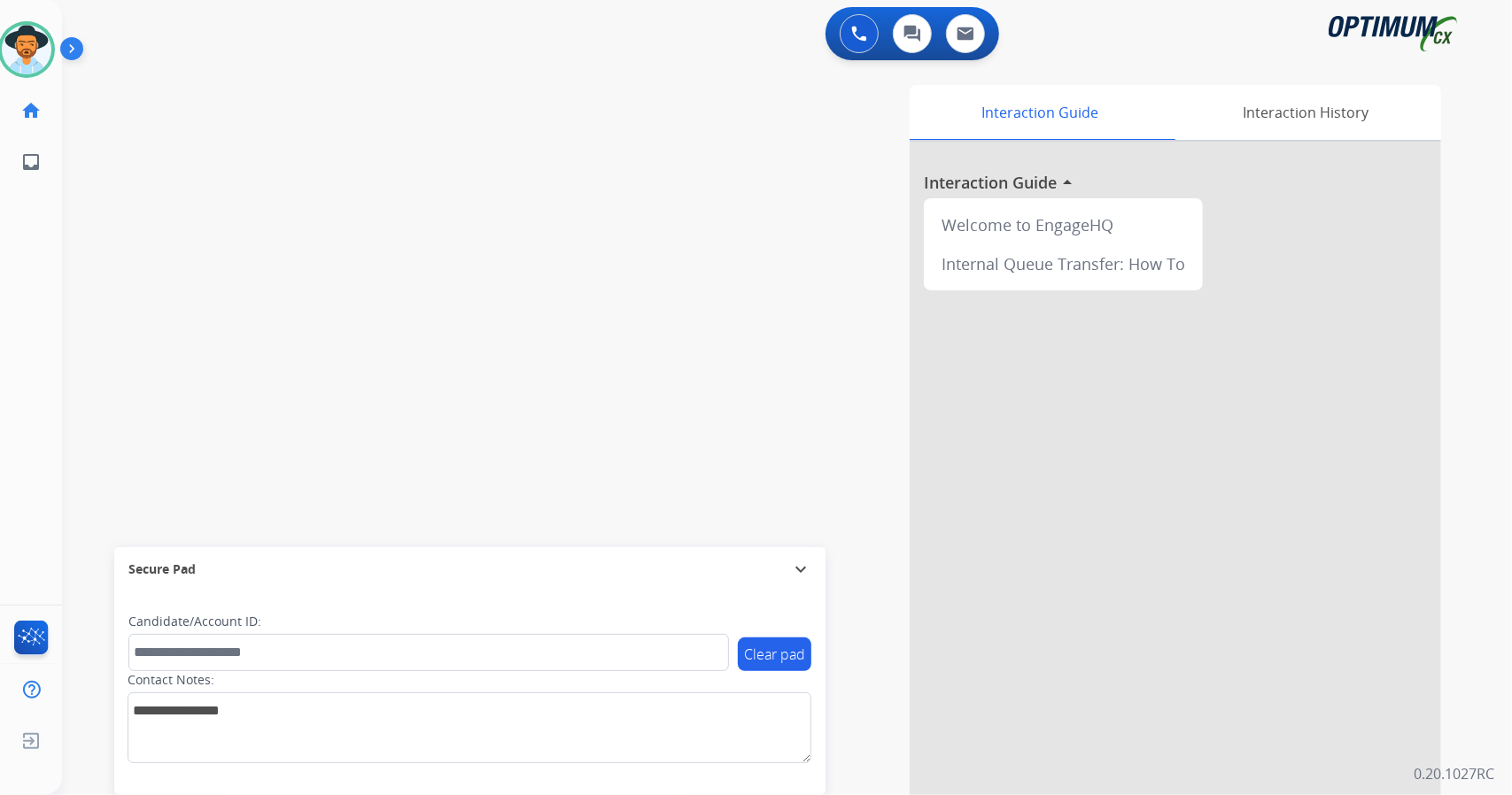
click at [307, 206] on div "swap_horiz Break voice bridge close_fullscreen Connect 3-Way Call merge_type Se…" at bounding box center [765, 433] width 1407 height 738
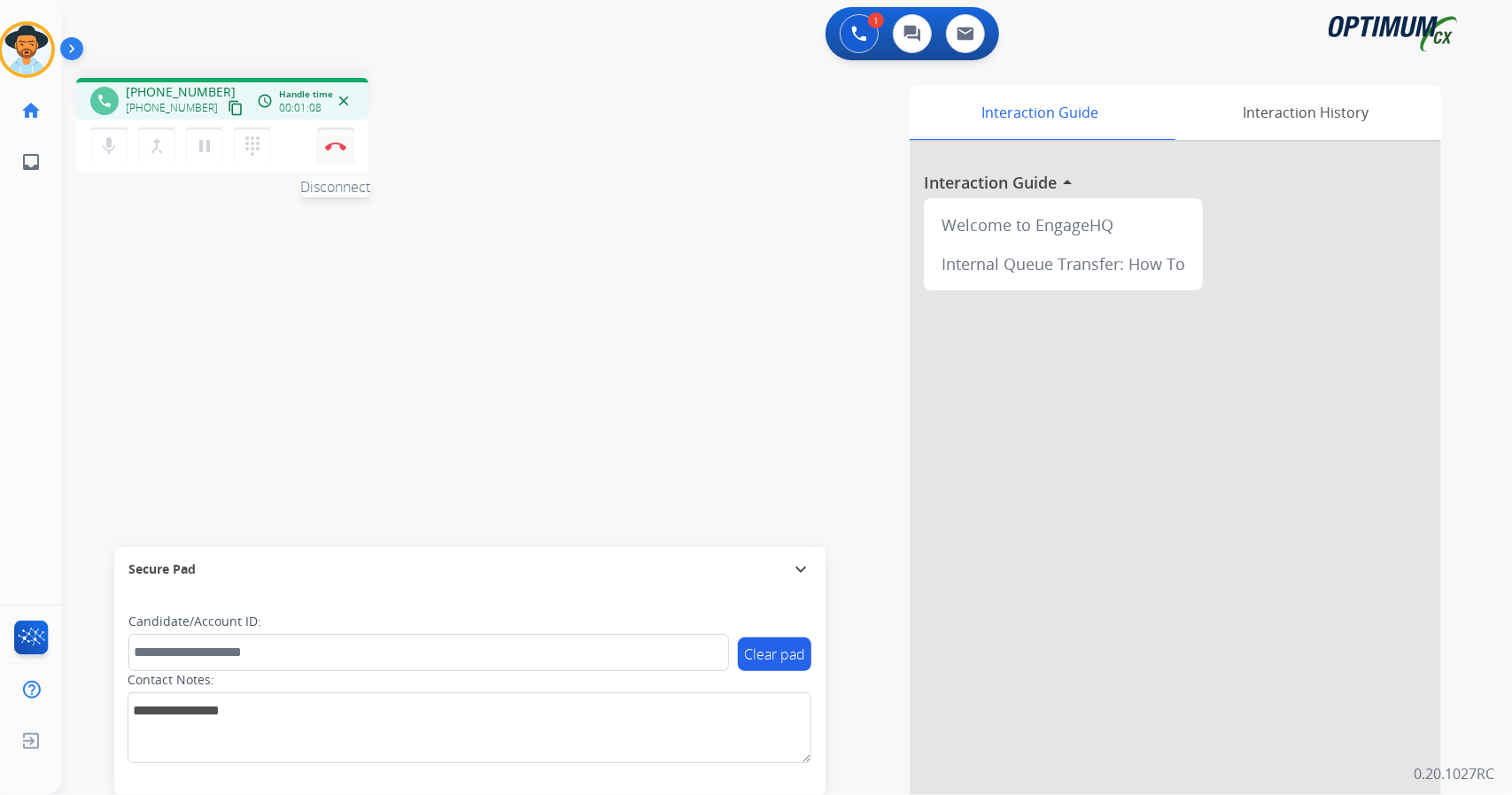
click at [344, 145] on img at bounding box center [336, 147] width 22 height 9
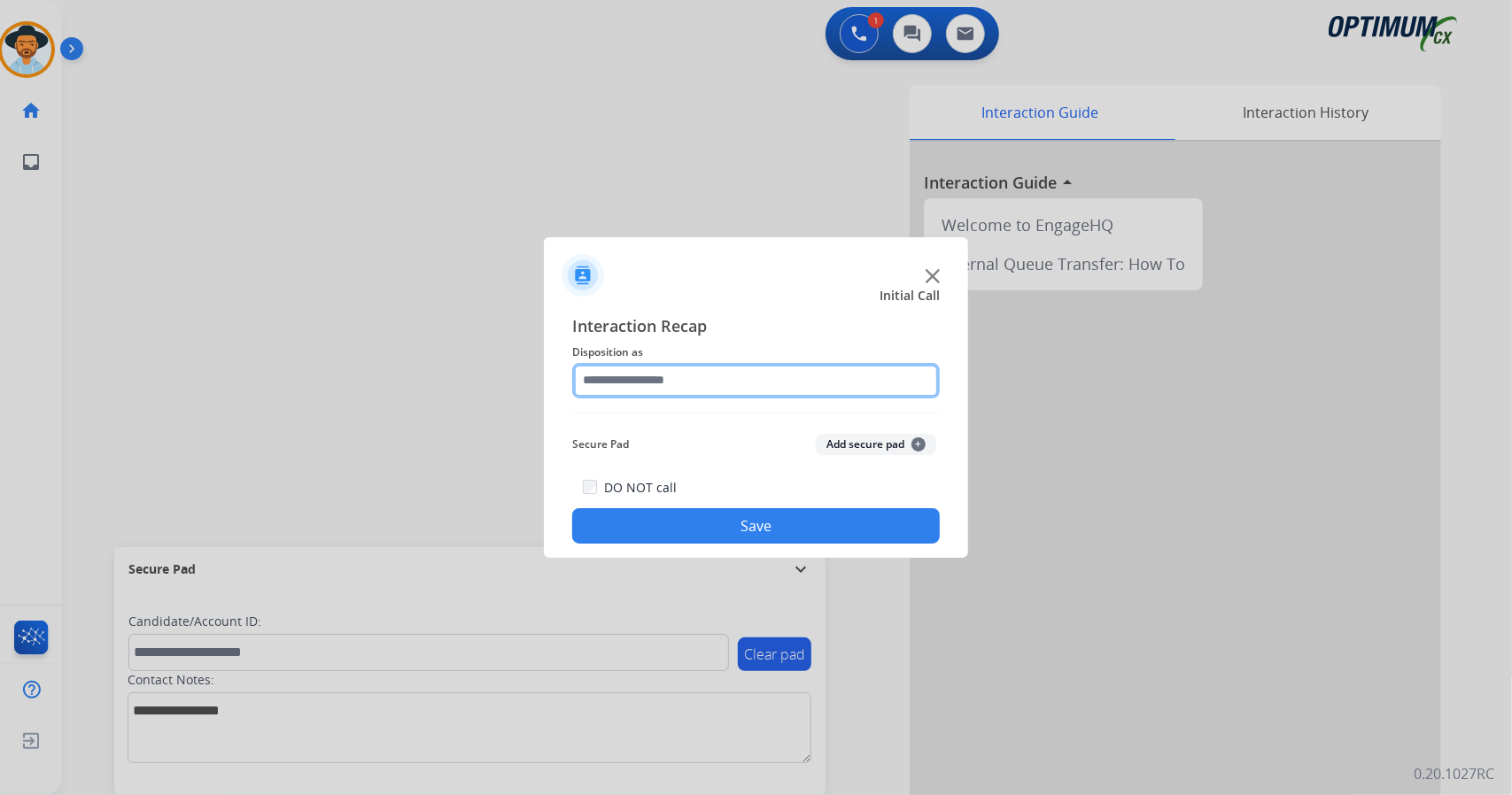
click at [662, 387] on input "text" at bounding box center [756, 380] width 368 height 35
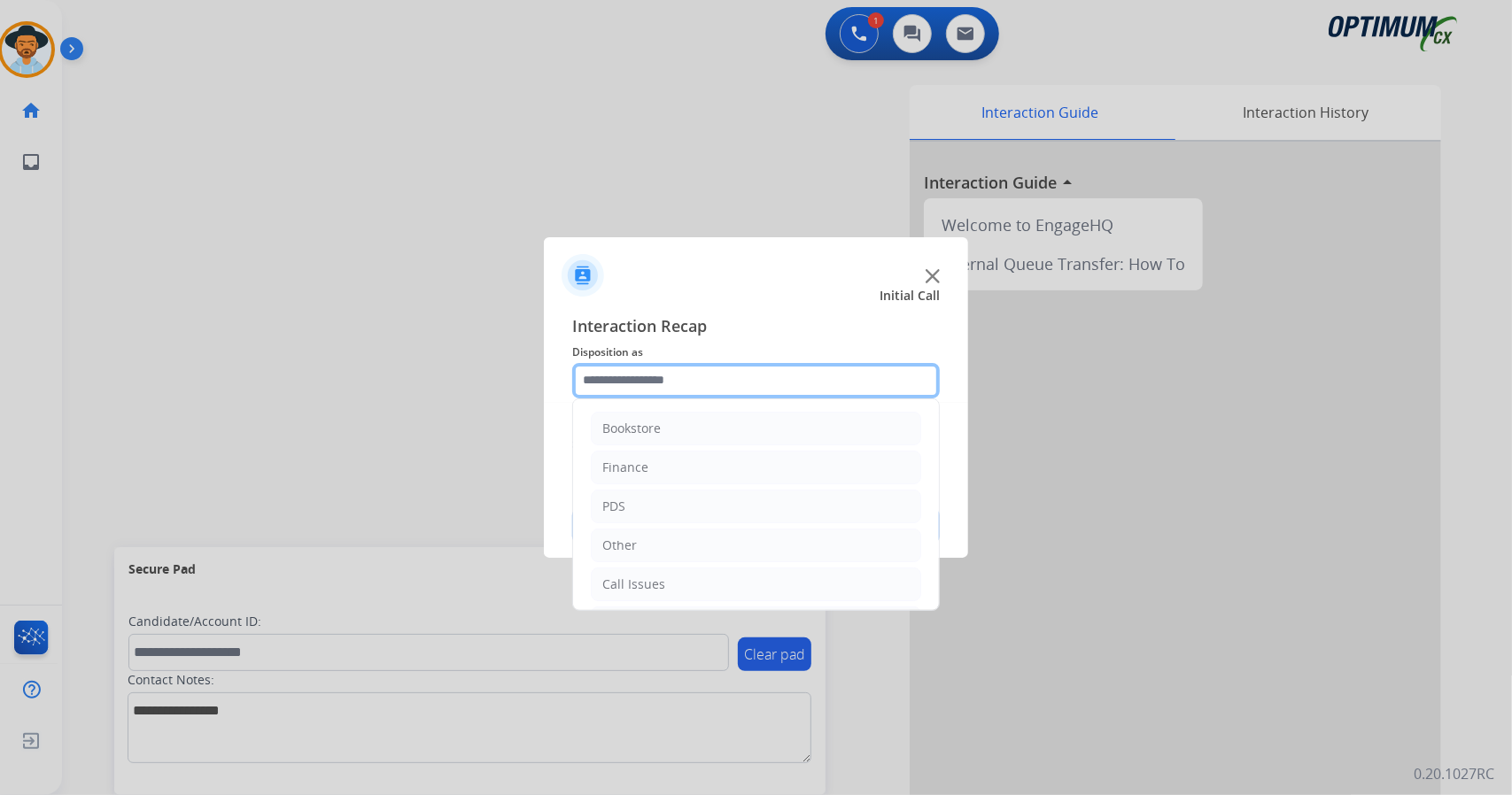
scroll to position [115, 0]
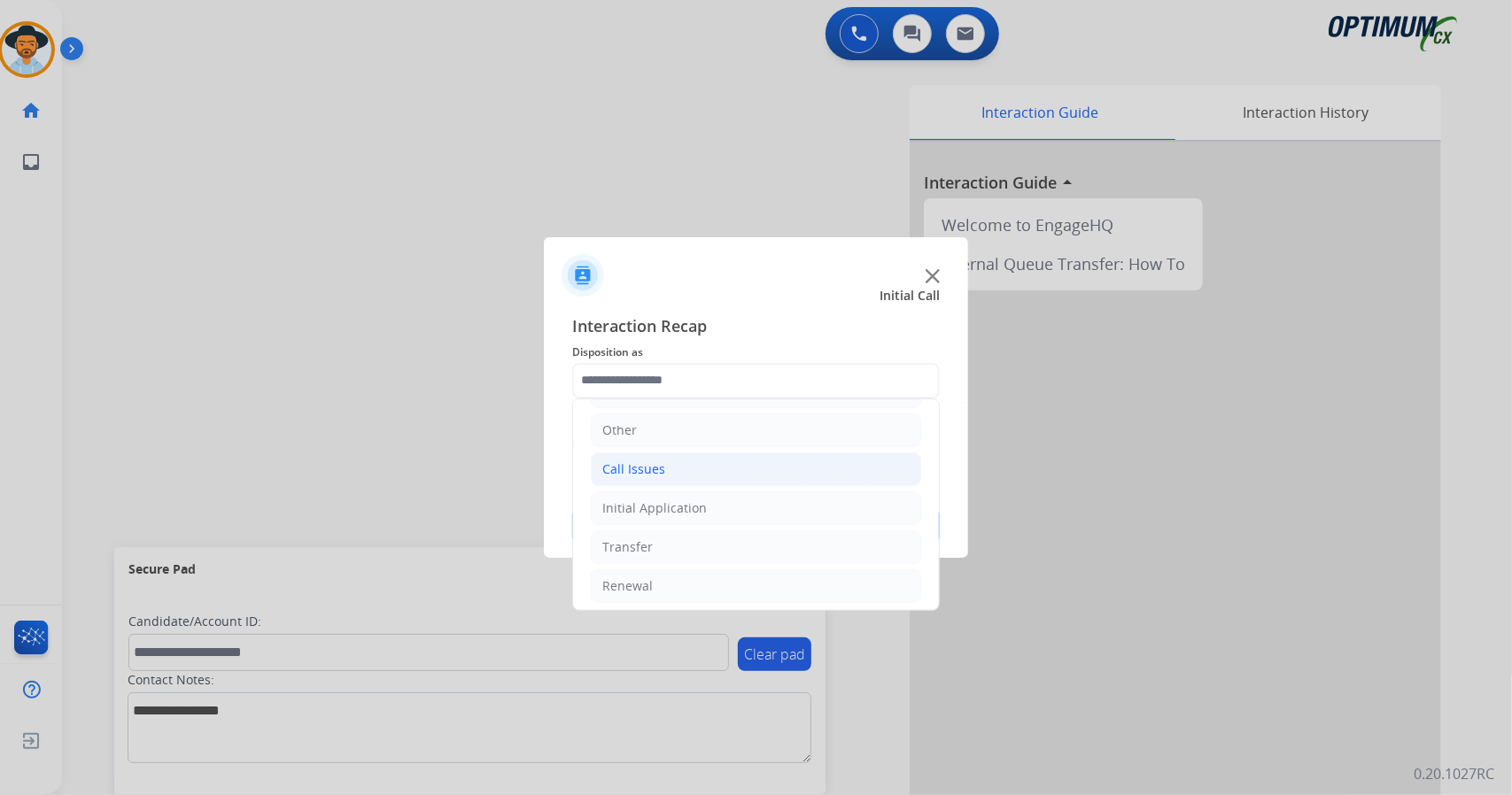
click at [660, 474] on div "Call Issues" at bounding box center [633, 469] width 63 height 18
click at [694, 539] on div "Wrong Number/Wrong Department" at bounding box center [743, 548] width 210 height 18
type input "**********"
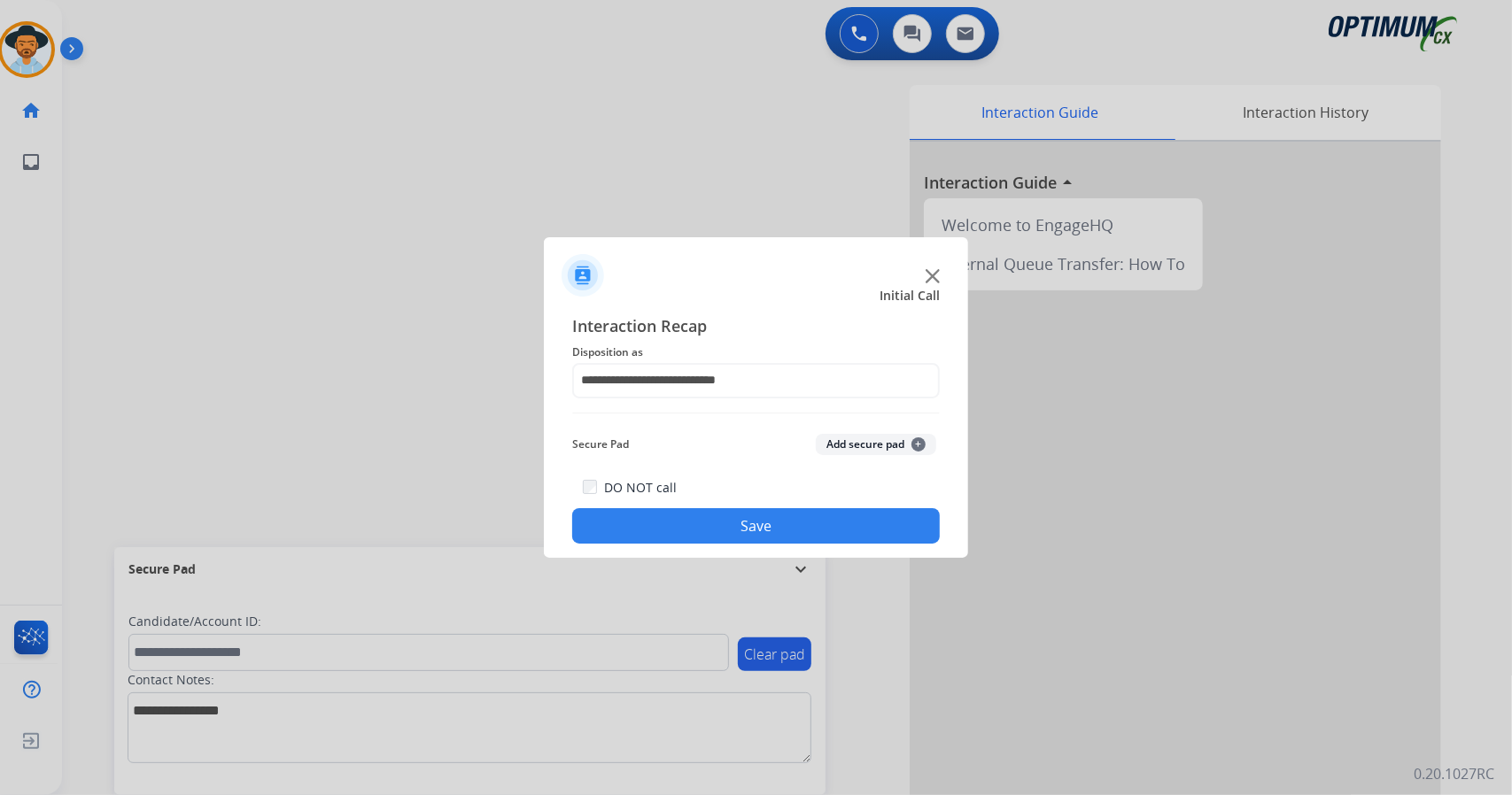
click at [694, 534] on button "Save" at bounding box center [756, 525] width 368 height 35
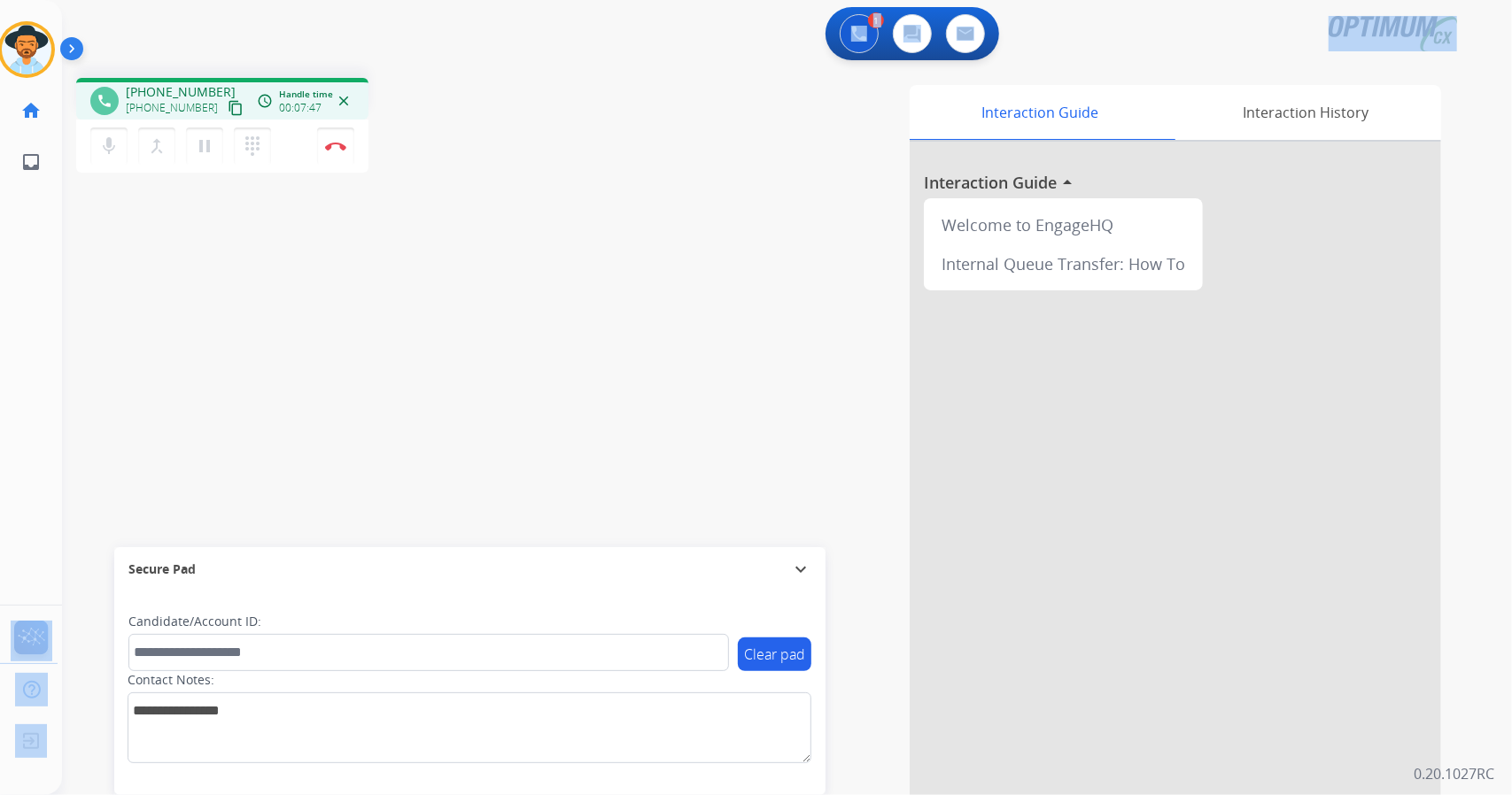
drag, startPoint x: 1495, startPoint y: 10, endPoint x: 37, endPoint y: 260, distance: 1479.3
click at [37, 260] on div "Outbound call Quit Outbound call Quit Schedule interaction + Add to my list Cus…" at bounding box center [756, 398] width 1512 height 795
click at [506, 259] on div "phone [PHONE_NUMBER] [PHONE_NUMBER] content_copy access_time Call metrics Queue…" at bounding box center [765, 433] width 1407 height 738
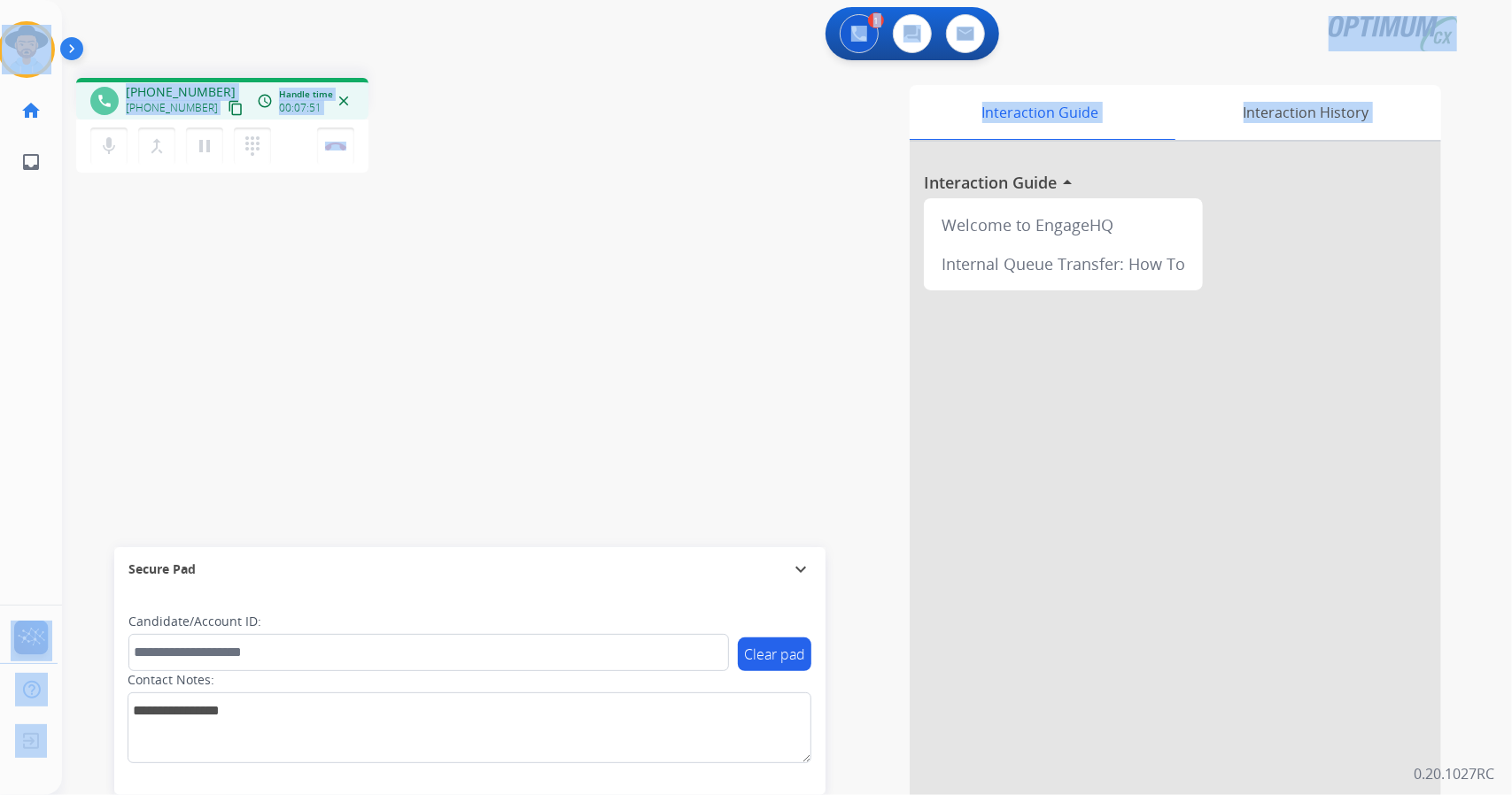
drag, startPoint x: 7, startPoint y: 3, endPoint x: 543, endPoint y: 341, distance: 633.7
click at [543, 341] on div "Outbound call Quit Outbound call Quit Schedule interaction + Add to my list Cus…" at bounding box center [756, 398] width 1512 height 795
click at [462, 147] on div "phone [PHONE_NUMBER] [PHONE_NUMBER] content_copy access_time Call metrics Queue…" at bounding box center [317, 128] width 481 height 100
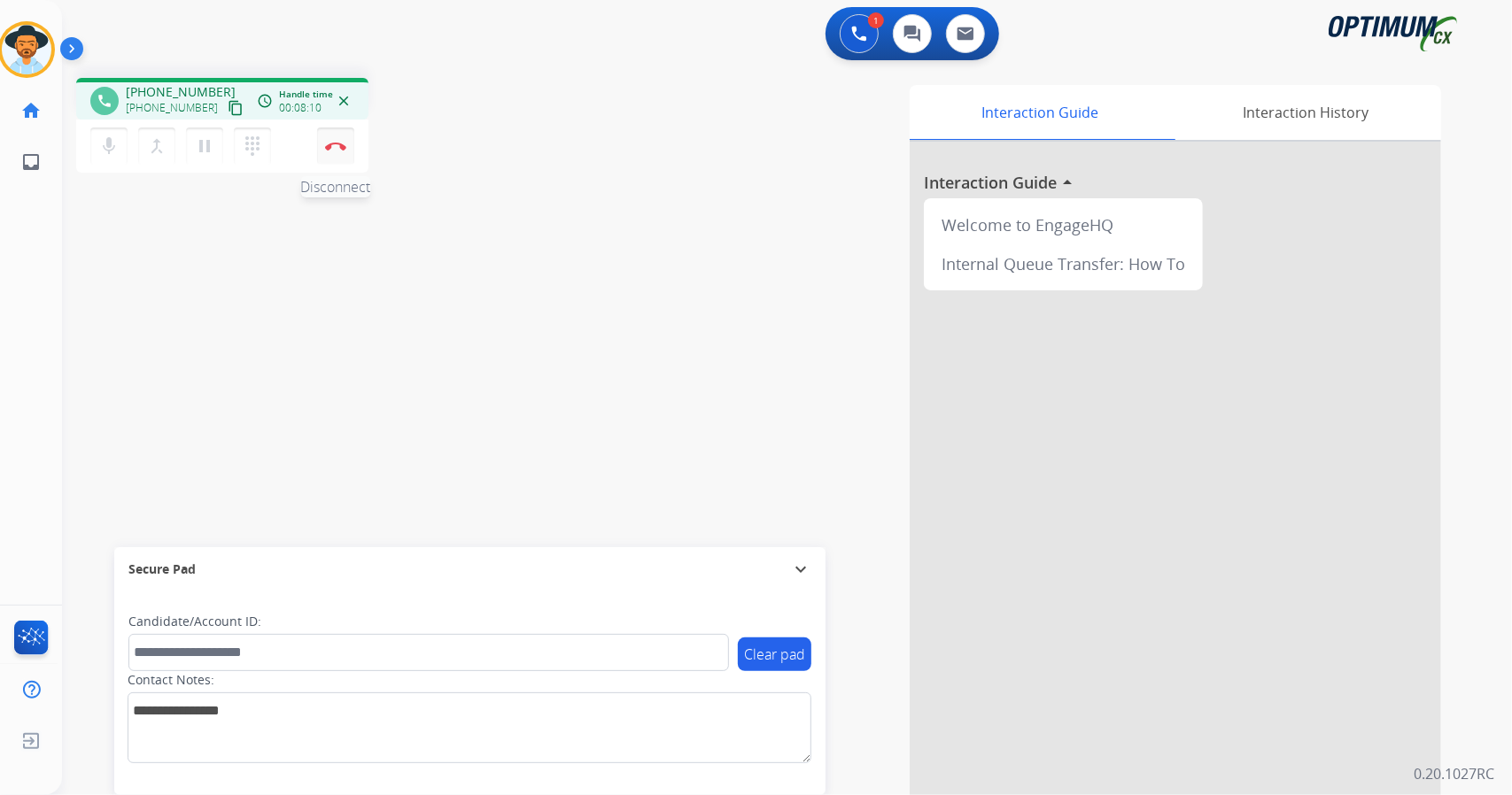
click at [351, 146] on button "Disconnect" at bounding box center [335, 146] width 37 height 37
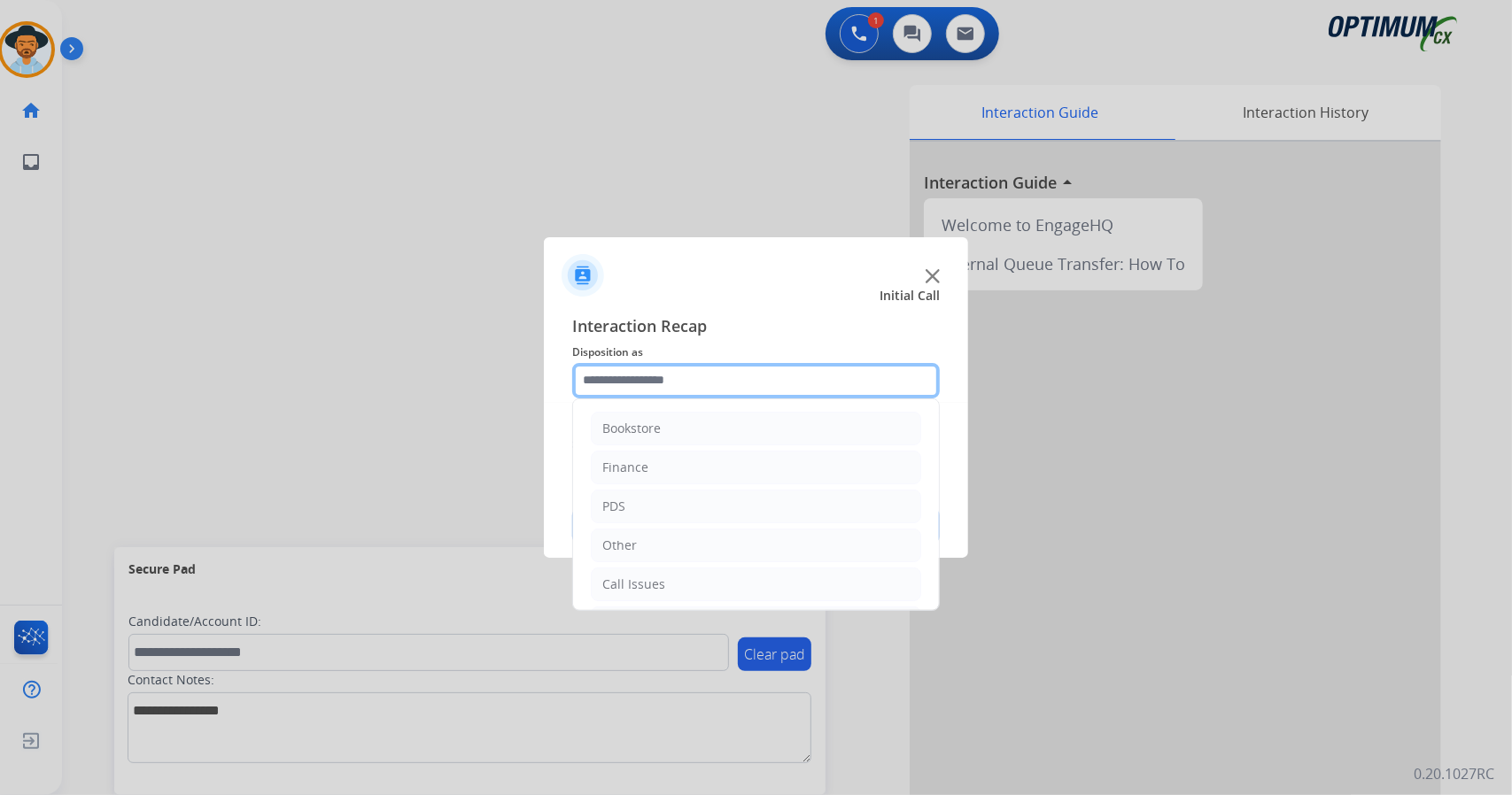
click at [709, 390] on input "text" at bounding box center [756, 380] width 368 height 35
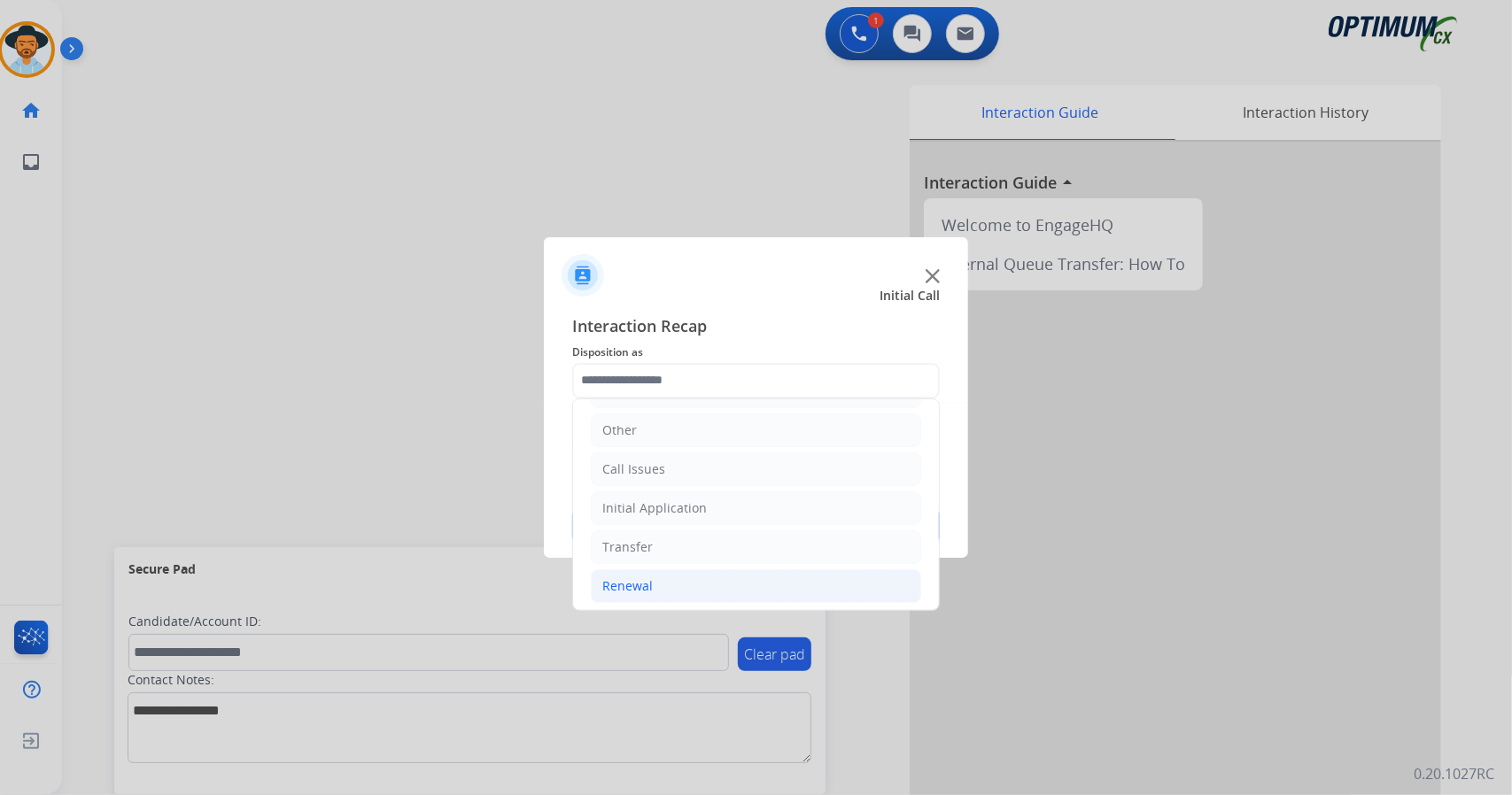
click at [698, 579] on li "Renewal" at bounding box center [756, 585] width 330 height 33
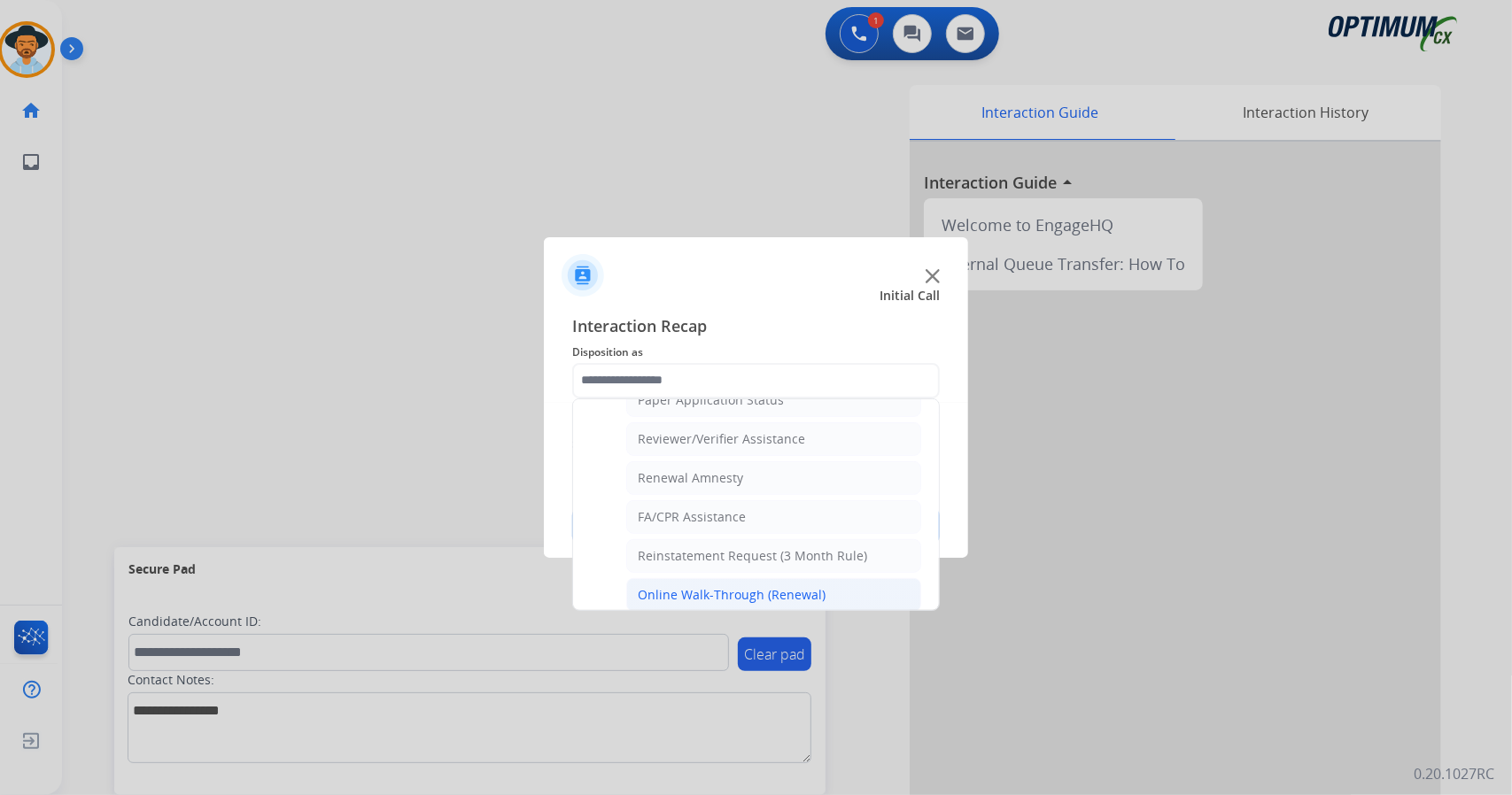
click at [747, 586] on div "Online Walk-Through (Renewal)" at bounding box center [731, 595] width 188 height 18
type input "**********"
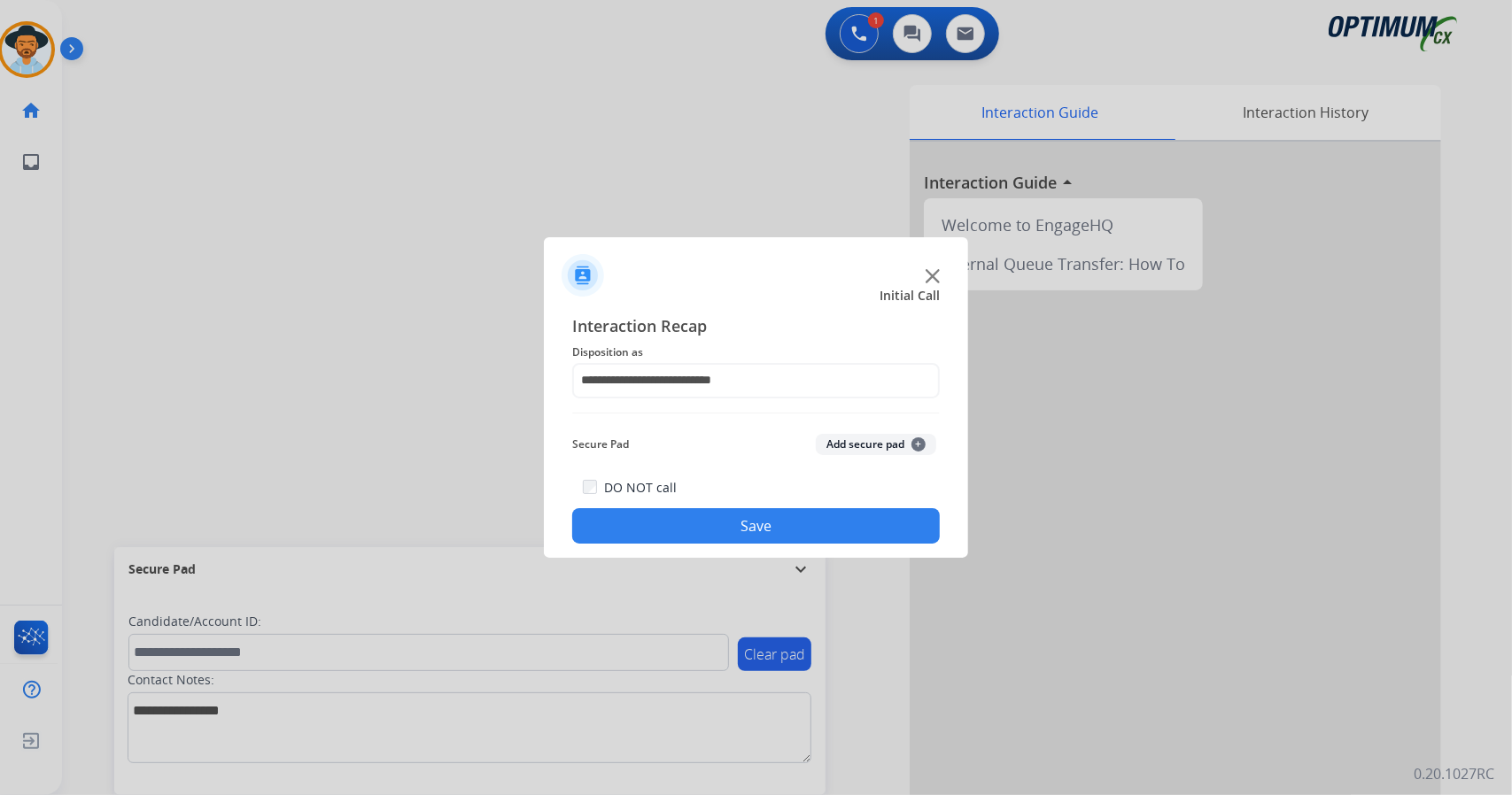
click at [734, 538] on button "Save" at bounding box center [756, 525] width 368 height 35
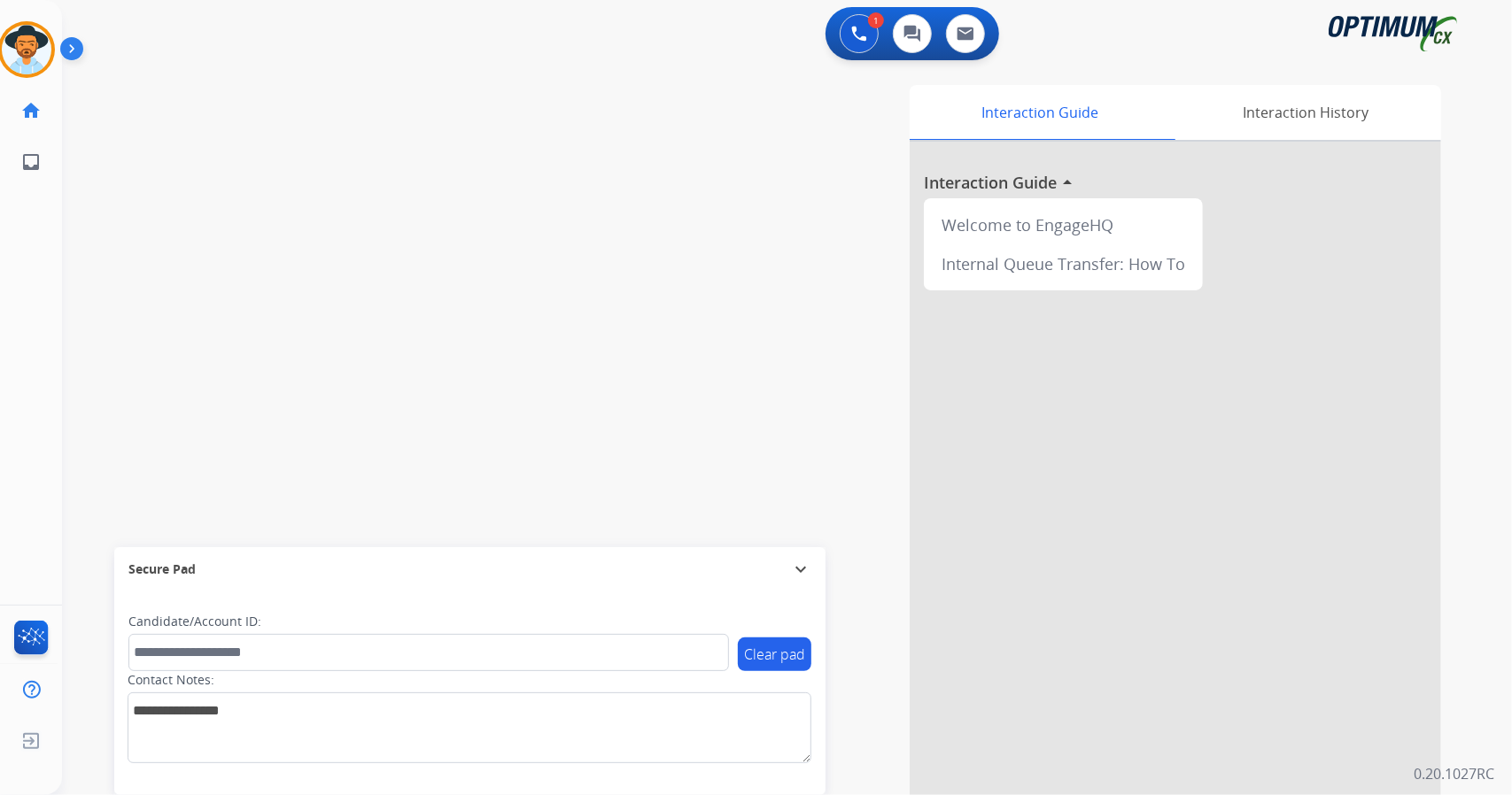
click at [734, 538] on div "Interaction Guide Interaction History Interaction Guide arrow_drop_up Welcome t…" at bounding box center [1002, 443] width 877 height 717
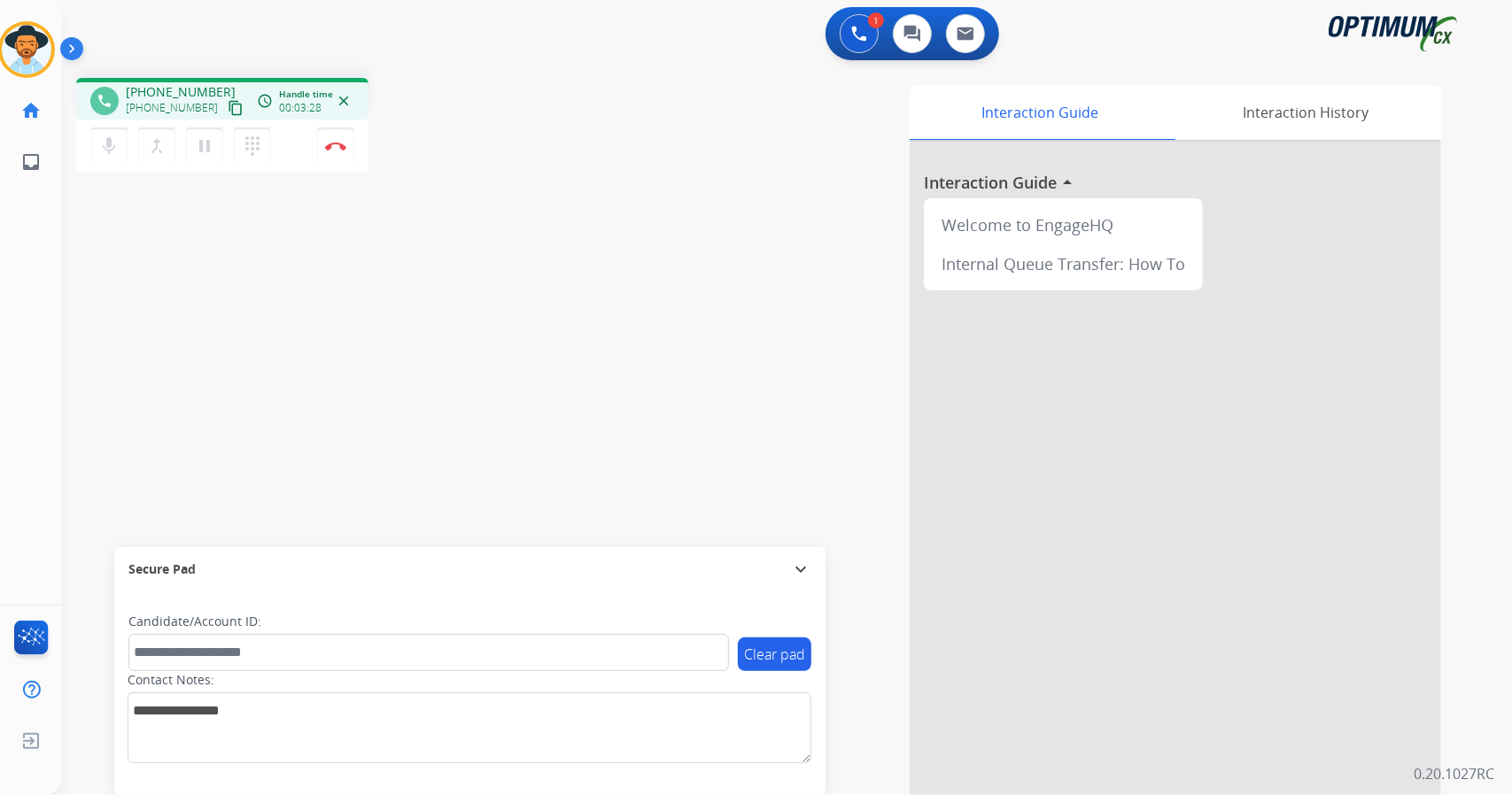
click at [6, 2] on div "[PERSON_NAME] Edit Avatar Agent: [PERSON_NAME] Profile: OCX Training home Home …" at bounding box center [26, 94] width 62 height 188
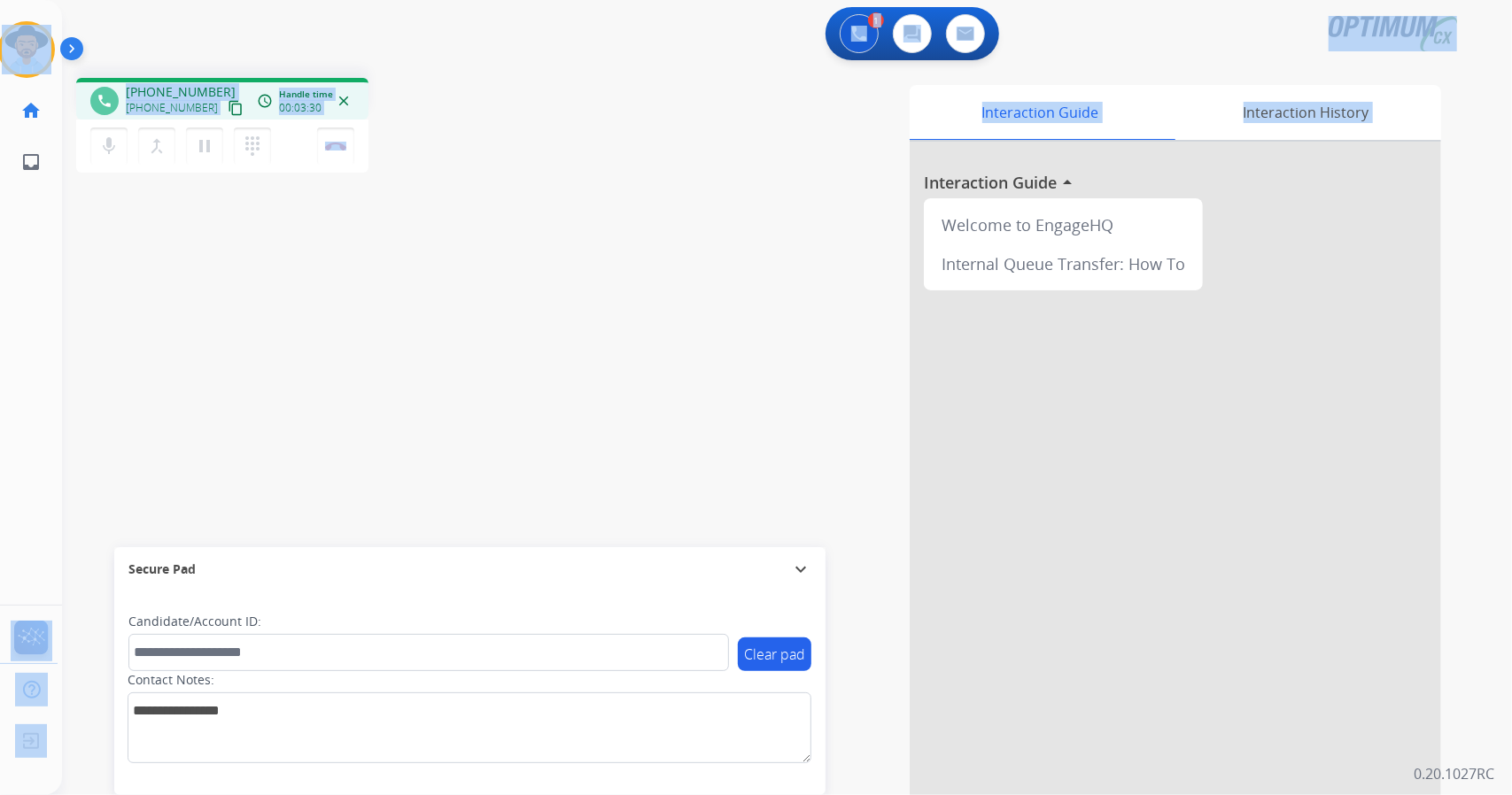
drag, startPoint x: 6, startPoint y: 2, endPoint x: 696, endPoint y: 334, distance: 765.7
click at [696, 334] on div "Outbound call Quit Outbound call Quit Schedule interaction + Add to my list Cus…" at bounding box center [756, 398] width 1512 height 795
click at [470, 130] on div "phone [PHONE_NUMBER] [PHONE_NUMBER] content_copy access_time Call metrics Queue…" at bounding box center [317, 128] width 481 height 100
drag, startPoint x: 9, startPoint y: 5, endPoint x: 532, endPoint y: 237, distance: 572.1
click at [532, 237] on div "Outbound call Quit Outbound call Quit Schedule interaction + Add to my list Cus…" at bounding box center [756, 398] width 1512 height 795
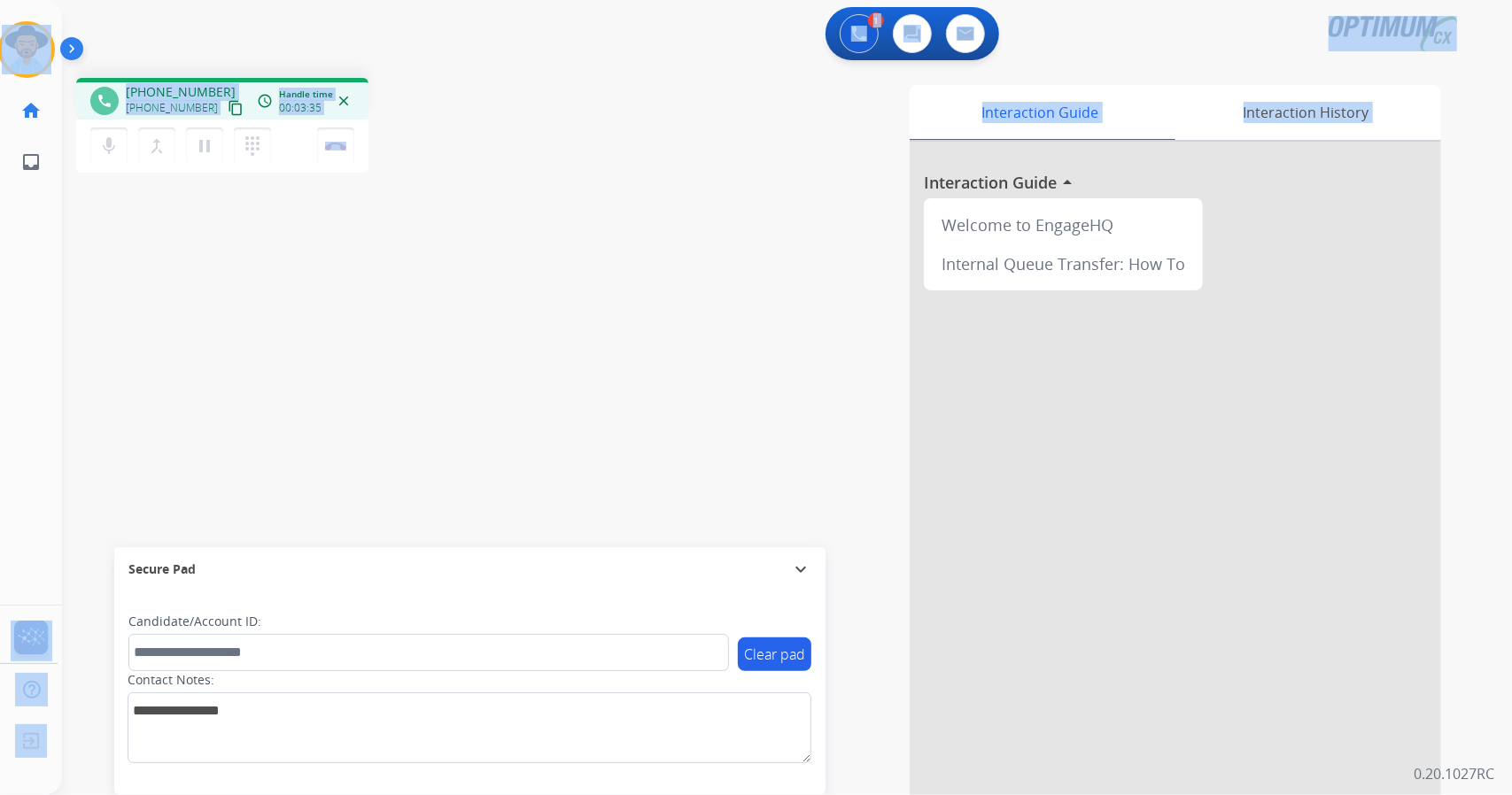
click at [532, 237] on div "phone [PHONE_NUMBER] [PHONE_NUMBER] content_copy access_time Call metrics Queue…" at bounding box center [765, 433] width 1407 height 738
drag, startPoint x: 4, startPoint y: 1, endPoint x: 665, endPoint y: 279, distance: 717.1
click at [665, 279] on div "Outbound call Quit Outbound call Quit Schedule interaction + Add to my list Cus…" at bounding box center [756, 398] width 1512 height 795
click at [344, 139] on button "Disconnect" at bounding box center [335, 146] width 37 height 37
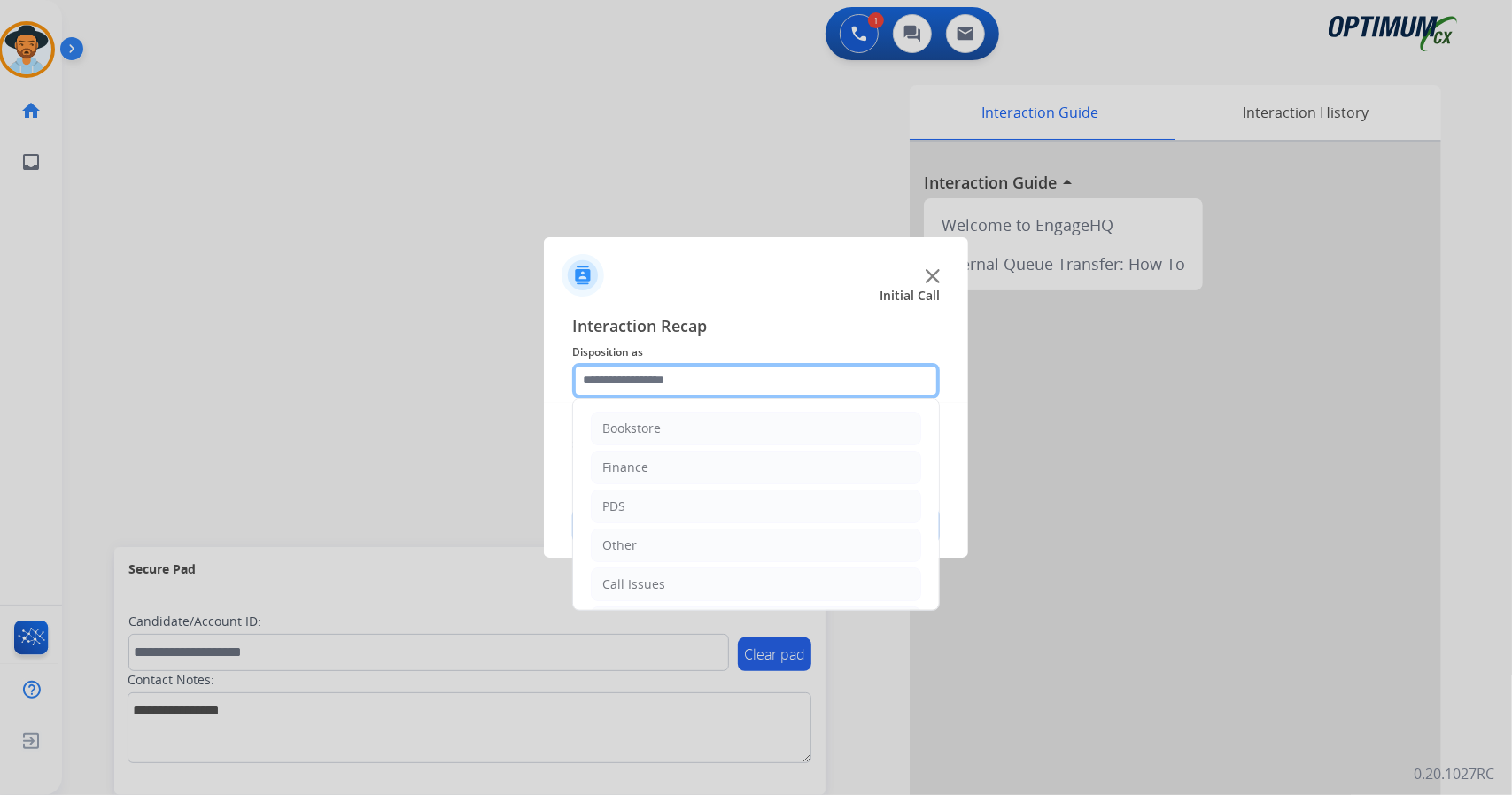
click at [758, 375] on input "text" at bounding box center [756, 380] width 368 height 35
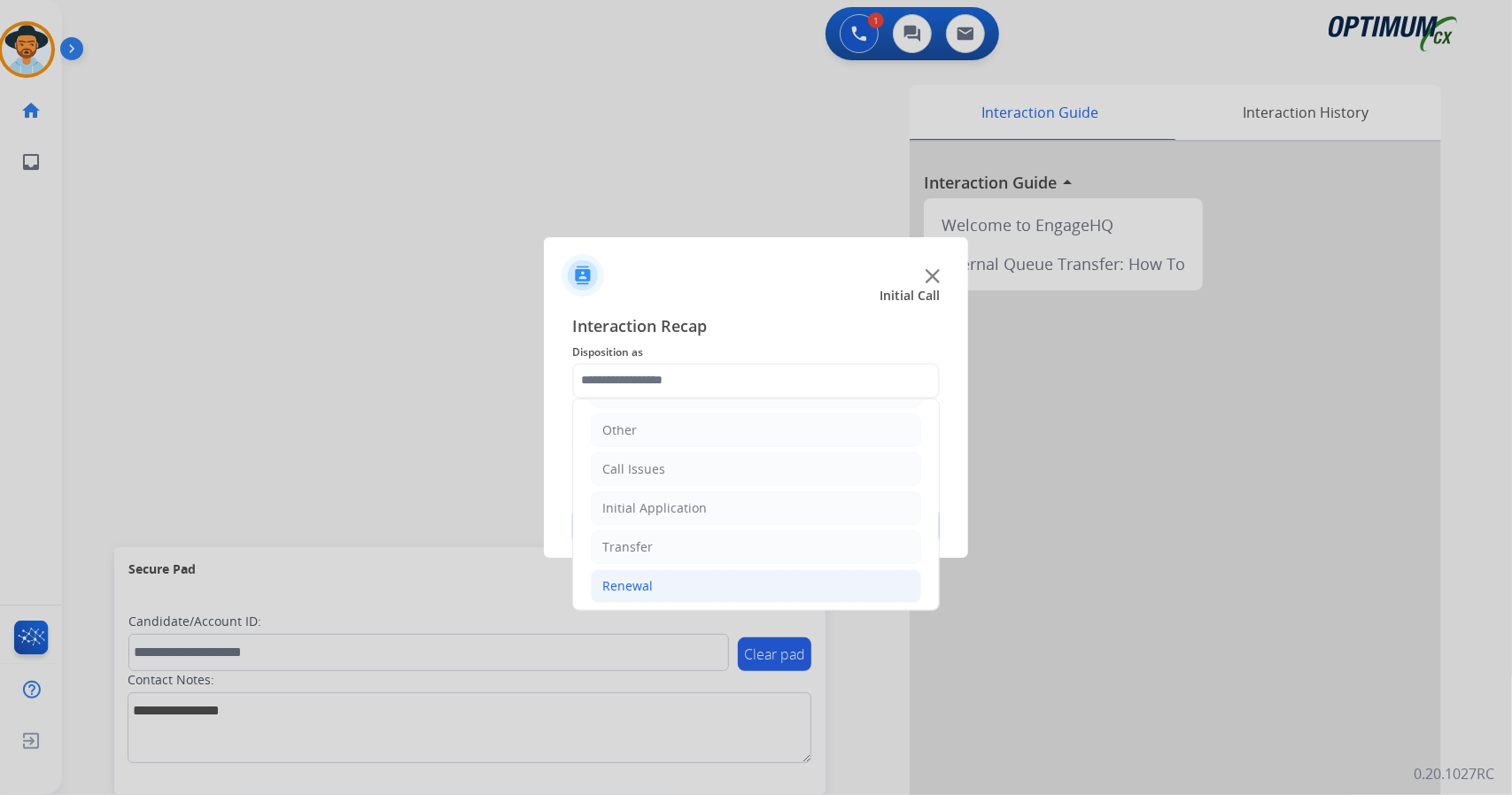
click at [751, 582] on li "Renewal" at bounding box center [756, 585] width 330 height 33
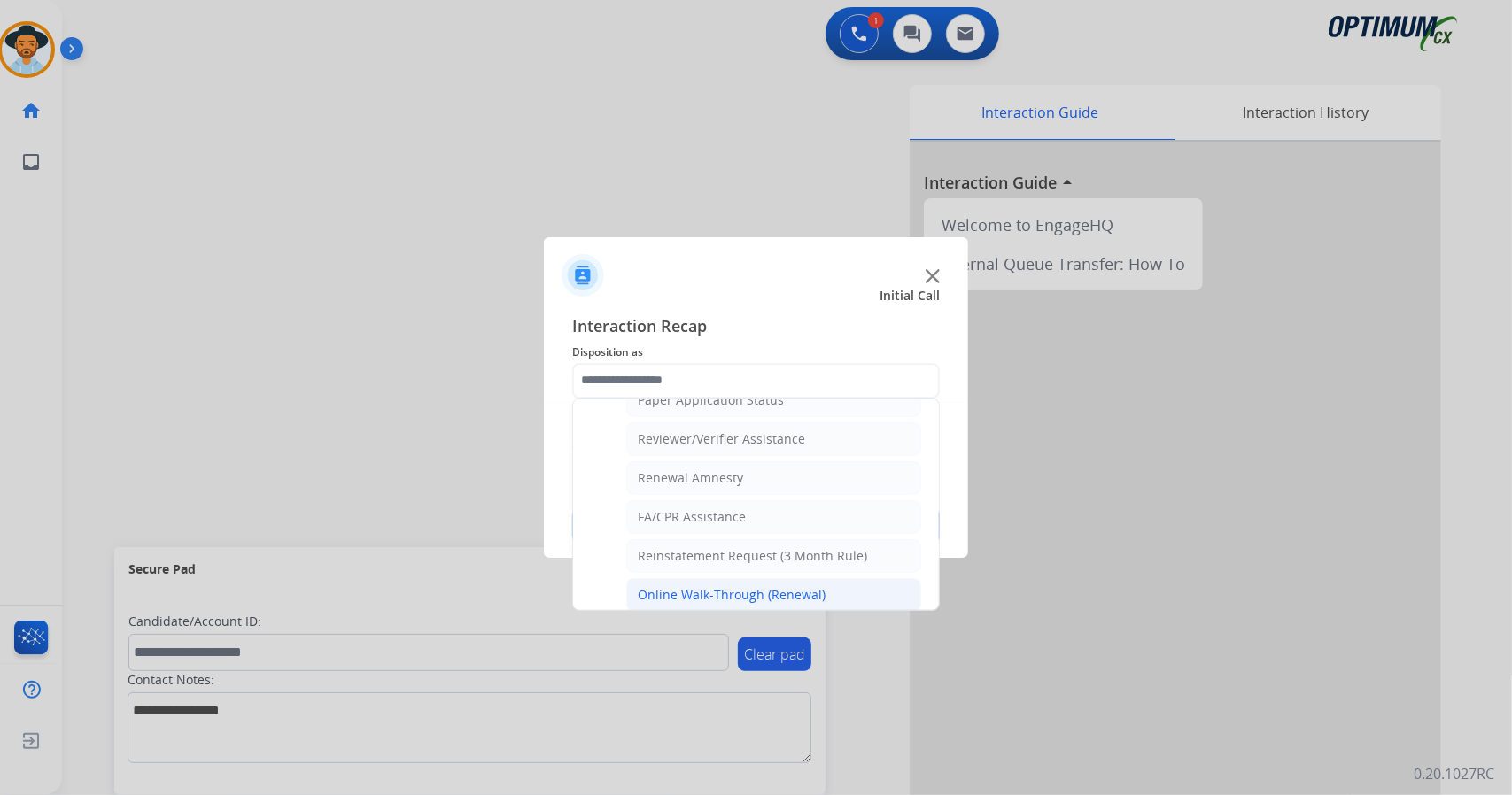
click at [753, 586] on div "Online Walk-Through (Renewal)" at bounding box center [731, 595] width 188 height 18
type input "**********"
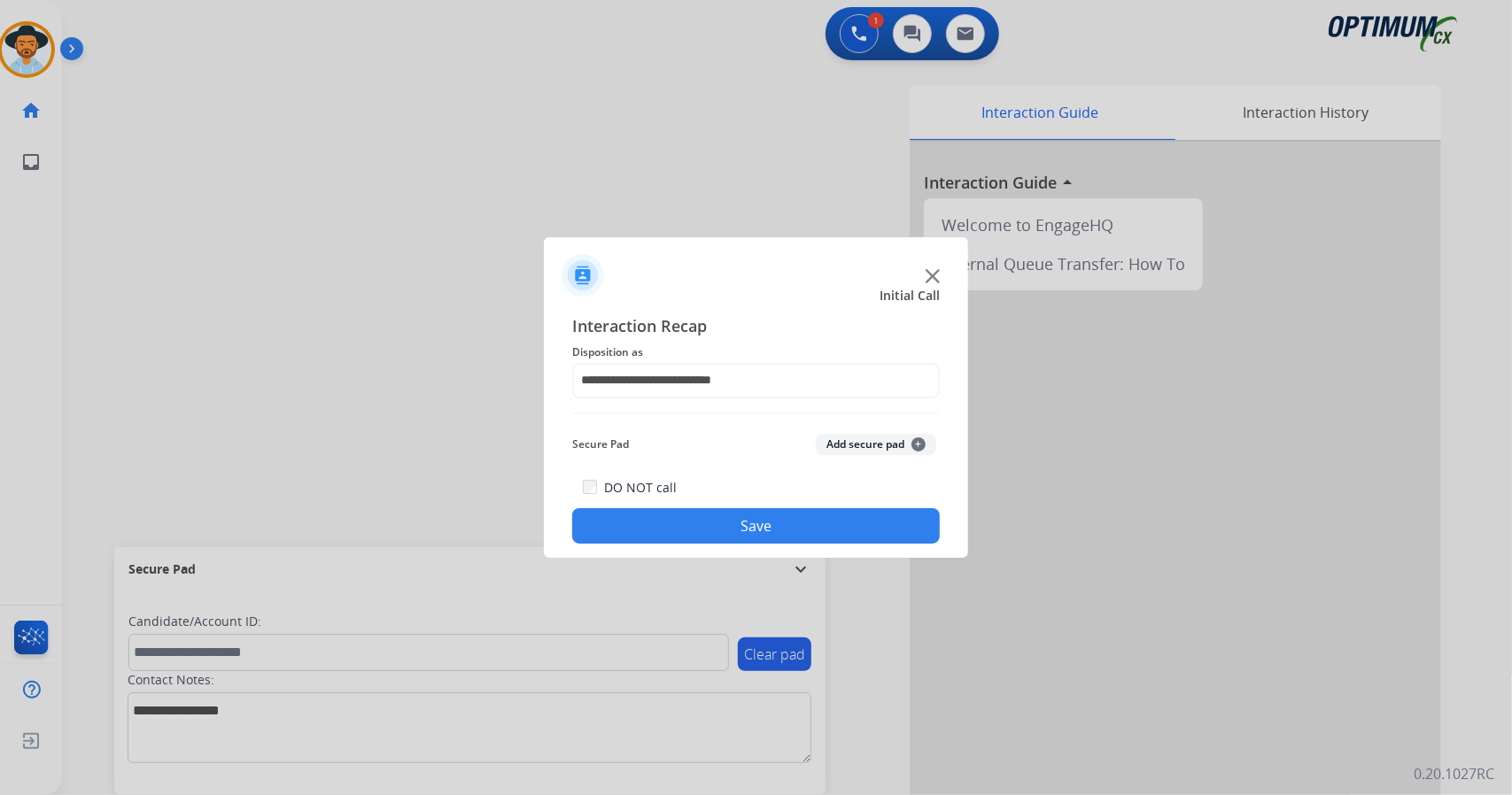
click at [744, 522] on button "Save" at bounding box center [756, 525] width 368 height 35
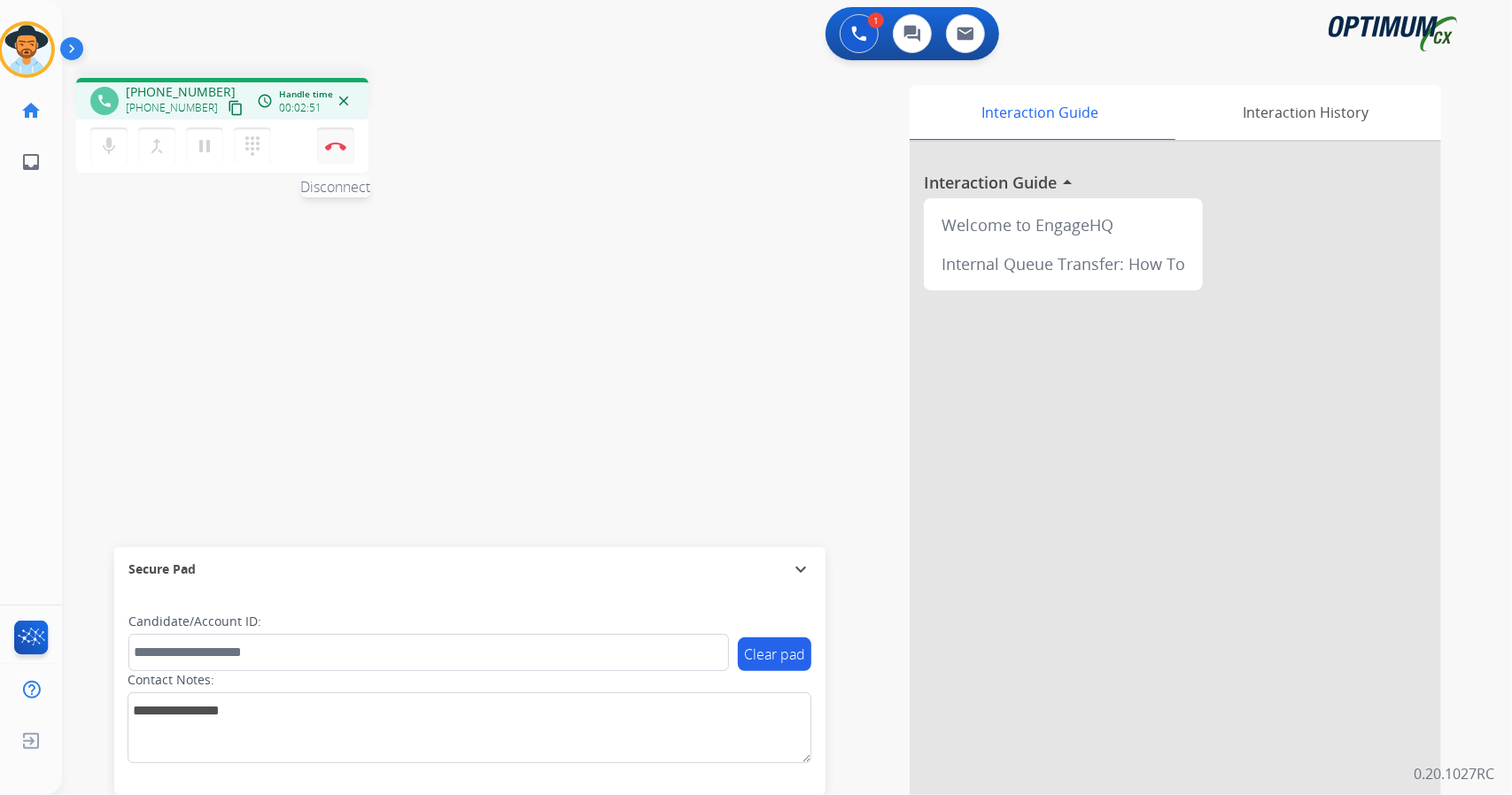
click at [349, 143] on button "Disconnect" at bounding box center [335, 146] width 37 height 37
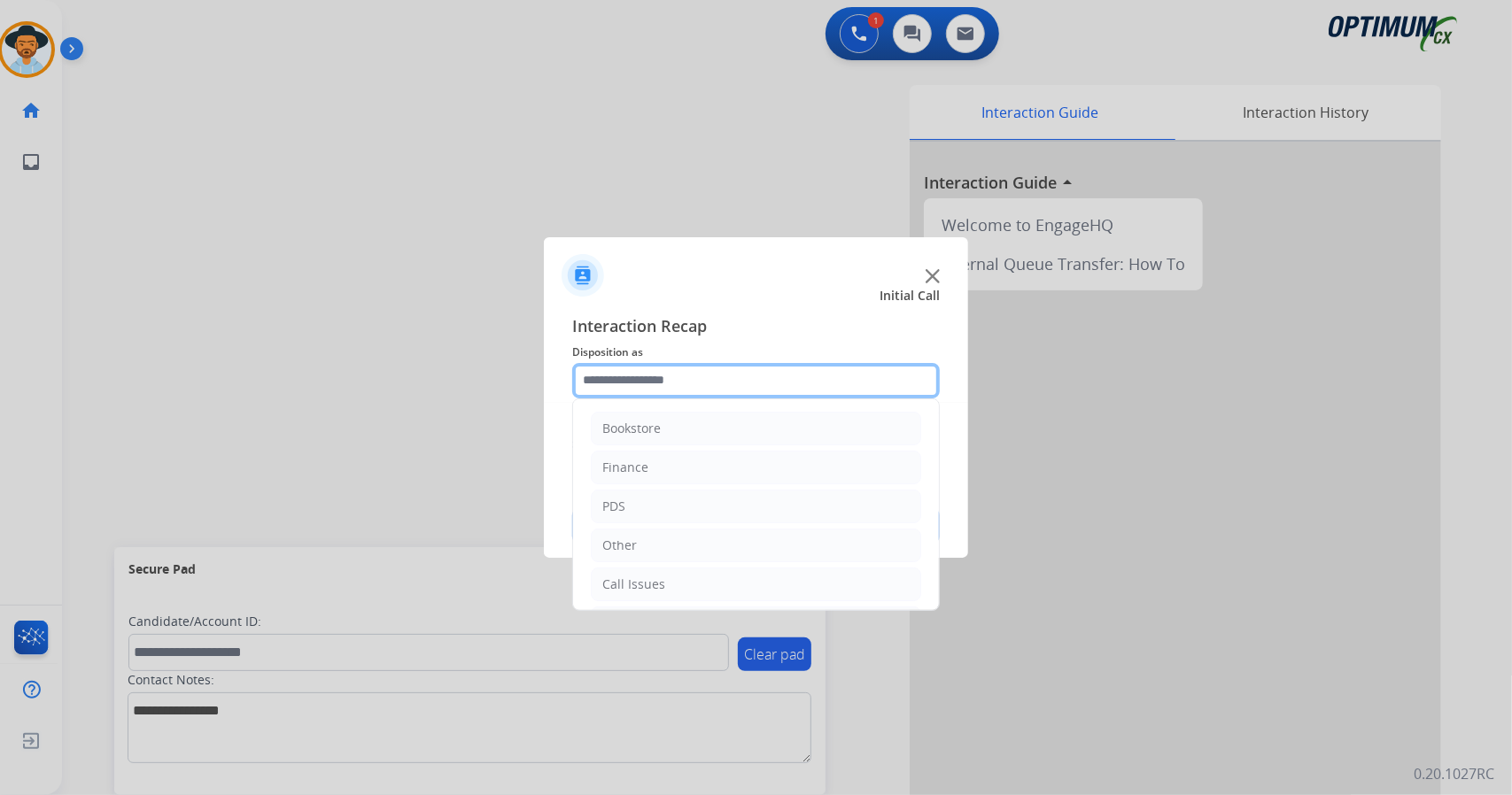
click at [704, 372] on input "text" at bounding box center [756, 380] width 368 height 35
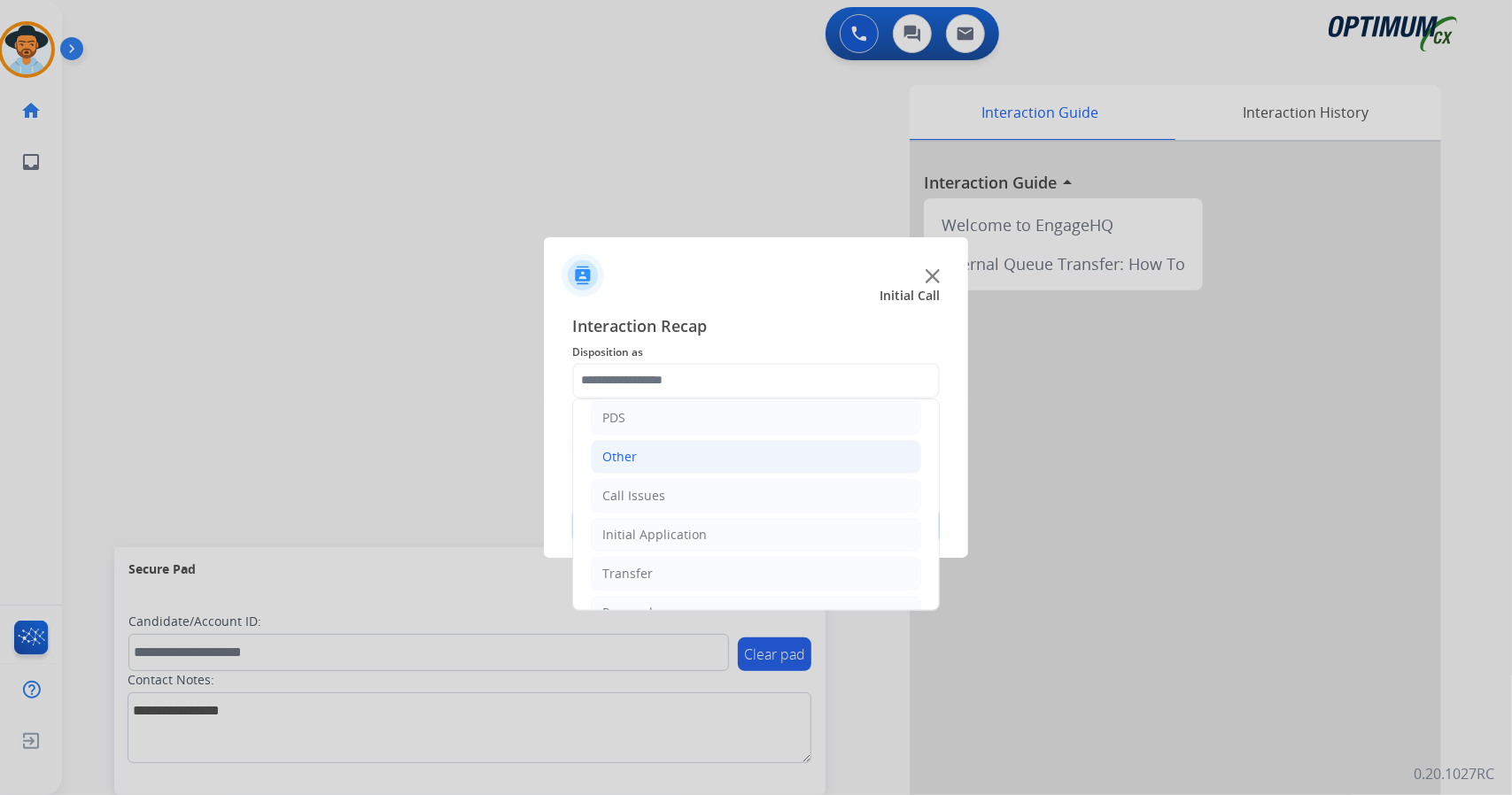
click at [753, 542] on li "Initial Application" at bounding box center [756, 534] width 330 height 33
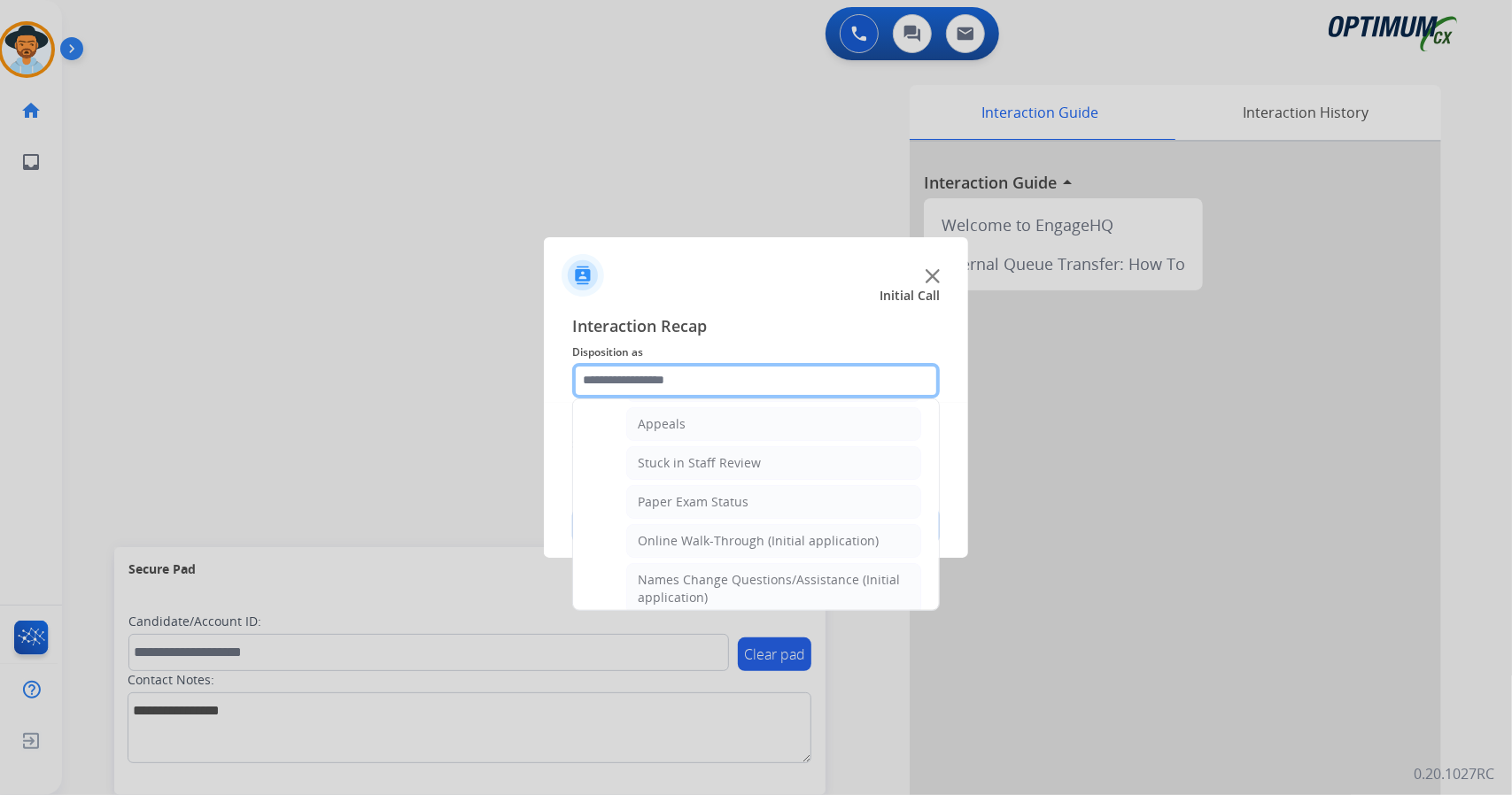
scroll to position [275, 0]
click at [753, 542] on div "Online Walk-Through (Initial application)" at bounding box center [758, 543] width 241 height 18
type input "**********"
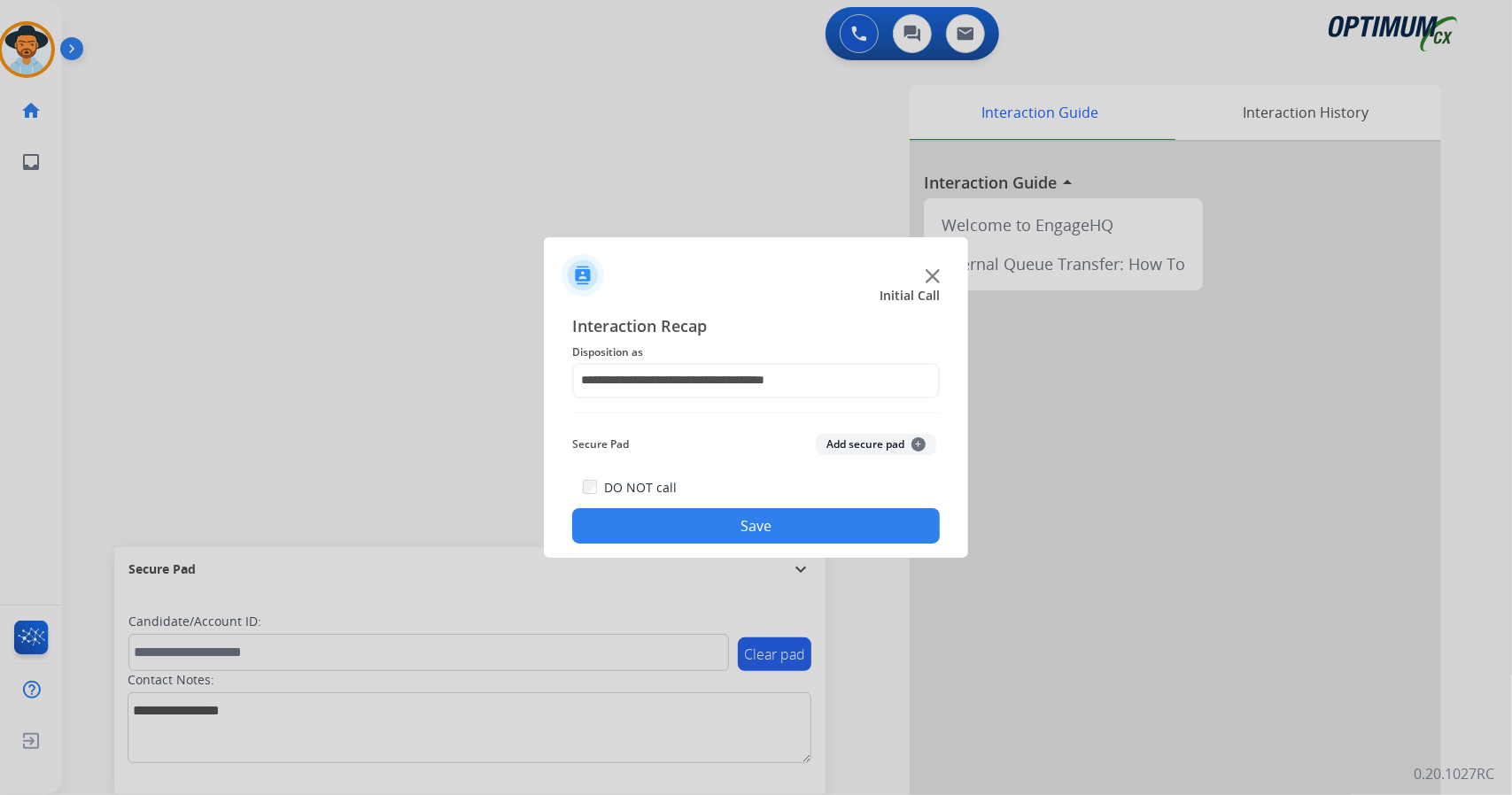
click at [753, 542] on button "Save" at bounding box center [756, 525] width 368 height 35
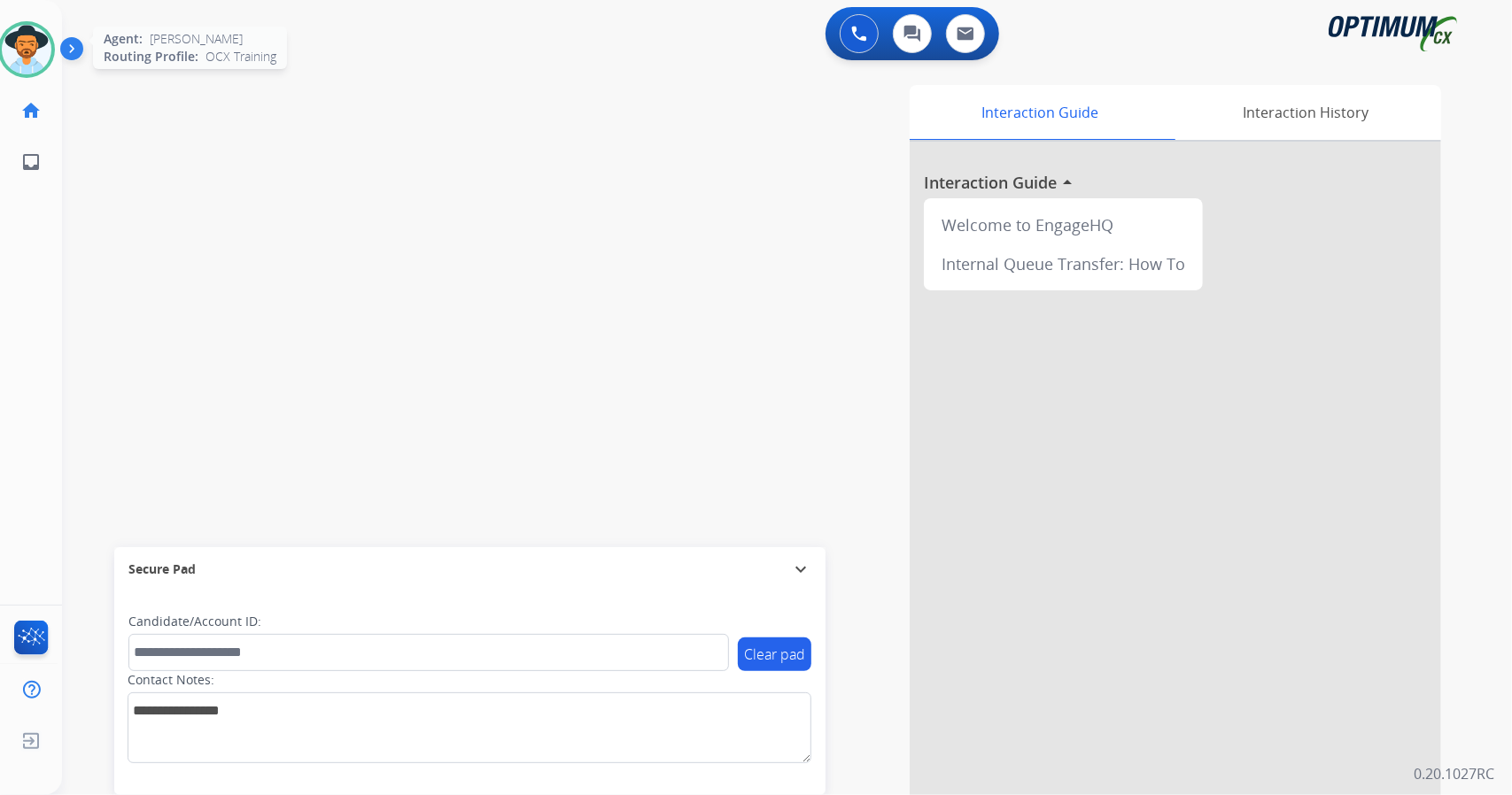
click at [22, 52] on img at bounding box center [26, 49] width 49 height 49
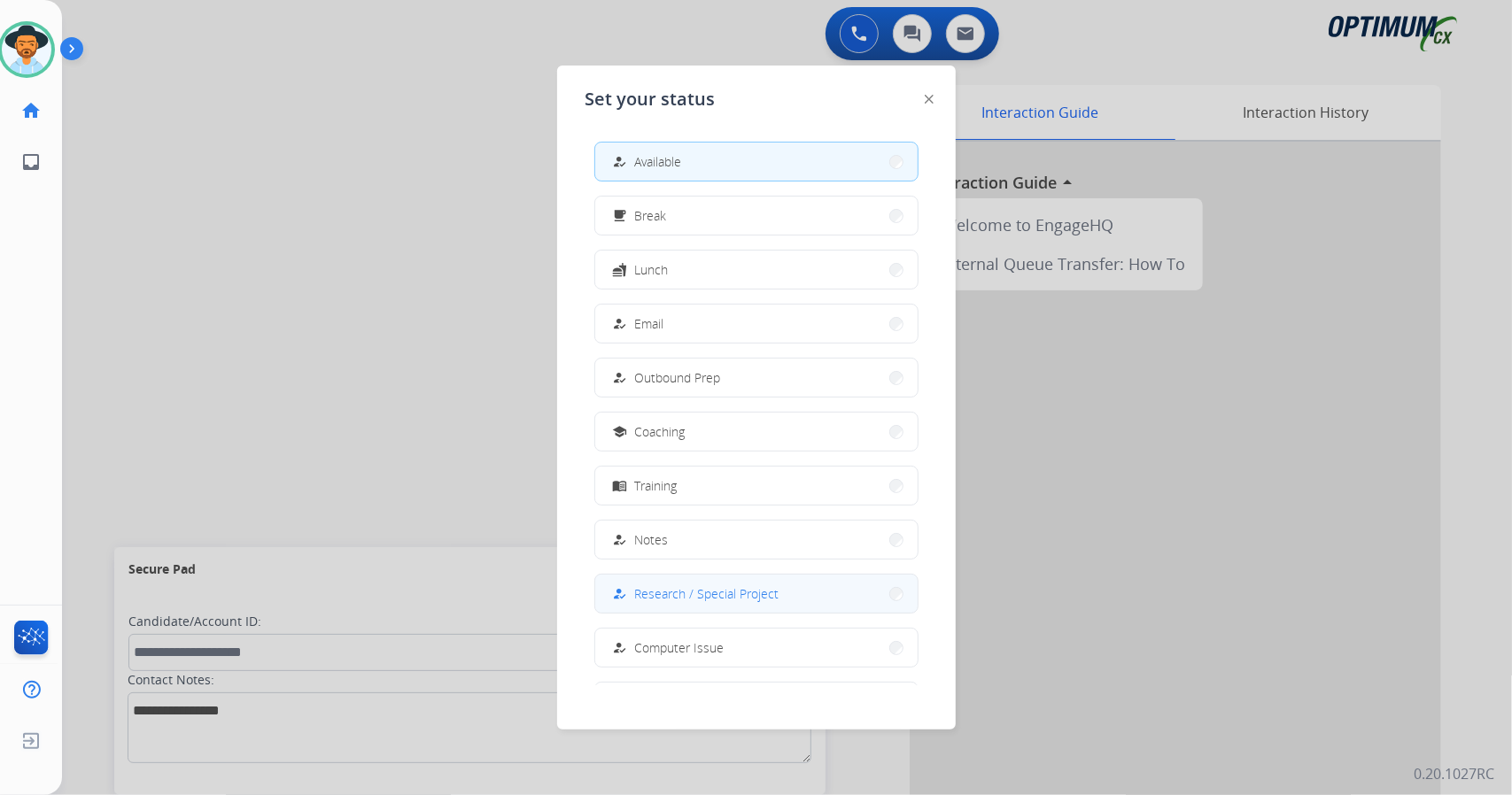
scroll to position [166, 0]
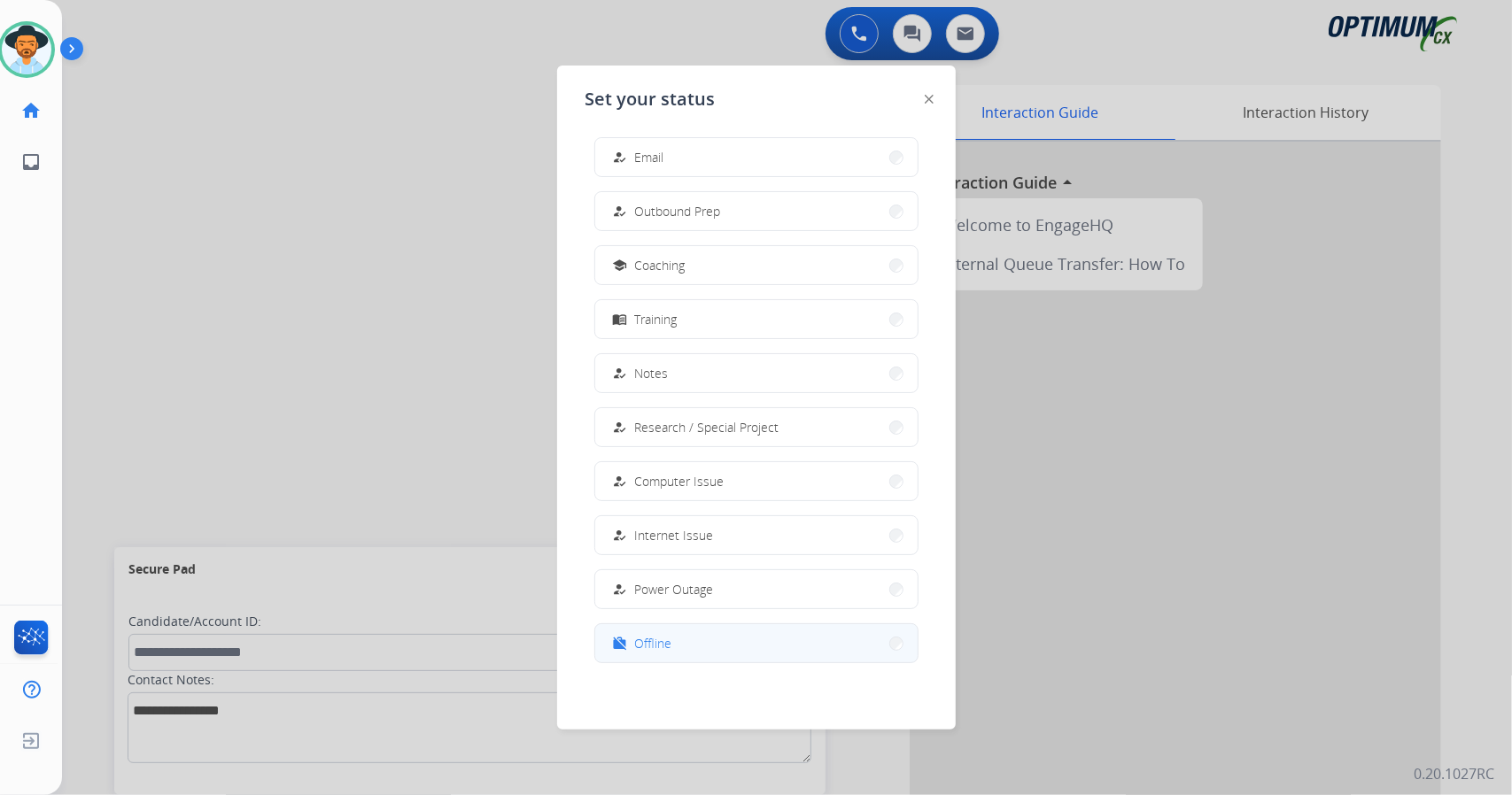
click at [641, 639] on span "Offline" at bounding box center [653, 643] width 37 height 19
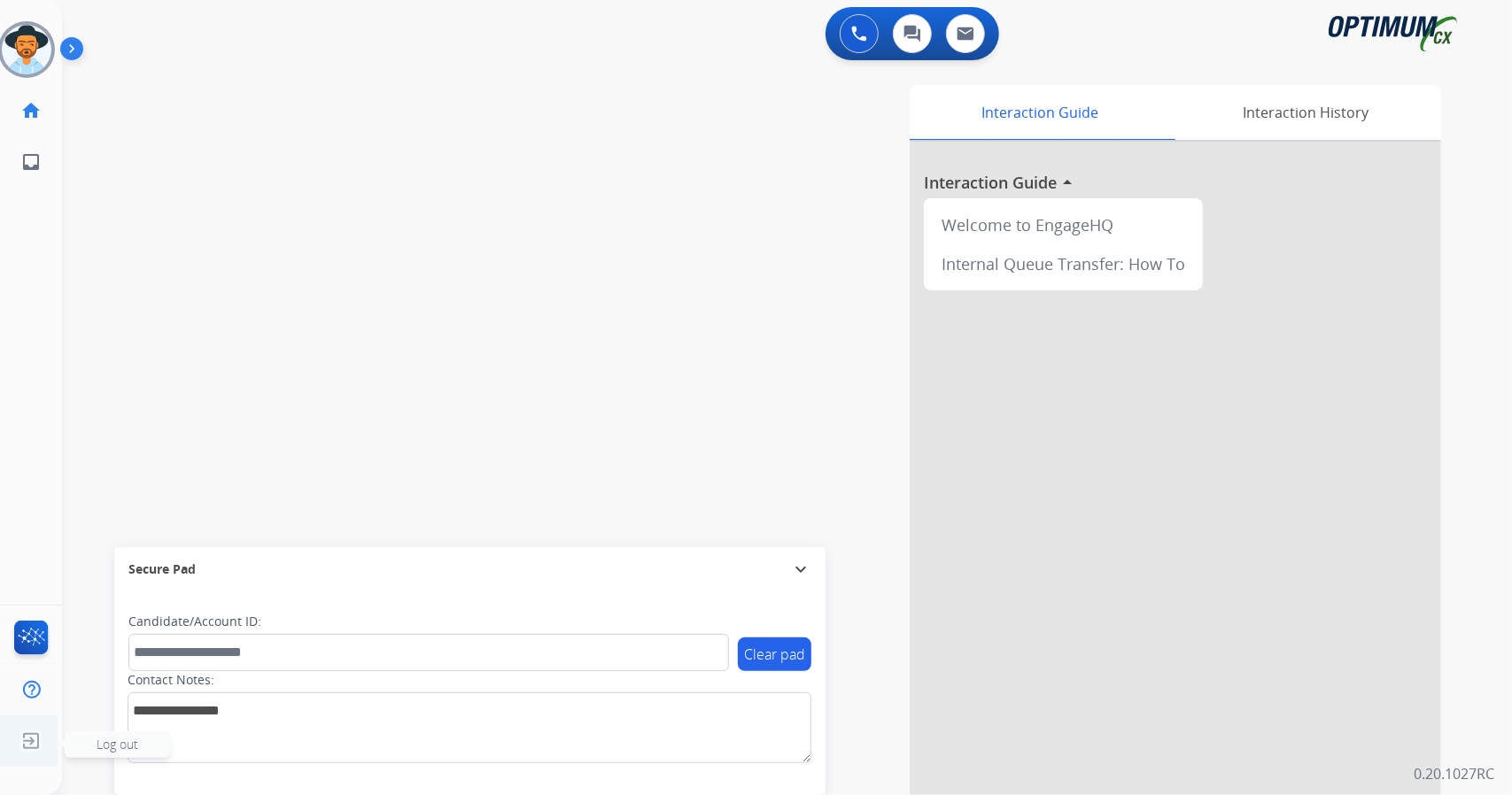
click at [30, 740] on img at bounding box center [31, 740] width 31 height 33
click at [225, 337] on div "swap_horiz Break voice bridge close_fullscreen Connect 3-Way Call merge_type Se…" at bounding box center [765, 433] width 1407 height 738
